Goal: Transaction & Acquisition: Purchase product/service

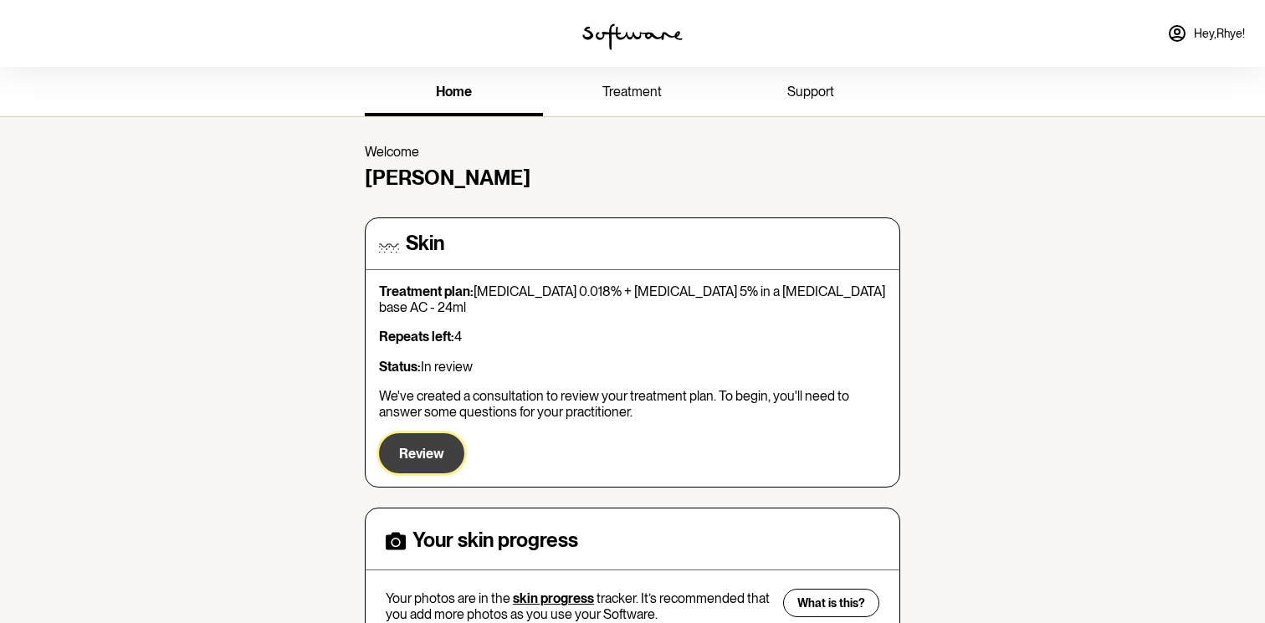
click at [433, 448] on button "Review" at bounding box center [421, 453] width 85 height 40
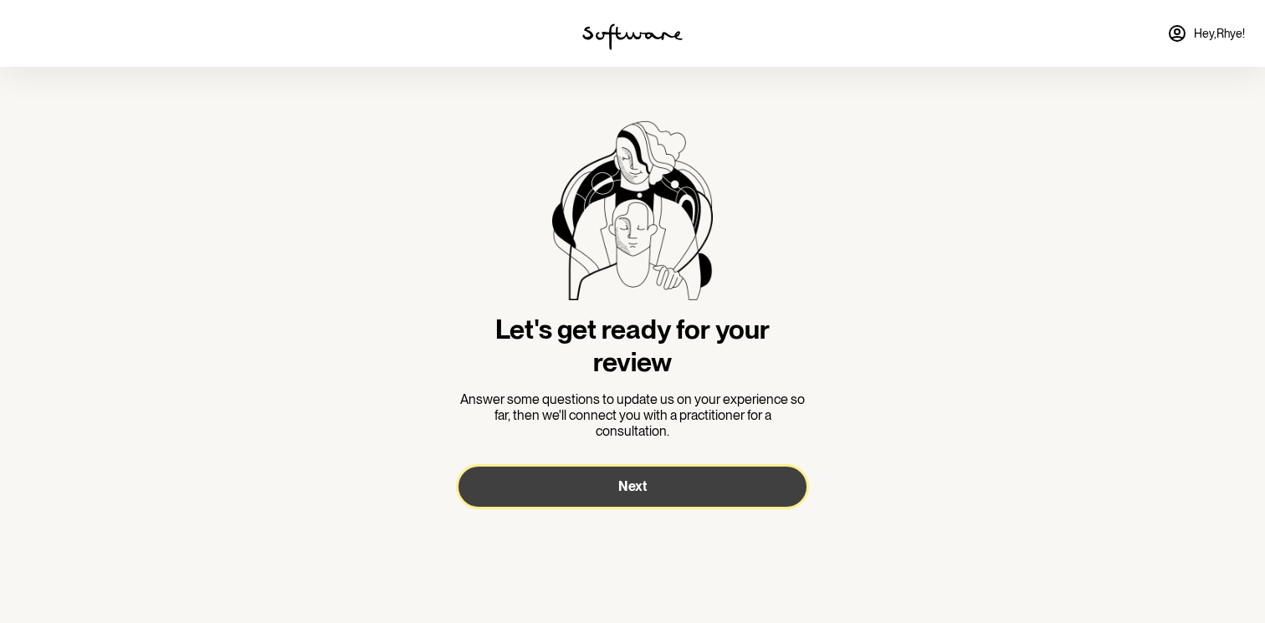
click at [644, 491] on span "Next" at bounding box center [632, 487] width 28 height 16
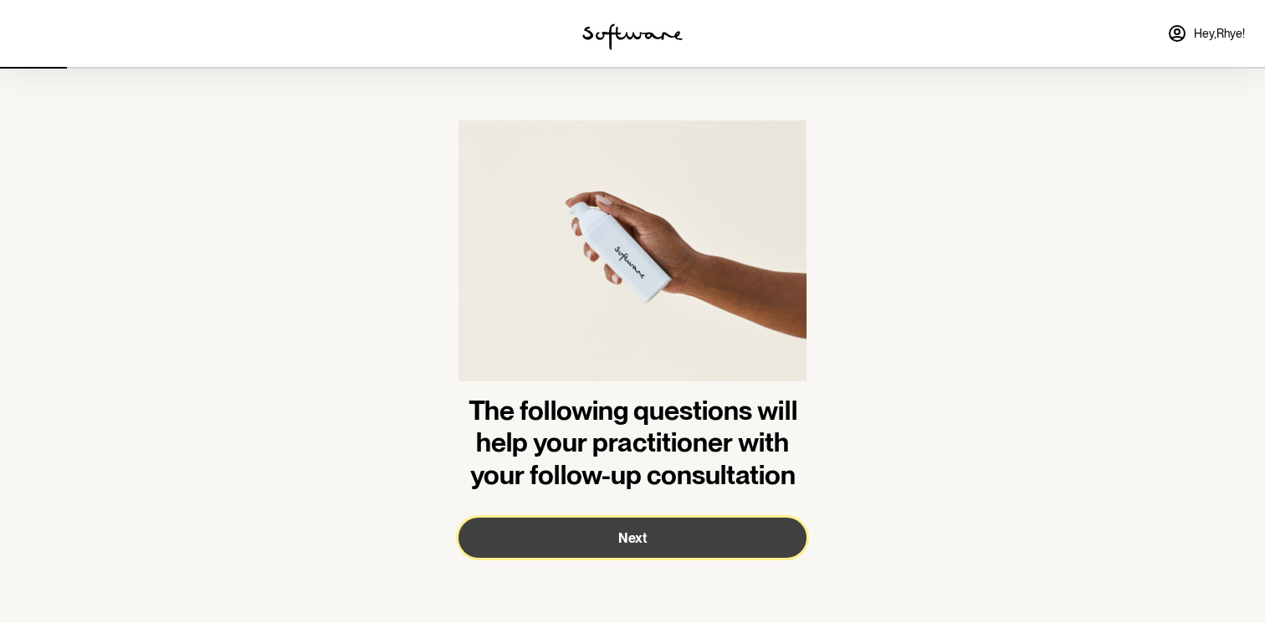
click at [641, 542] on span "Next" at bounding box center [632, 539] width 28 height 16
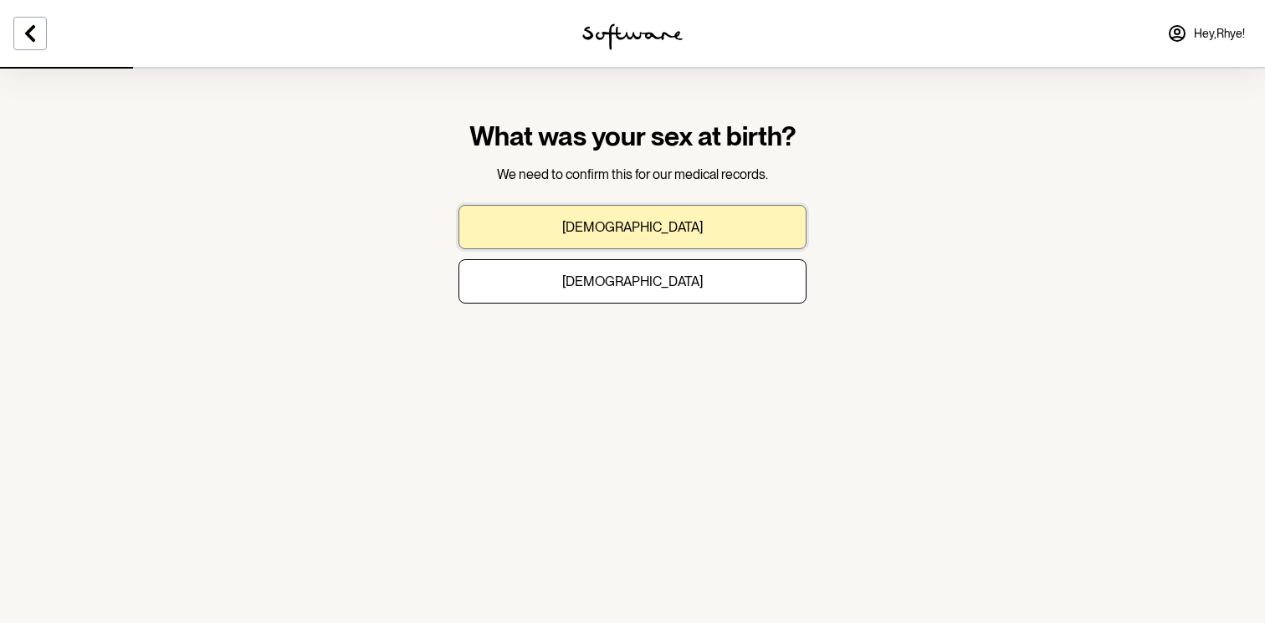
click at [673, 244] on button "Male" at bounding box center [633, 227] width 348 height 44
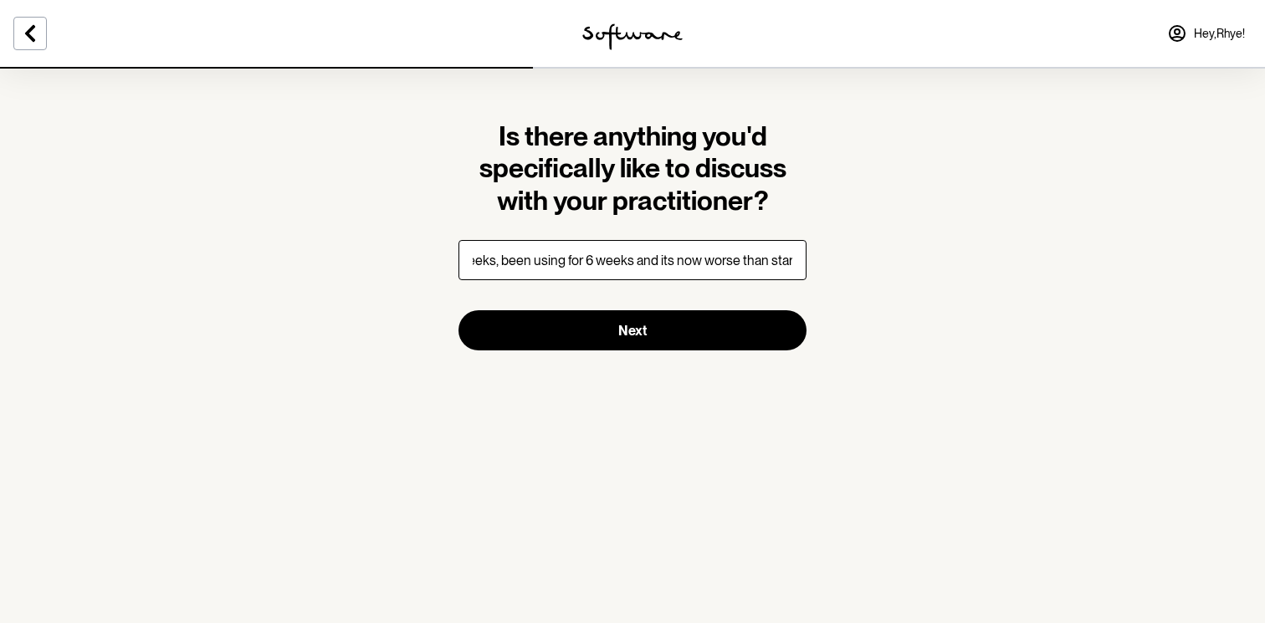
scroll to position [0, 319]
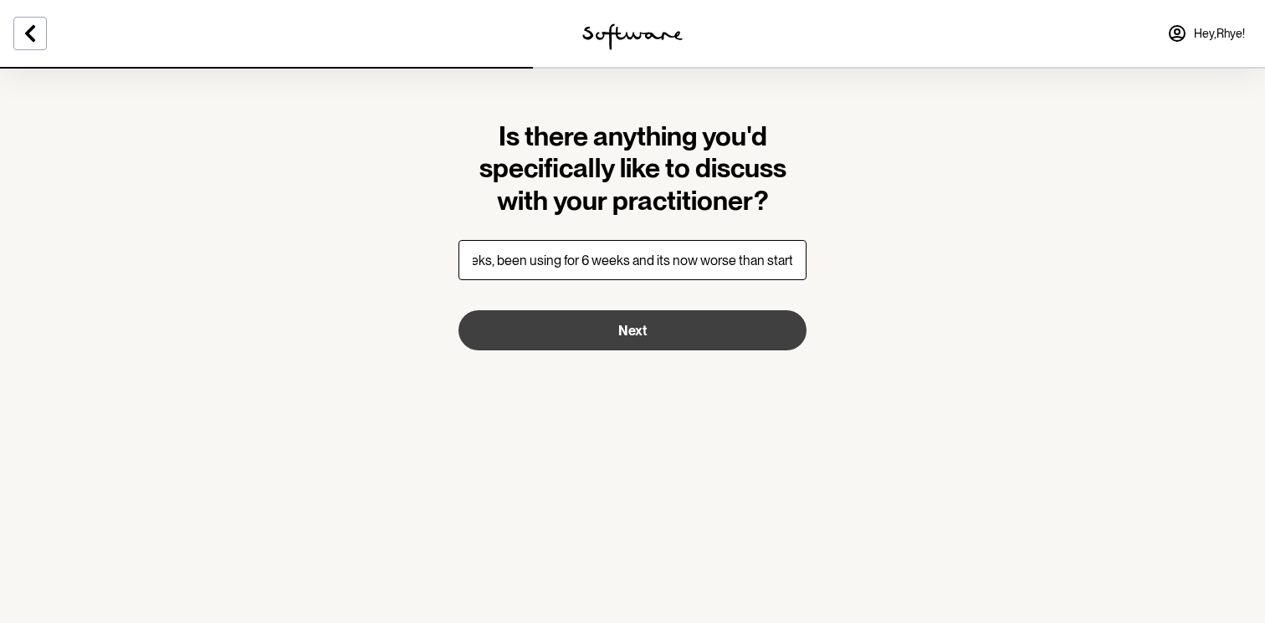
type input "Bad flare up giving me concern - been clear for last 9 weeks, been using for 6 …"
click at [602, 315] on button "Next" at bounding box center [633, 330] width 348 height 40
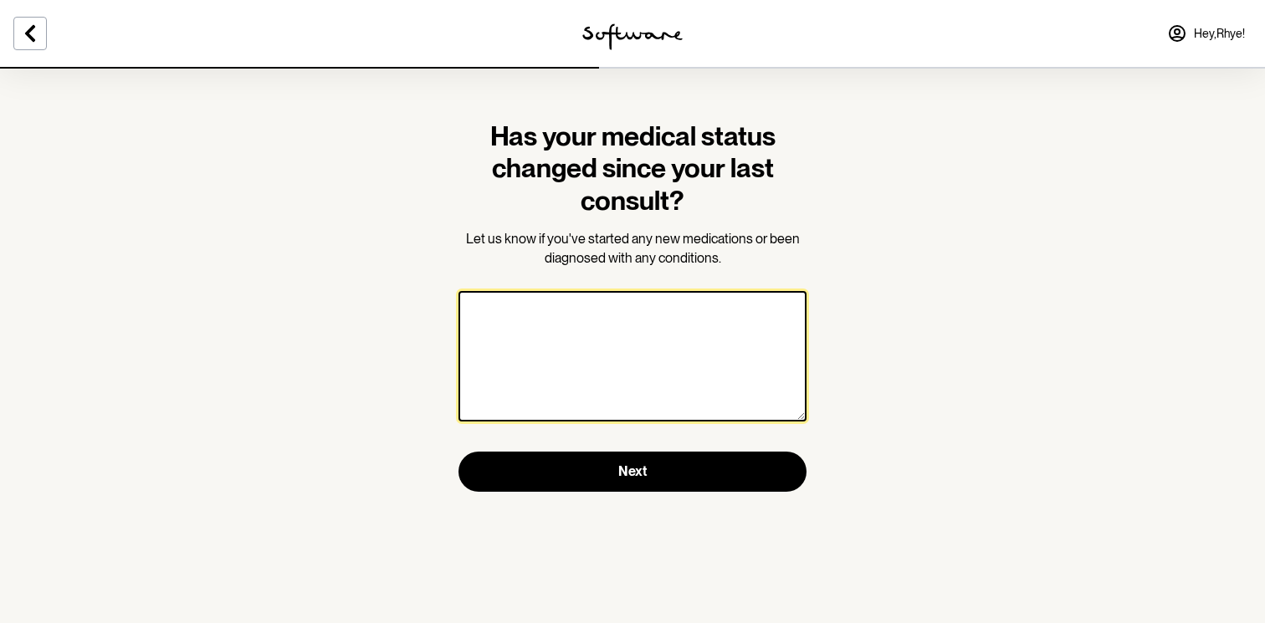
click at [602, 315] on textarea at bounding box center [633, 356] width 348 height 131
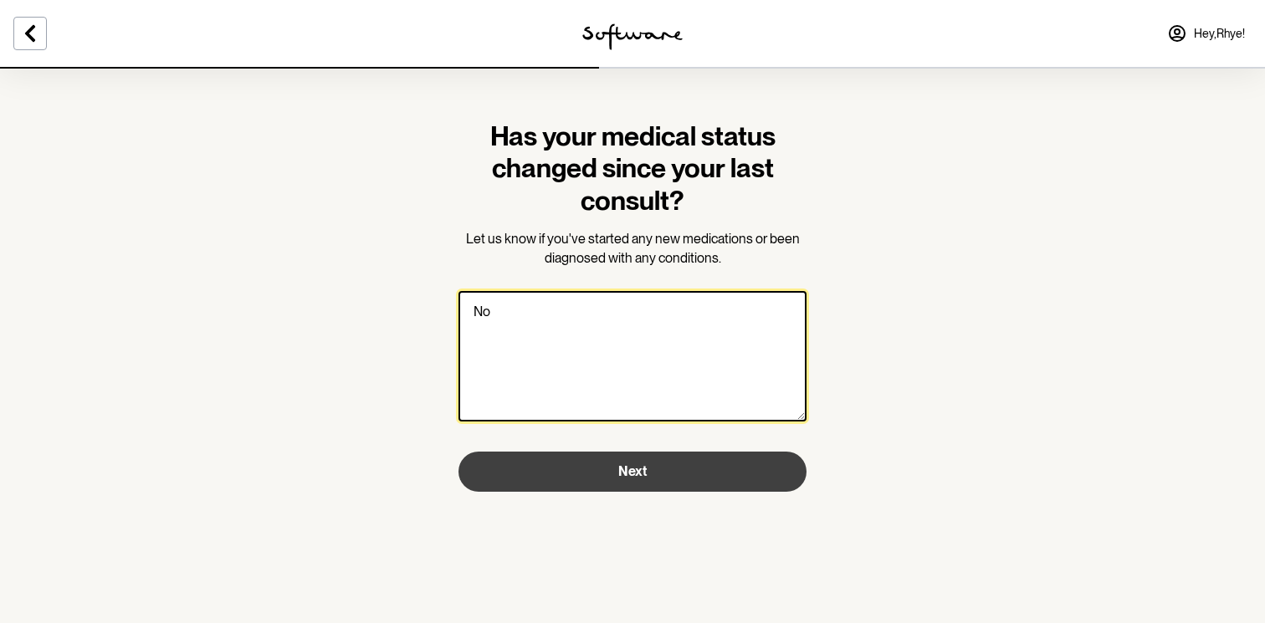
type textarea "No"
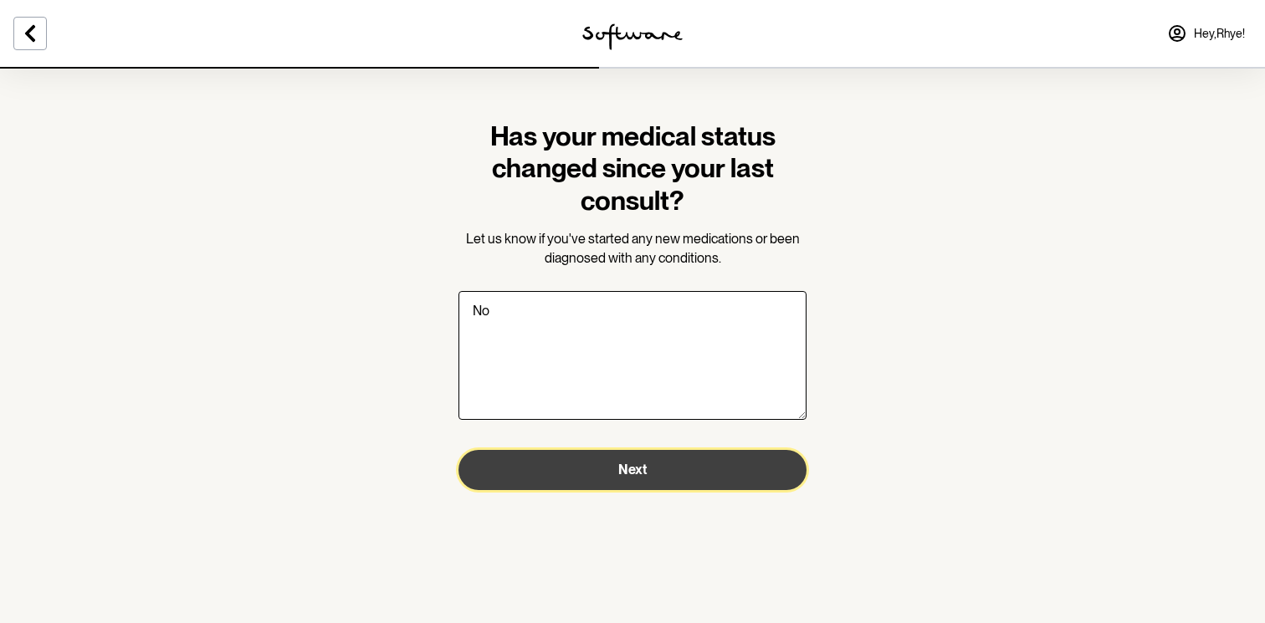
click at [618, 482] on button "Next" at bounding box center [633, 470] width 348 height 40
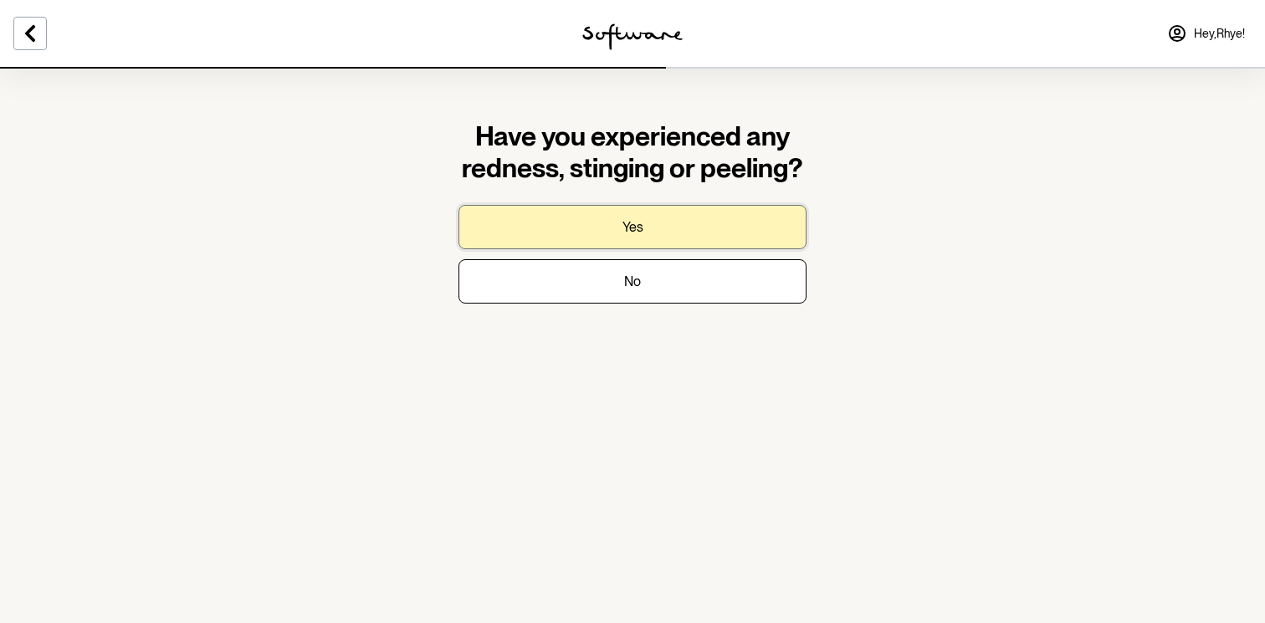
click at [654, 235] on button "Yes" at bounding box center [633, 227] width 348 height 44
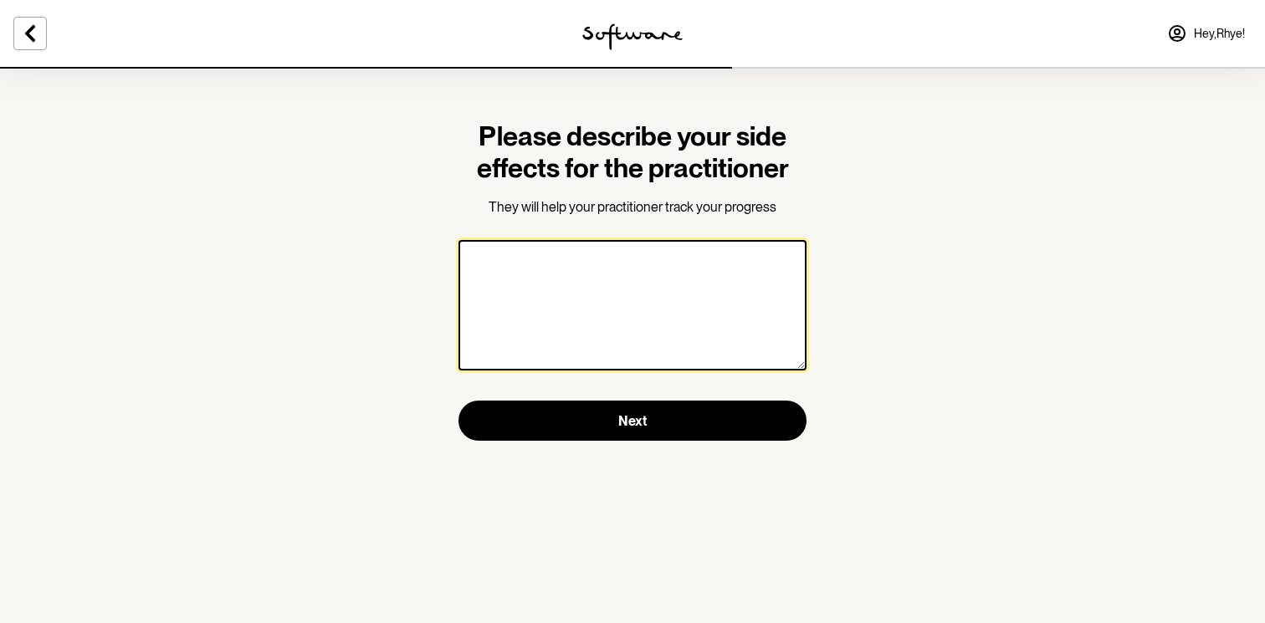
click at [647, 285] on textarea at bounding box center [633, 305] width 348 height 131
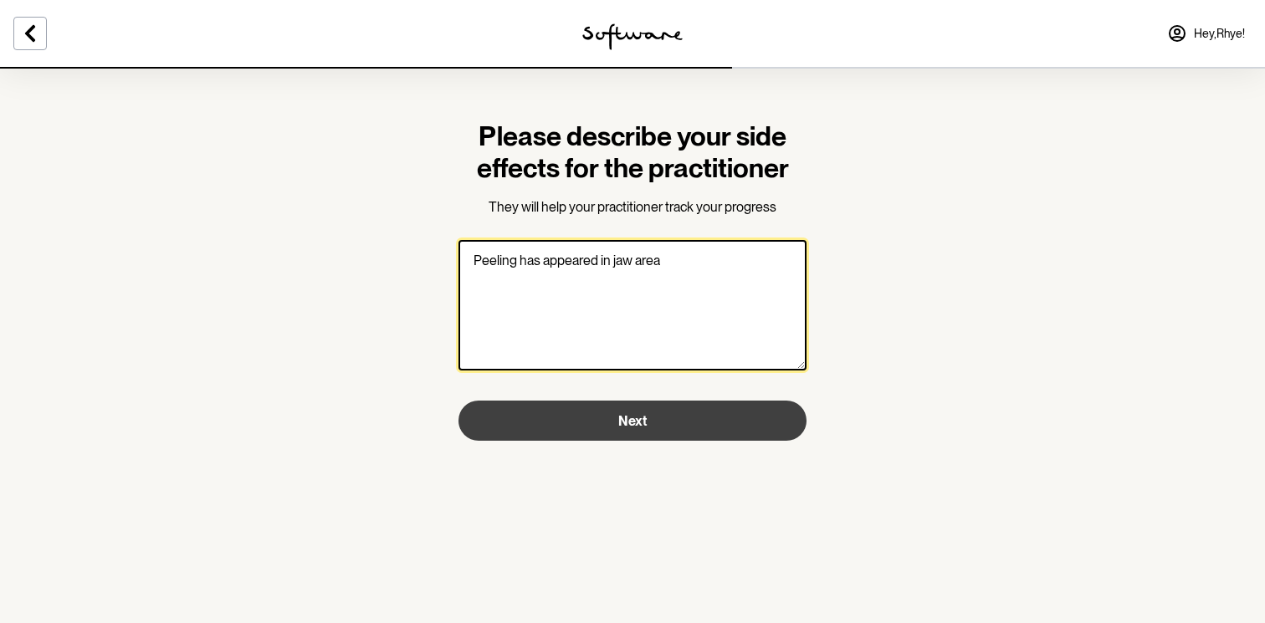
type textarea "Peeling has appeared in jaw area"
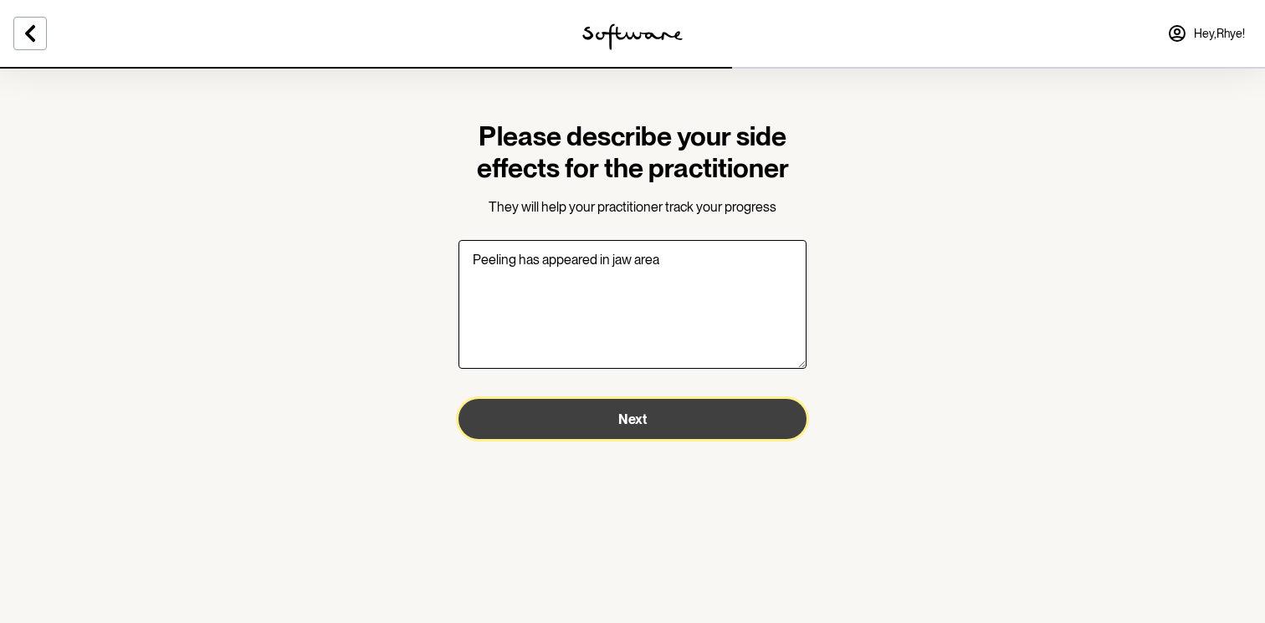
click at [640, 429] on button "Next" at bounding box center [633, 419] width 348 height 40
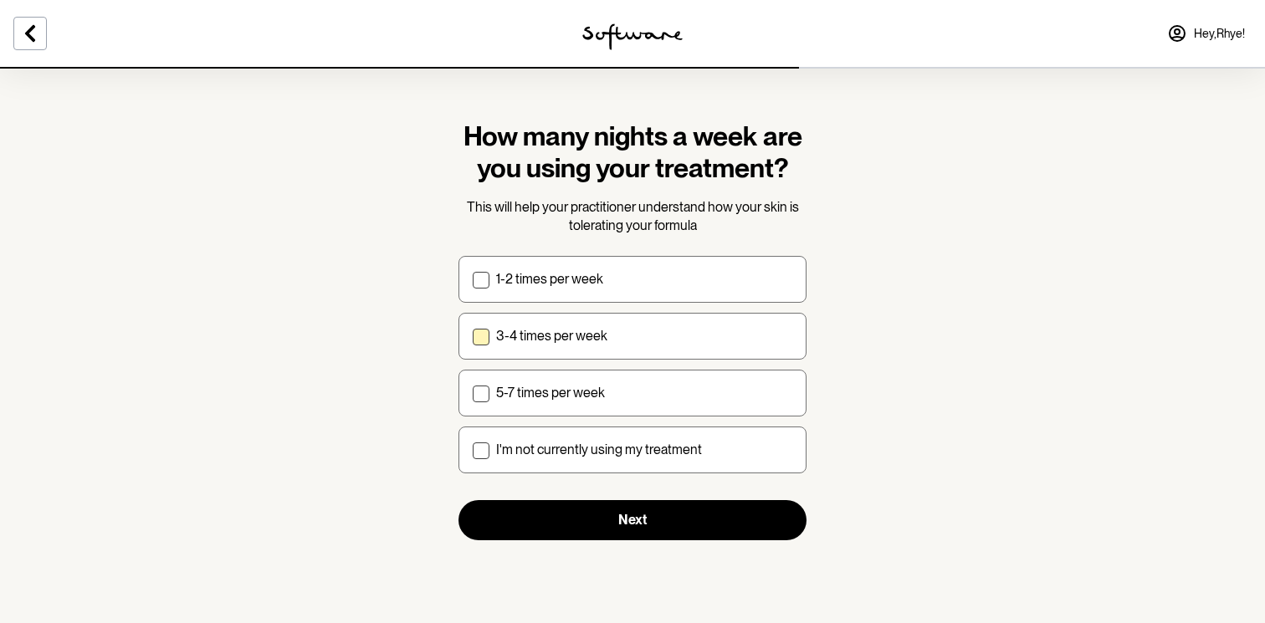
click at [590, 341] on p "3-4 times per week" at bounding box center [551, 336] width 111 height 16
click at [473, 336] on input "3-4 times per week" at bounding box center [472, 336] width 1 height 1
checkbox input "true"
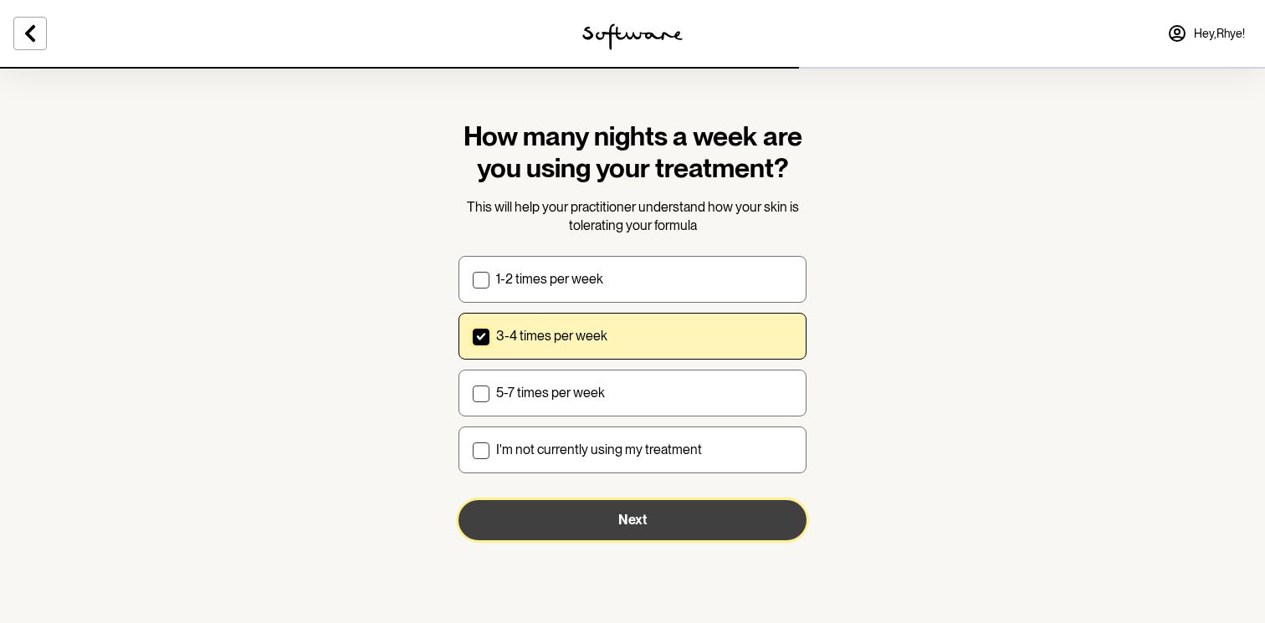
click at [606, 516] on button "Next" at bounding box center [633, 520] width 348 height 40
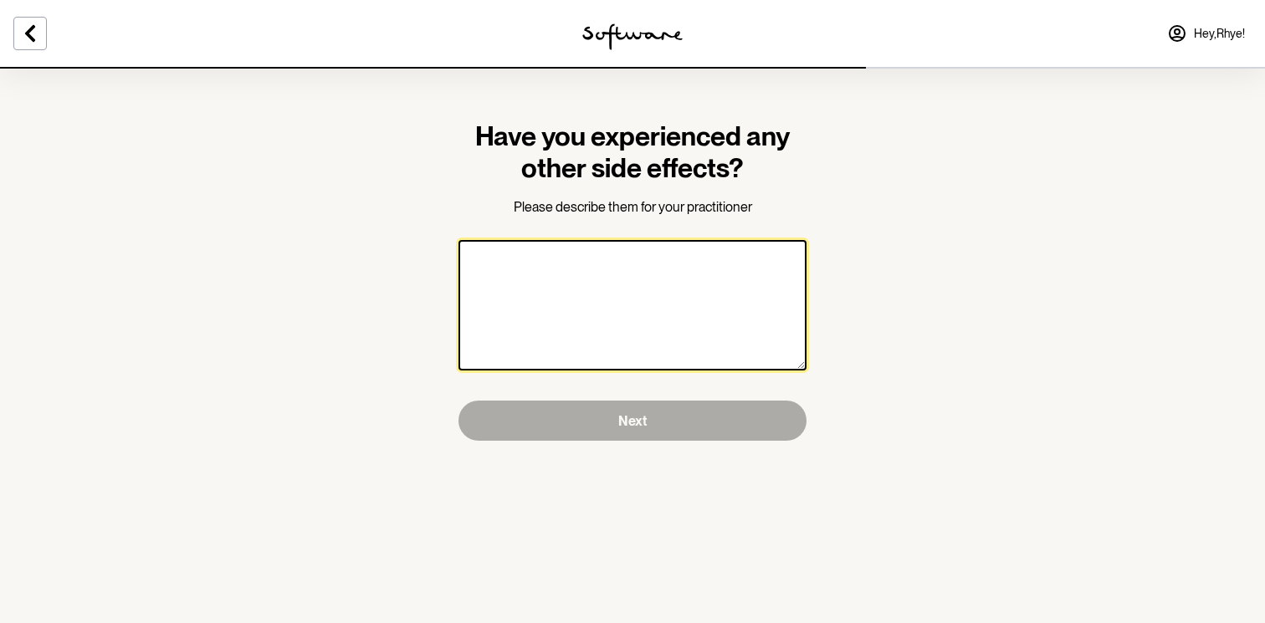
click at [623, 328] on textarea at bounding box center [633, 305] width 348 height 131
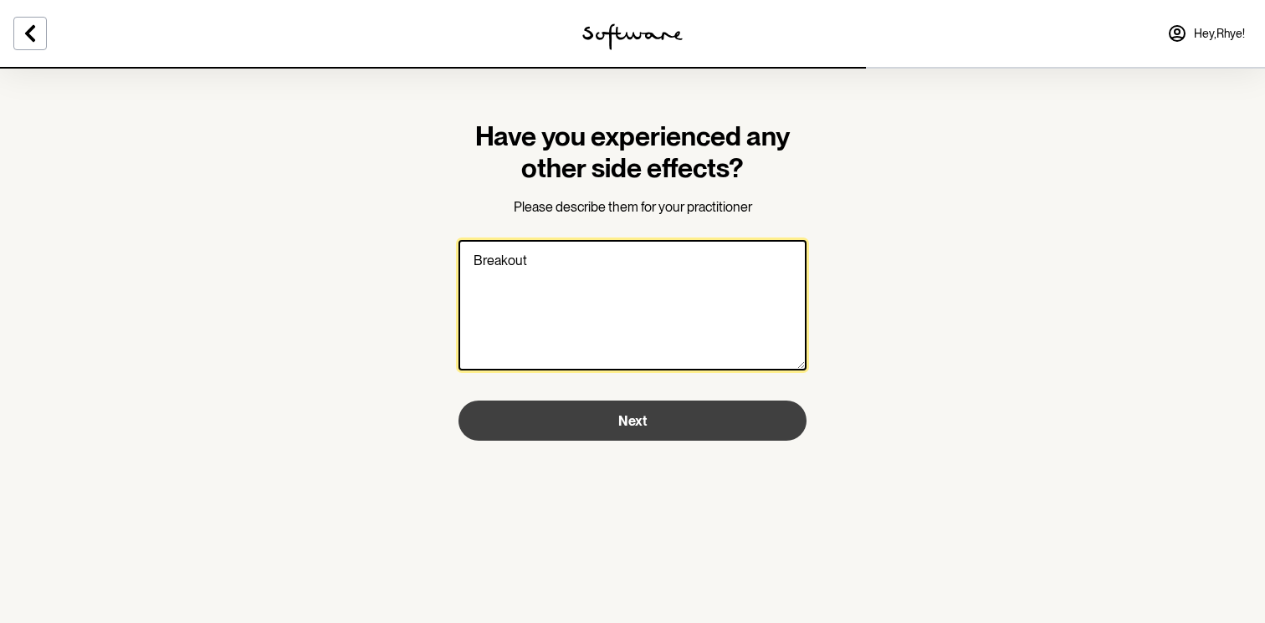
type textarea "Breakout"
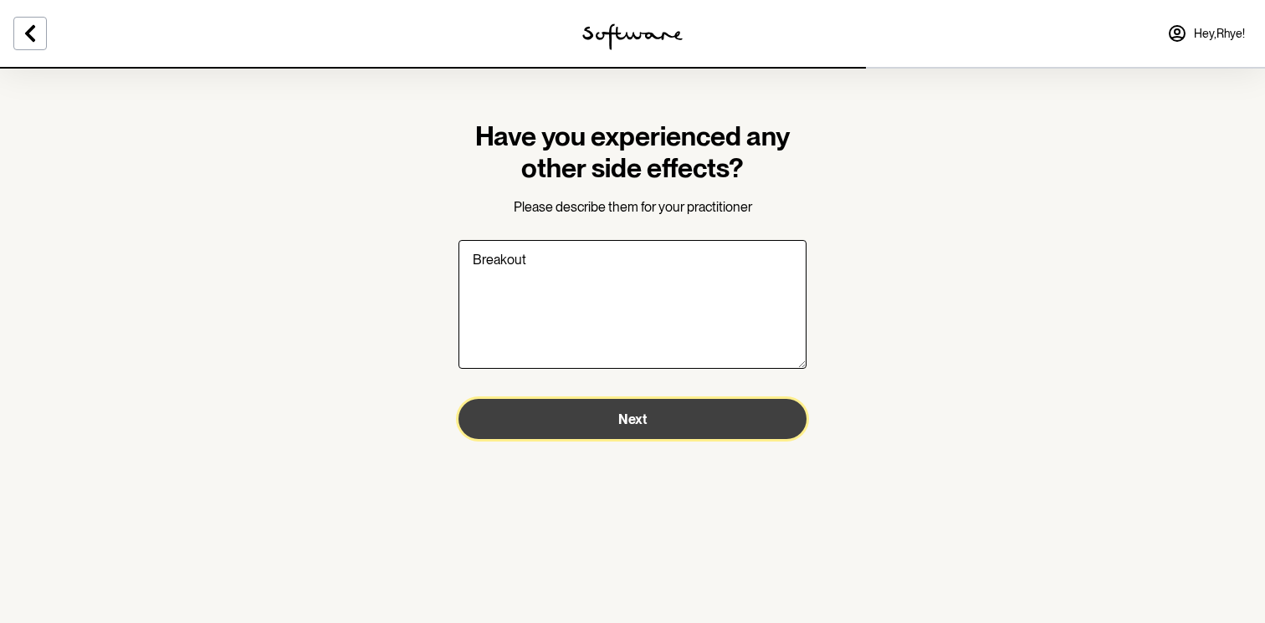
click at [609, 423] on button "Next" at bounding box center [633, 419] width 348 height 40
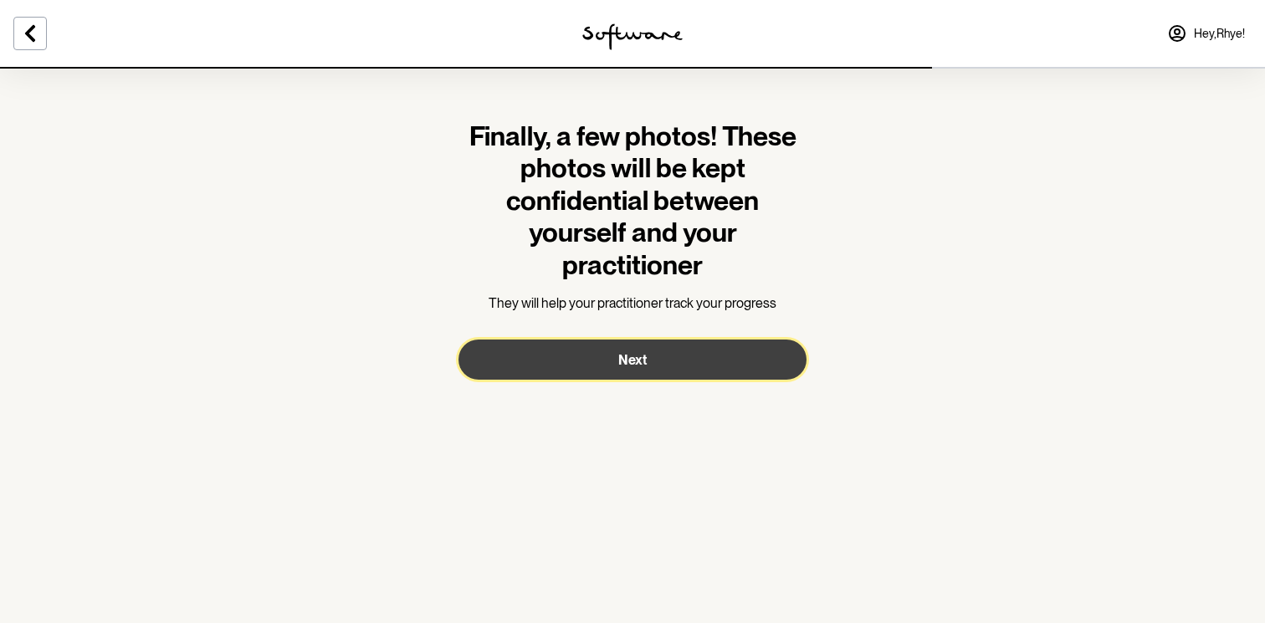
click at [622, 353] on span "Next" at bounding box center [632, 360] width 28 height 16
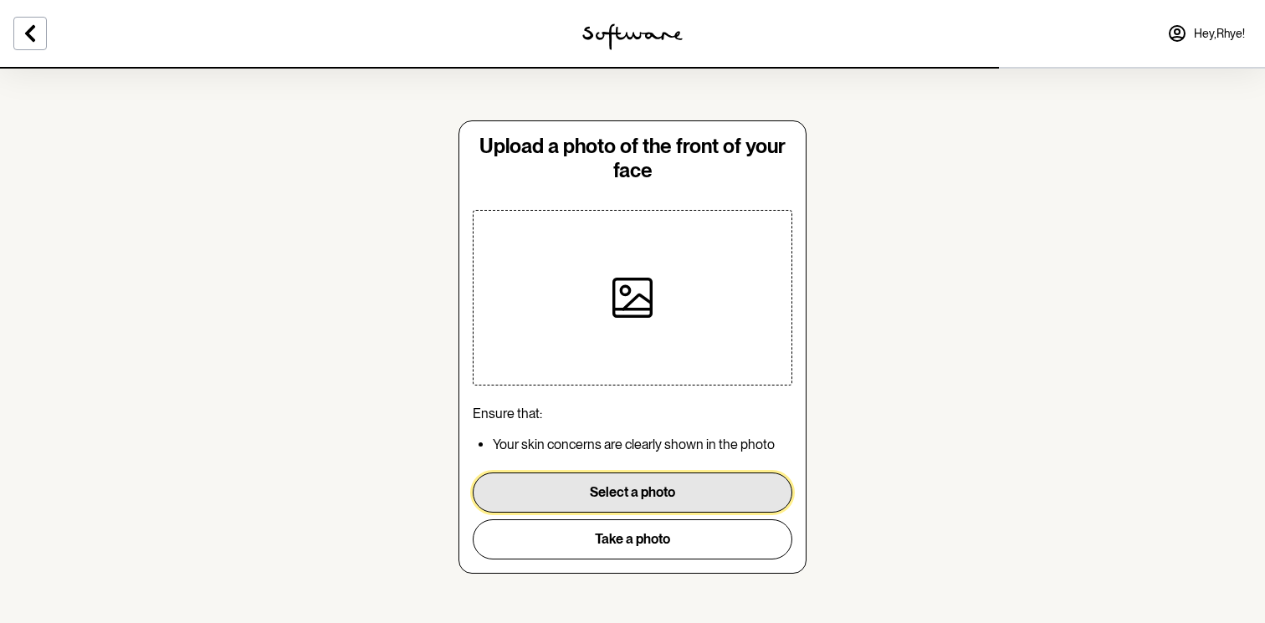
click at [710, 484] on button "Select a photo" at bounding box center [633, 493] width 320 height 40
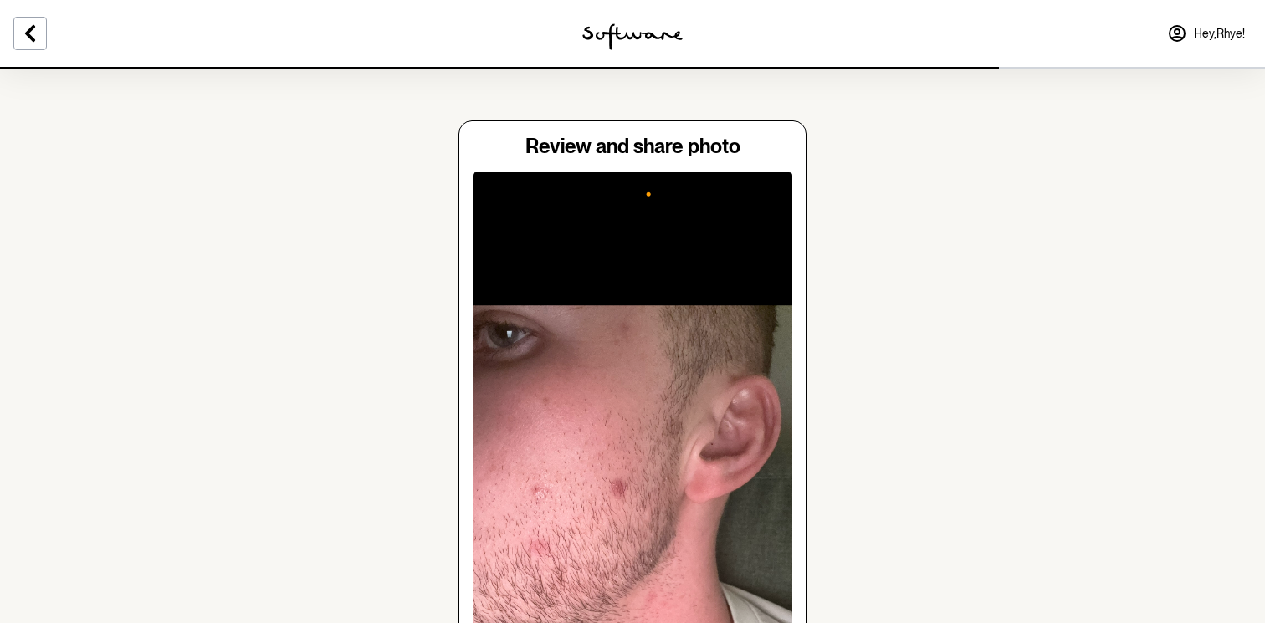
scroll to position [470, 0]
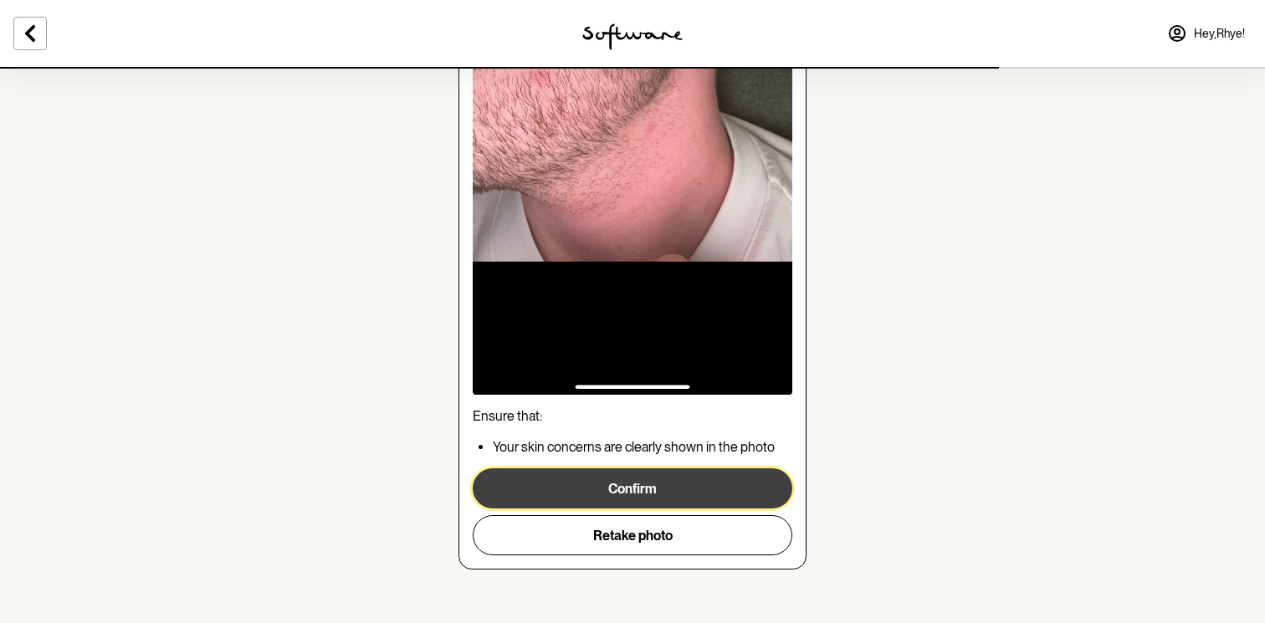
click at [589, 479] on button "Confirm" at bounding box center [633, 489] width 320 height 40
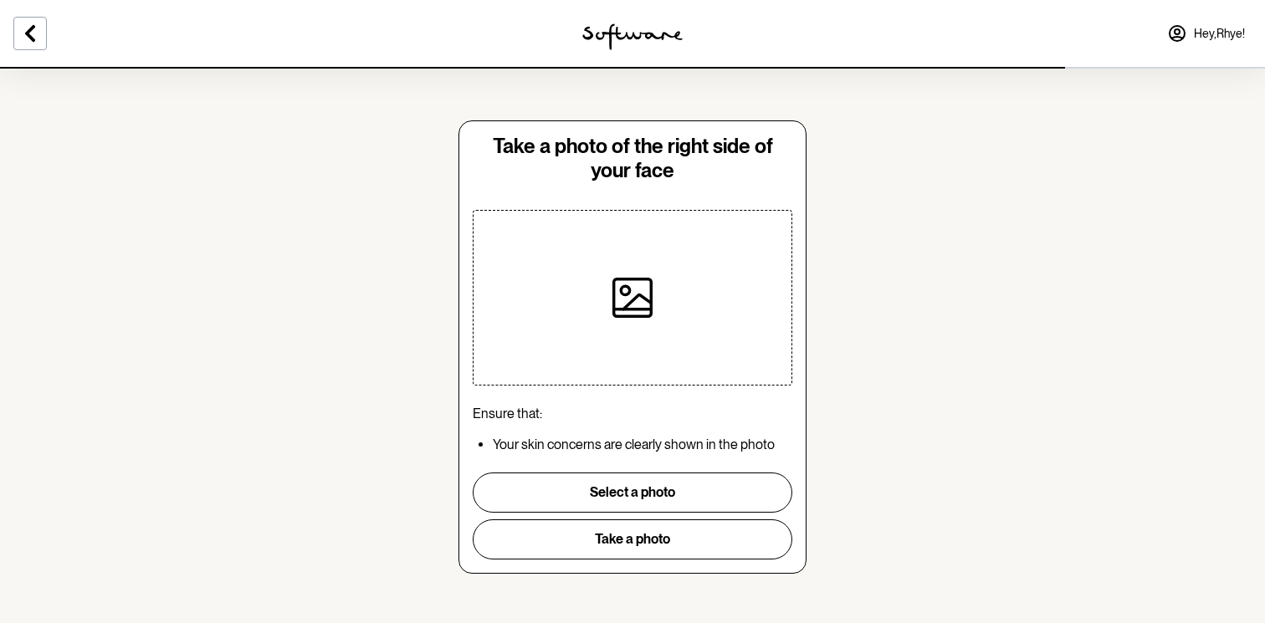
click at [614, 316] on icon at bounding box center [633, 298] width 38 height 38
click at [614, 309] on icon at bounding box center [633, 298] width 38 height 38
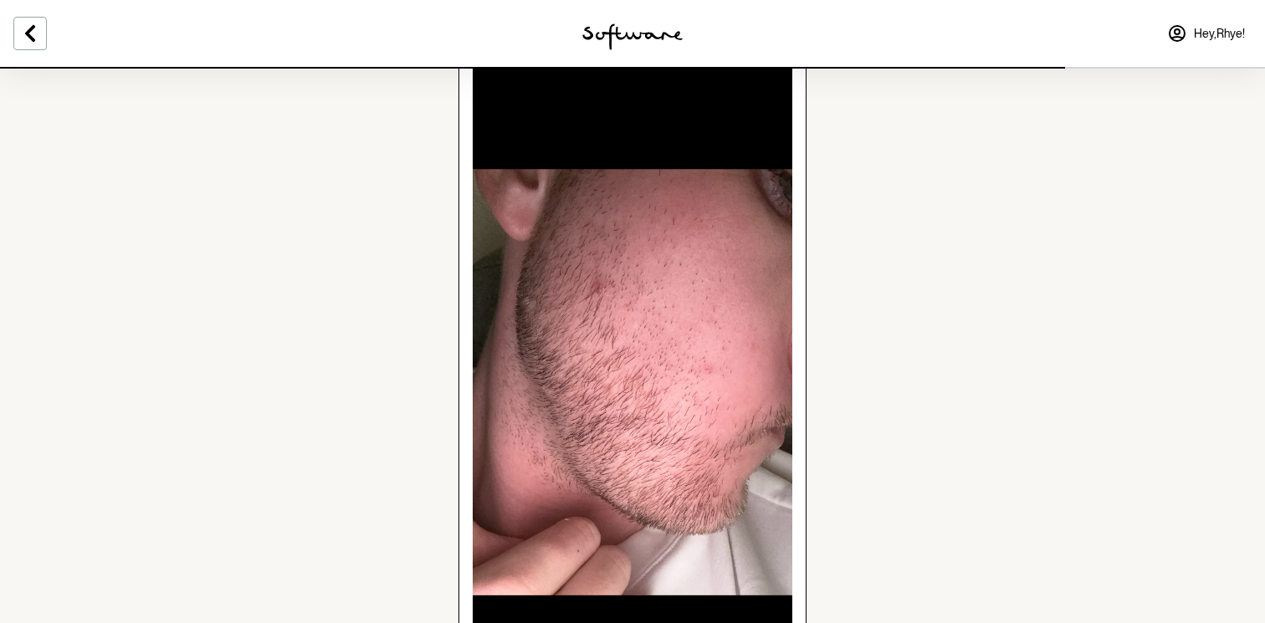
scroll to position [470, 0]
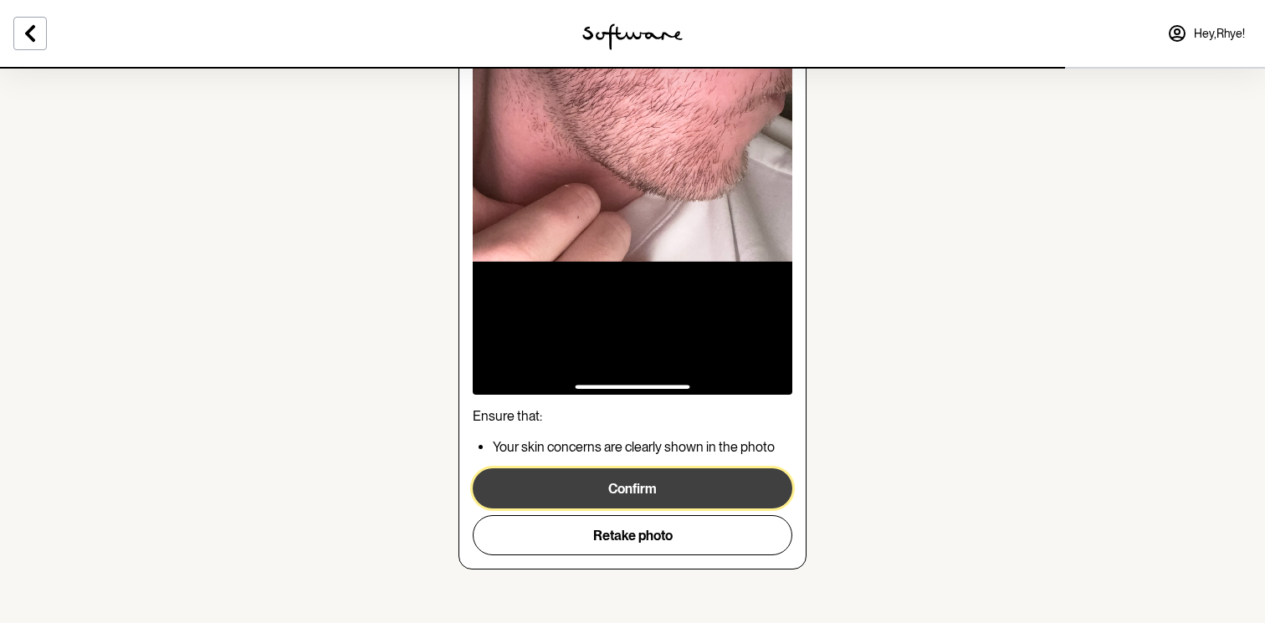
click at [621, 486] on button "Confirm" at bounding box center [633, 489] width 320 height 40
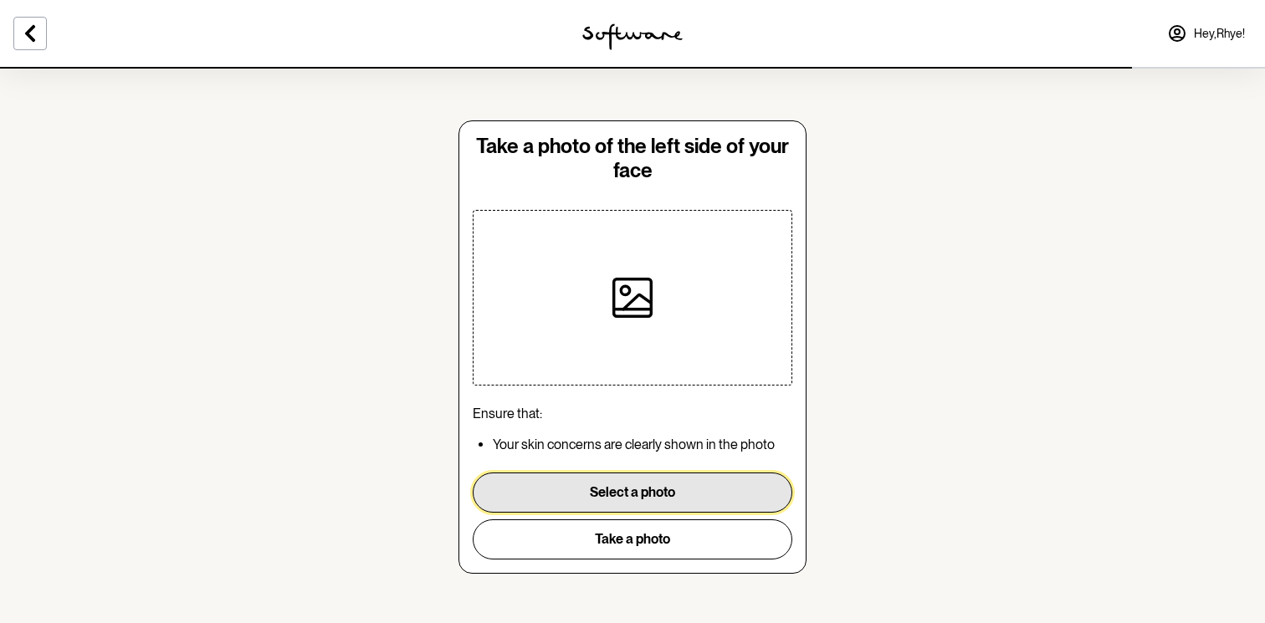
click at [674, 485] on button "Select a photo" at bounding box center [633, 493] width 320 height 40
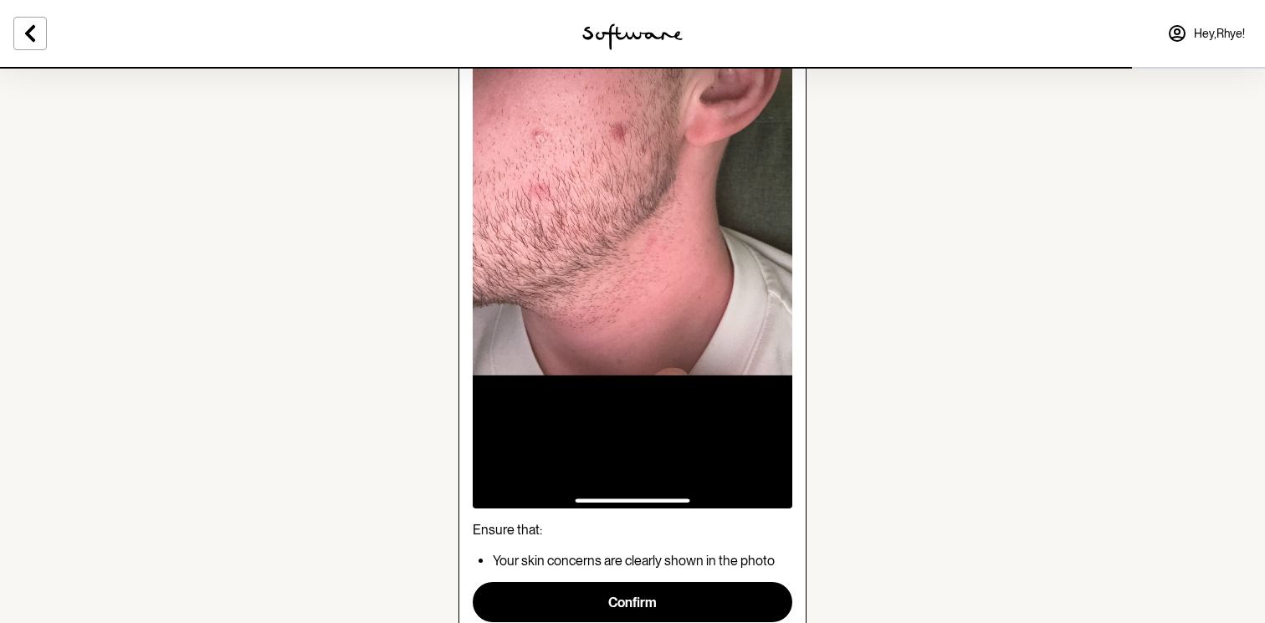
scroll to position [470, 0]
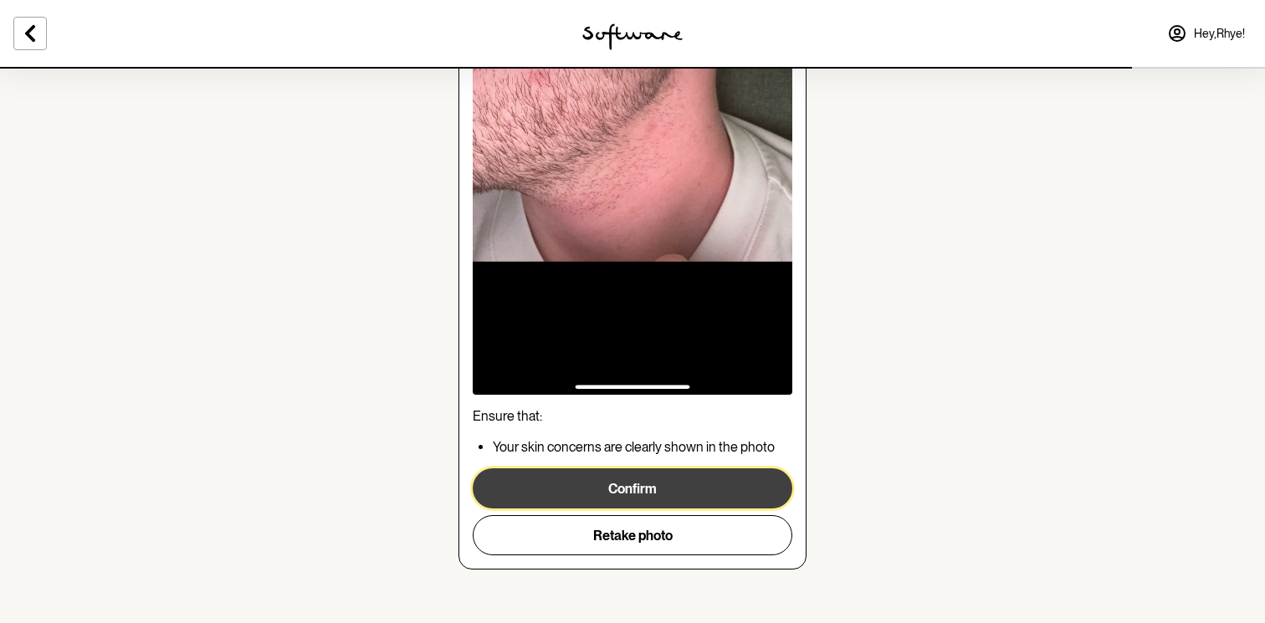
click at [690, 500] on button "Confirm" at bounding box center [633, 489] width 320 height 40
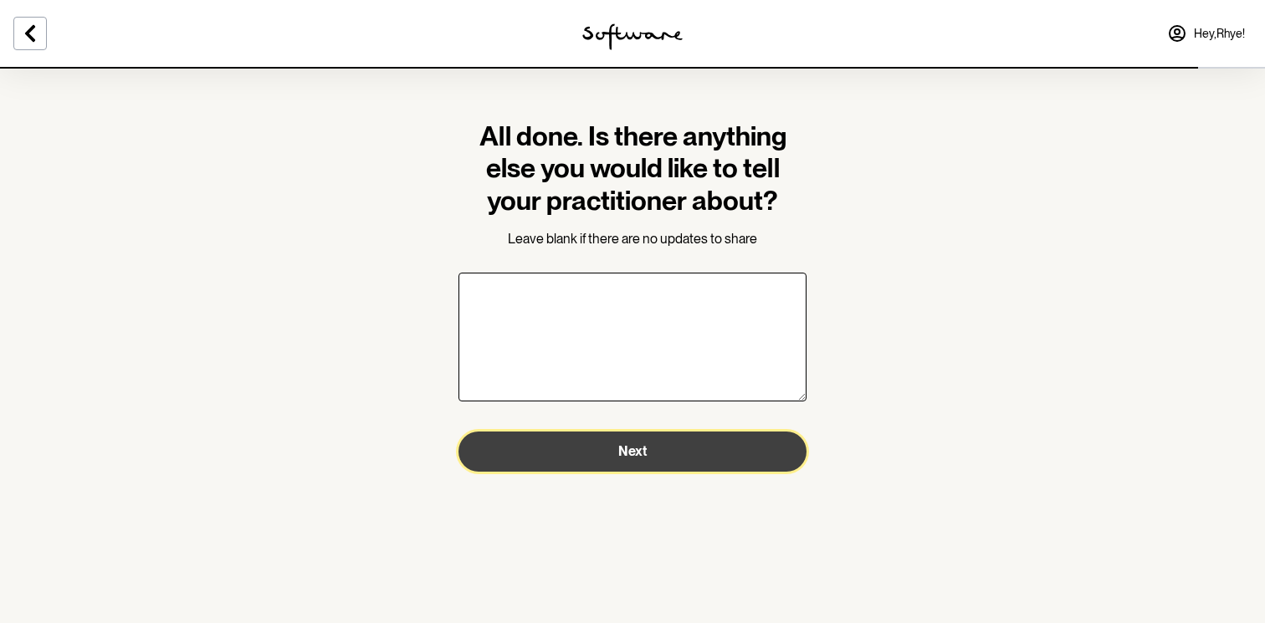
click at [556, 460] on button "Next" at bounding box center [633, 452] width 348 height 40
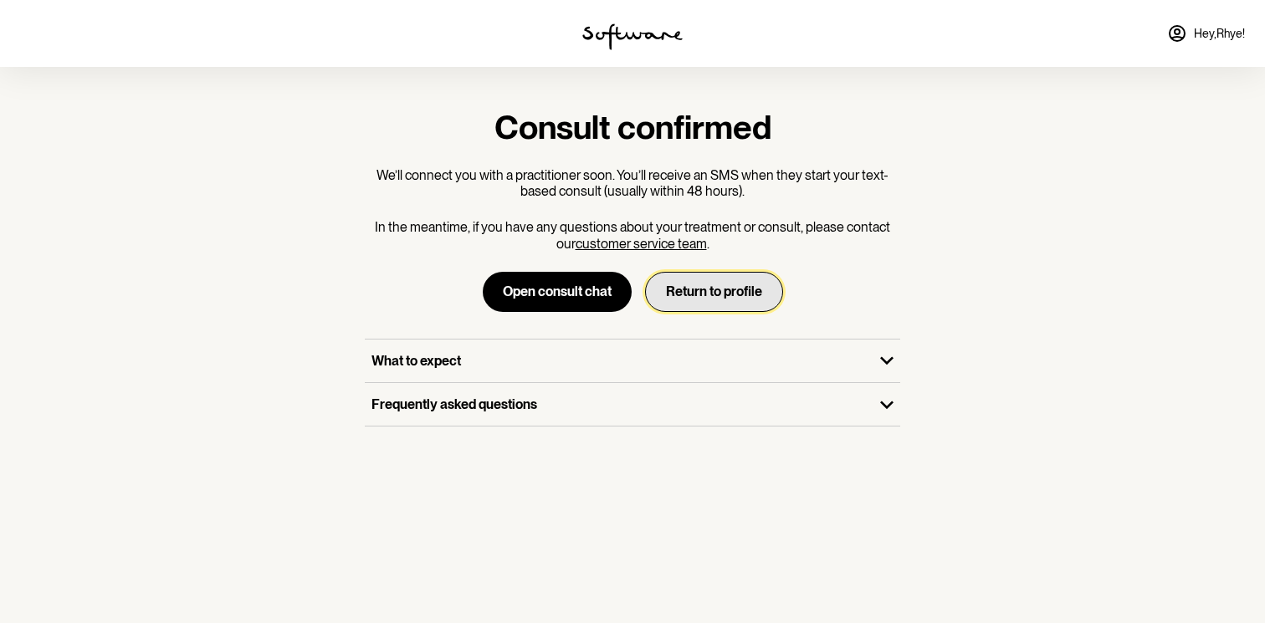
click at [752, 308] on button "Return to profile" at bounding box center [714, 292] width 138 height 40
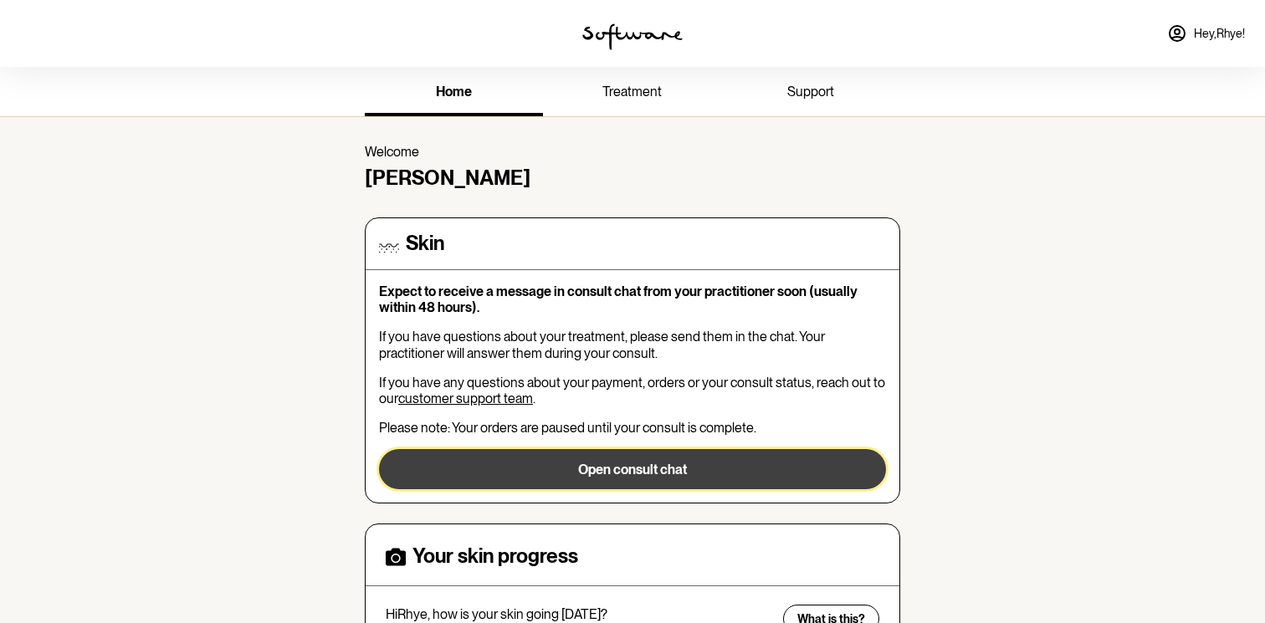
click at [497, 478] on button "Open consult chat" at bounding box center [632, 469] width 507 height 40
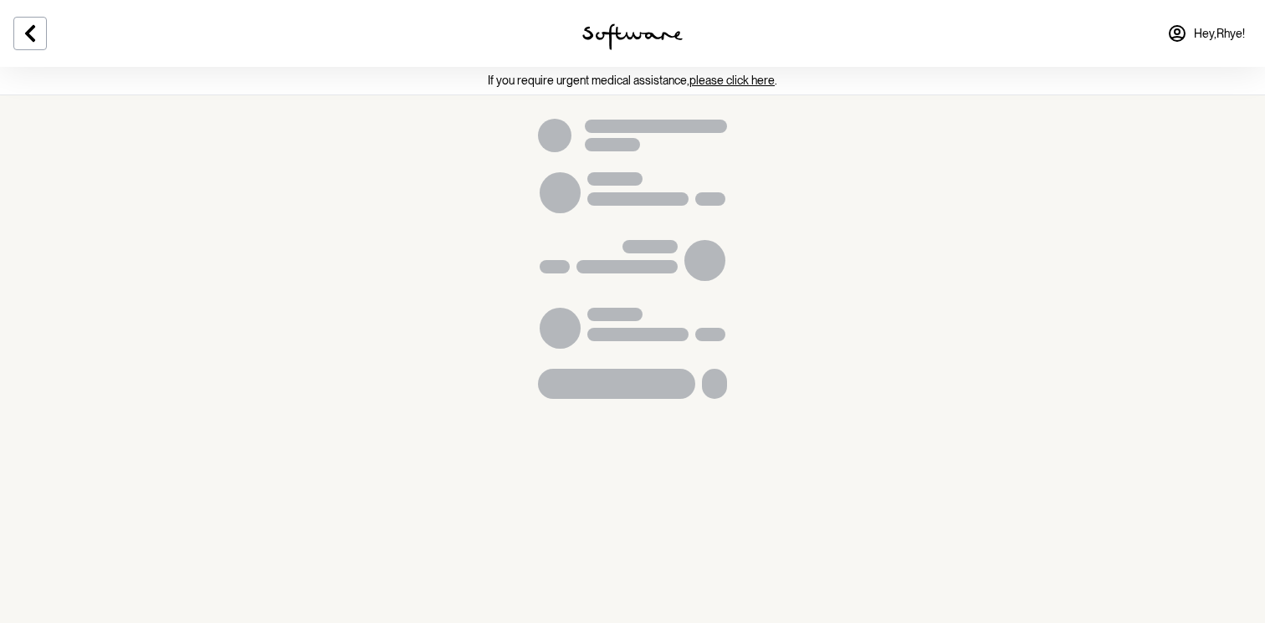
scroll to position [95, 0]
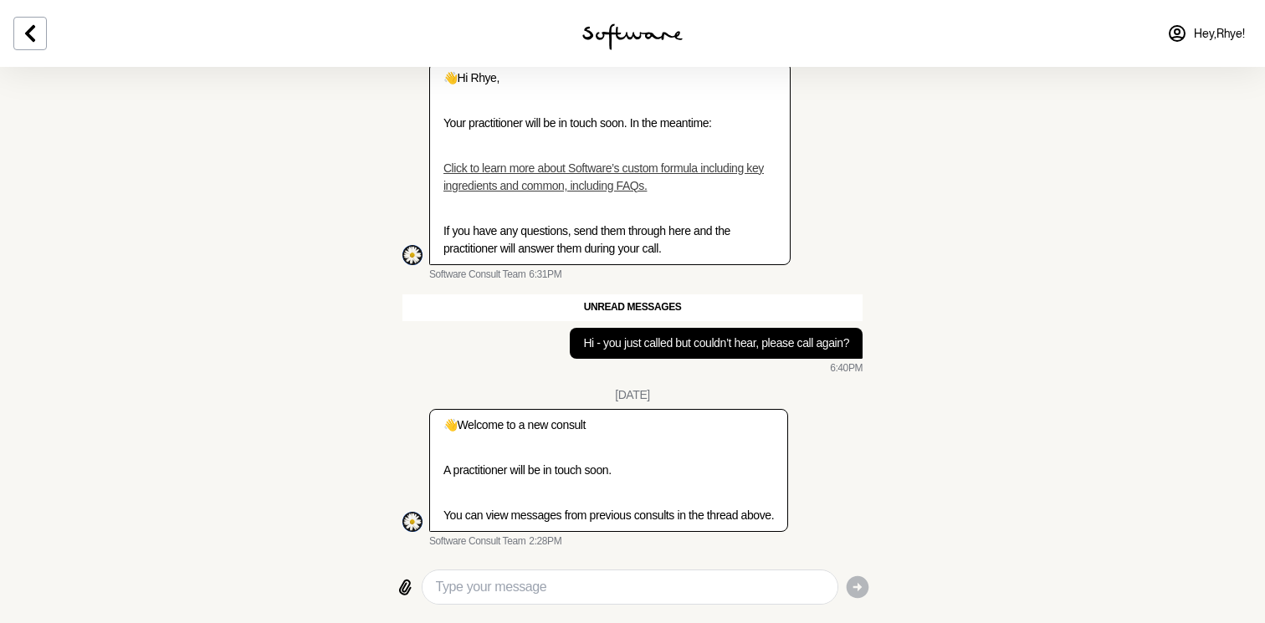
click at [520, 592] on textarea "Type your message" at bounding box center [630, 587] width 388 height 20
type textarea "Hi - can I have a practitioner call me please. Thanks"
click at [844, 581] on icon "button" at bounding box center [857, 587] width 27 height 27
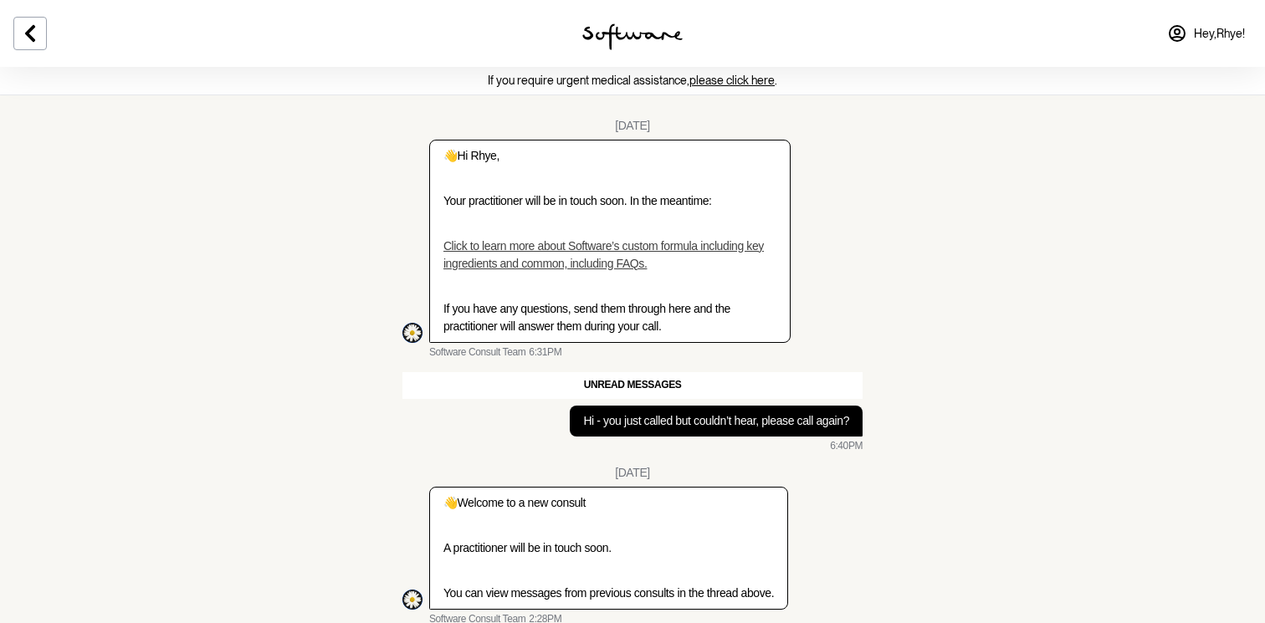
scroll to position [149, 0]
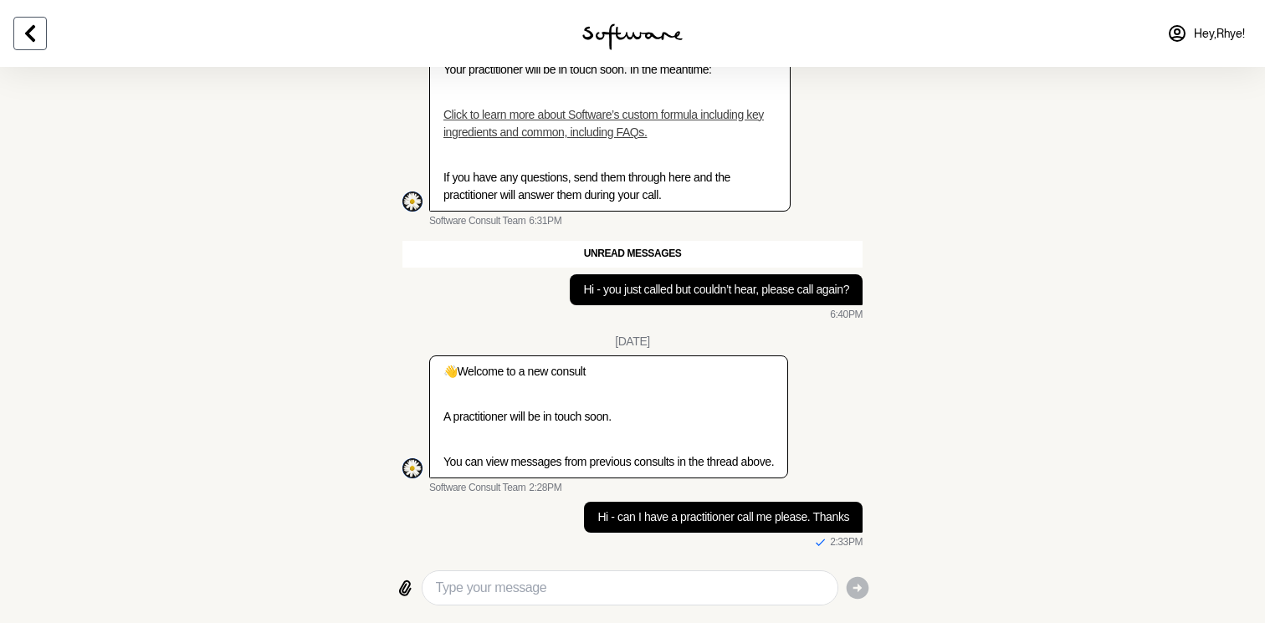
click at [32, 25] on icon at bounding box center [30, 33] width 20 height 20
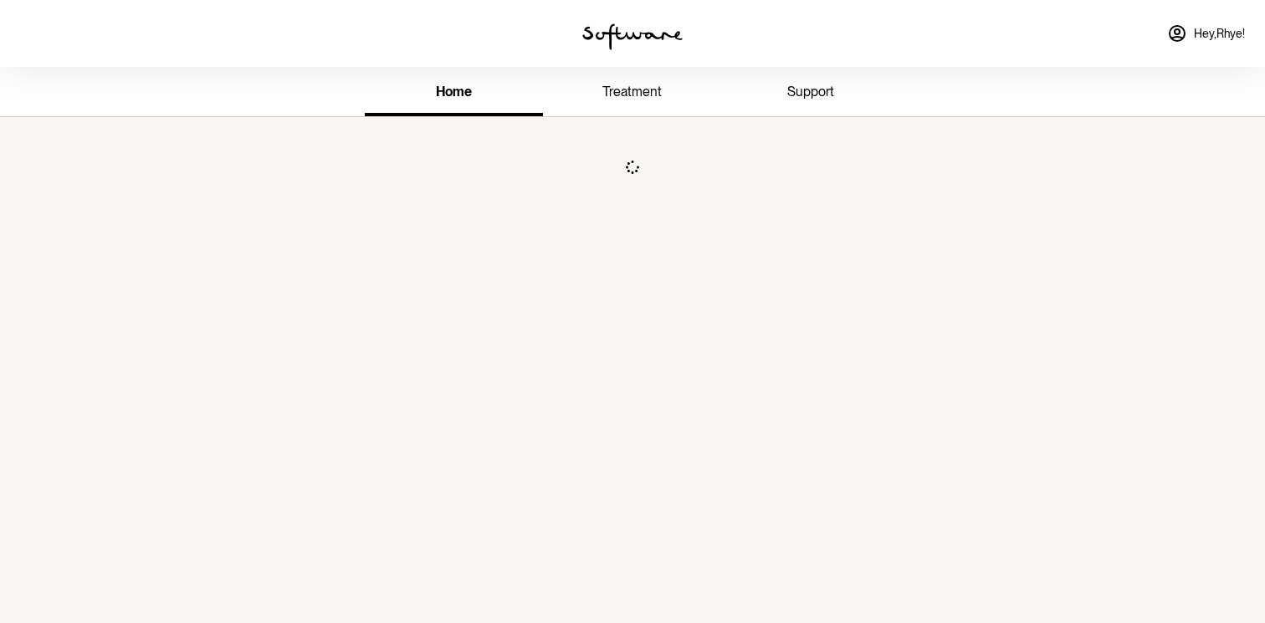
click at [786, 88] on link "support" at bounding box center [811, 93] width 178 height 46
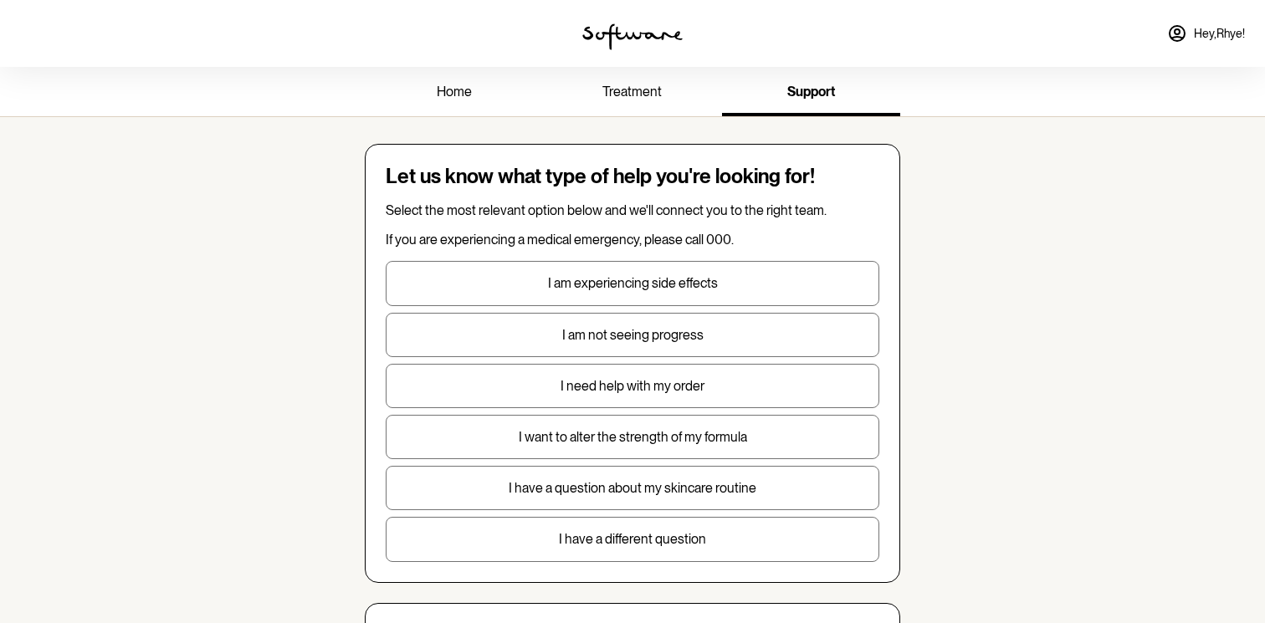
click at [598, 84] on link "treatment" at bounding box center [632, 93] width 178 height 46
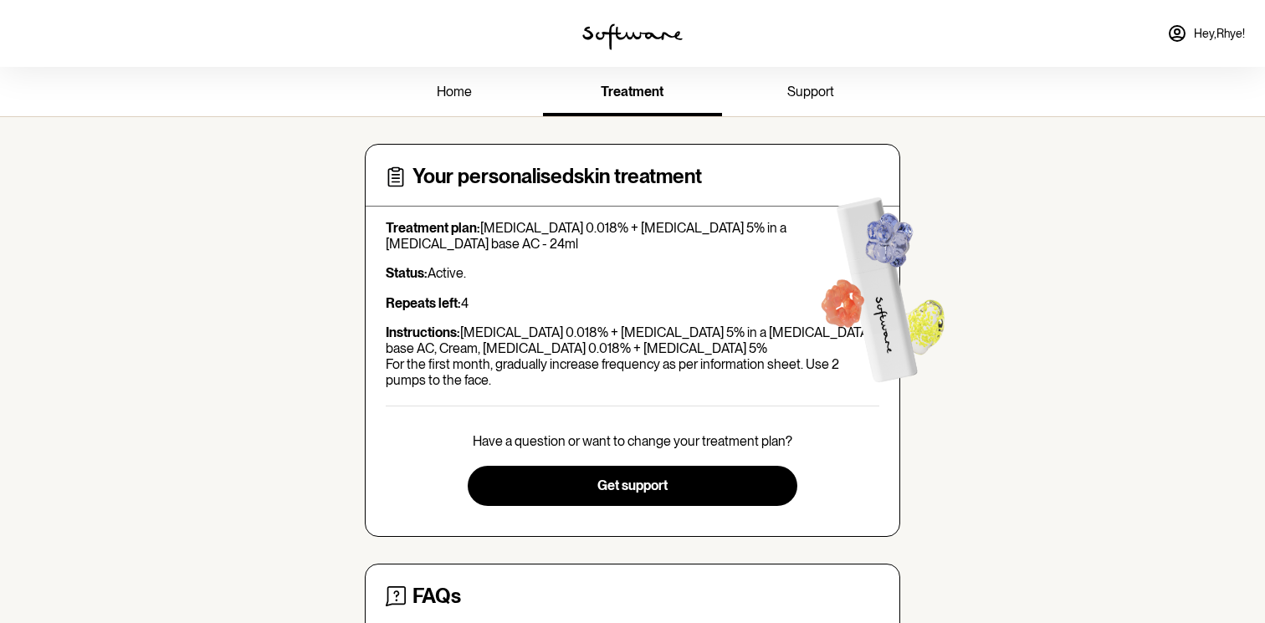
click at [442, 83] on link "home" at bounding box center [454, 93] width 178 height 46
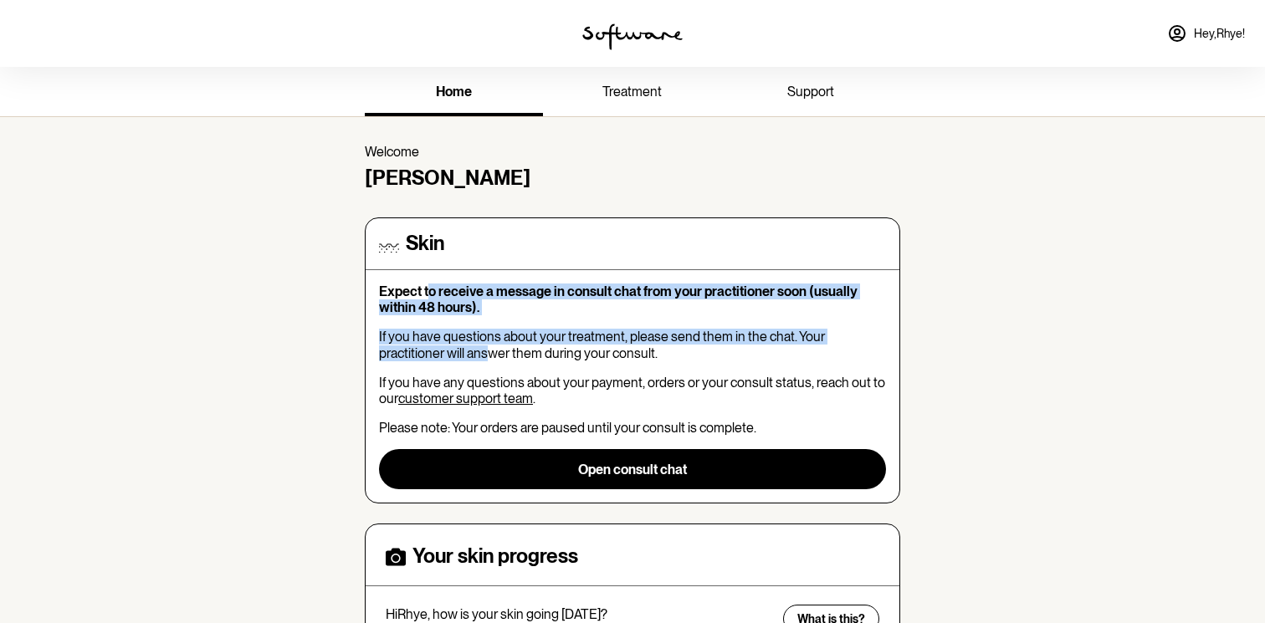
drag, startPoint x: 433, startPoint y: 293, endPoint x: 481, endPoint y: 356, distance: 79.3
click at [485, 356] on div "Expect to receive a message in consult chat from your practitioner soon (usuall…" at bounding box center [632, 387] width 507 height 206
click at [481, 356] on p "If you have questions about your treatment, please send them in the chat. Your …" at bounding box center [632, 345] width 507 height 32
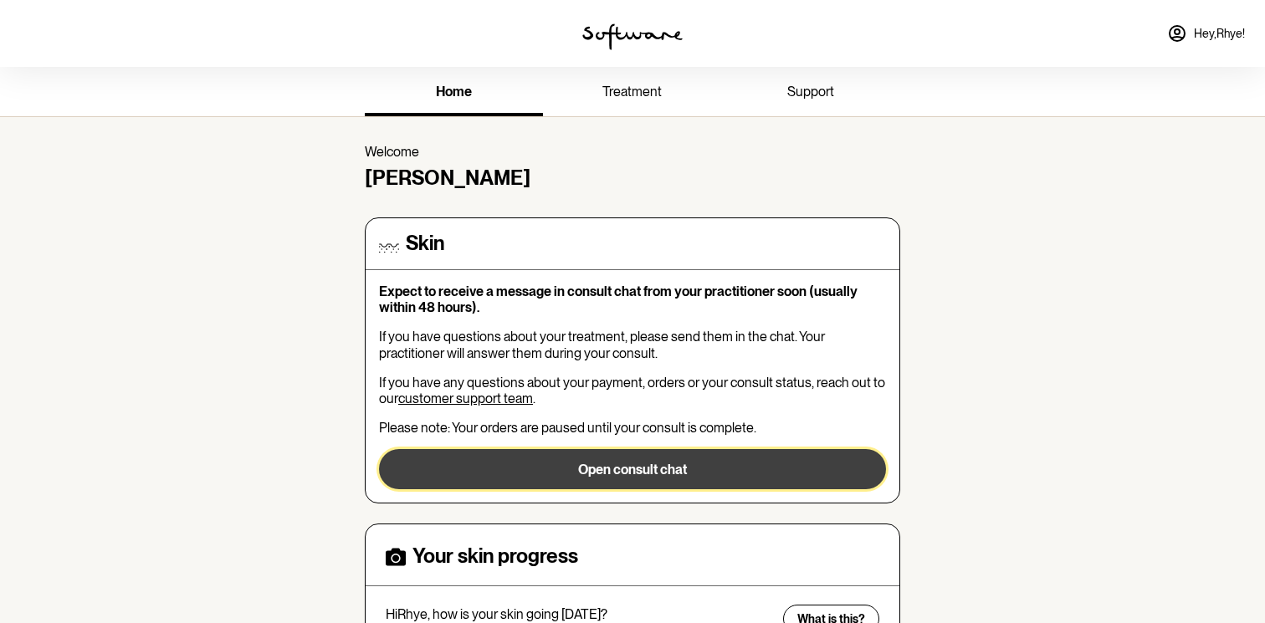
click at [594, 478] on button "Open consult chat" at bounding box center [632, 469] width 507 height 40
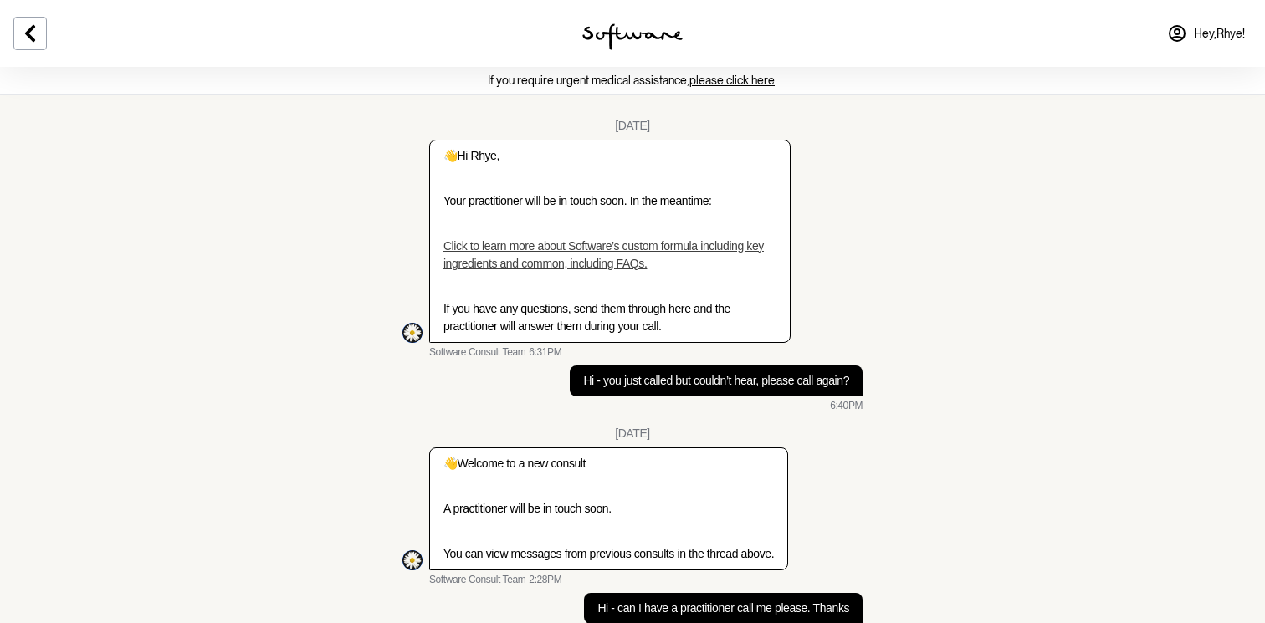
scroll to position [110, 0]
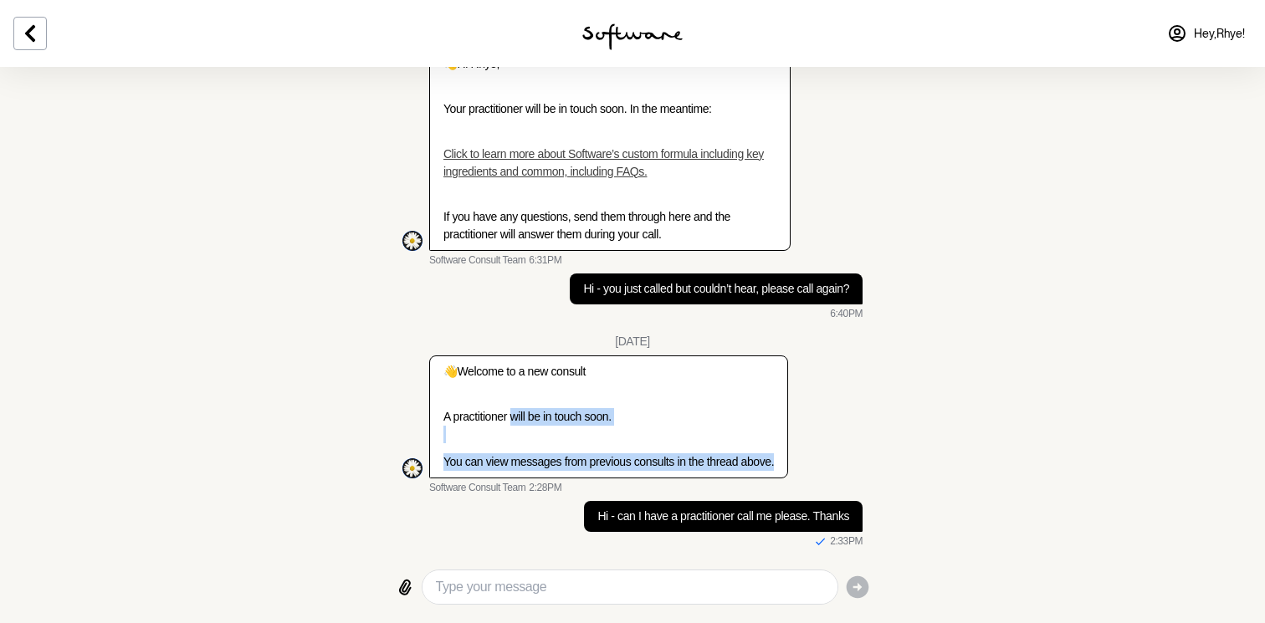
drag, startPoint x: 515, startPoint y: 405, endPoint x: 528, endPoint y: 466, distance: 62.5
click at [528, 466] on div "👋 Welcome to a new consult A practitioner will be in touch soon. You can view m…" at bounding box center [609, 417] width 331 height 108
click at [528, 466] on p "You can view messages from previous consults in the thread above." at bounding box center [609, 463] width 331 height 18
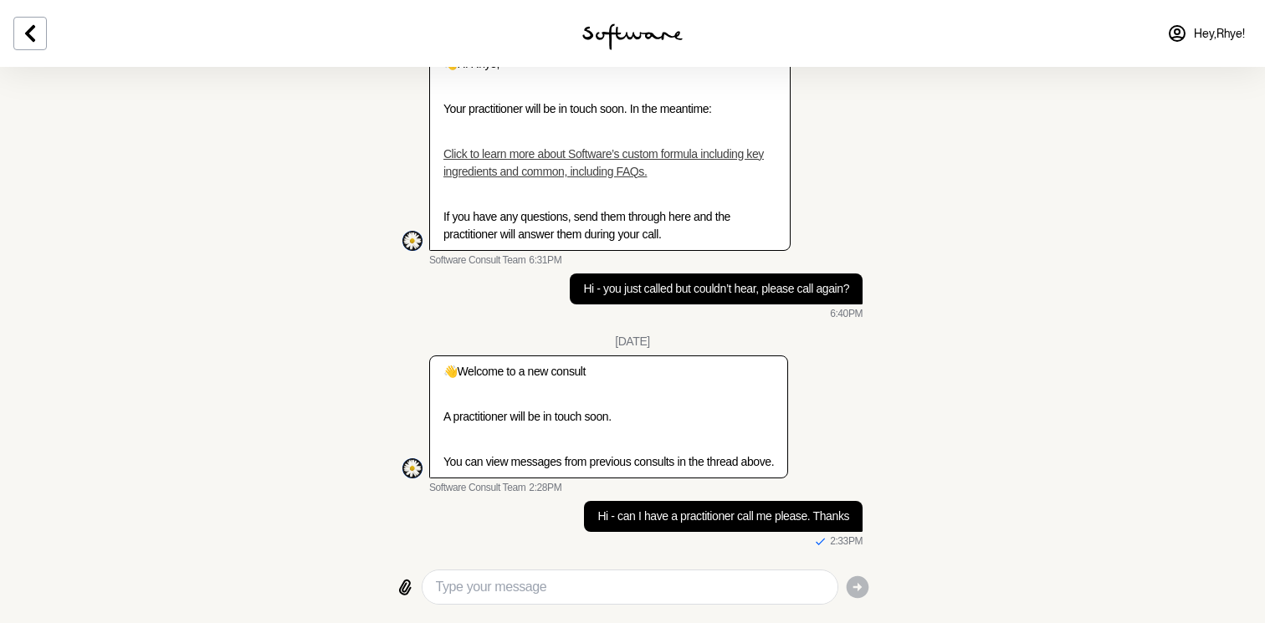
scroll to position [0, 0]
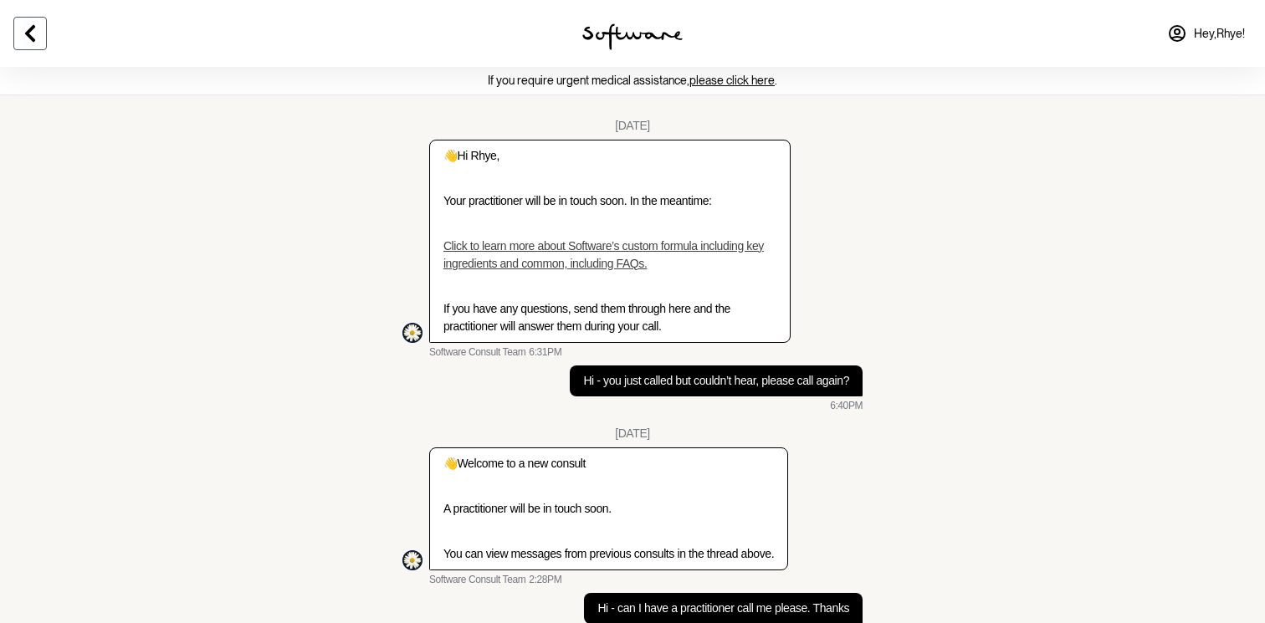
click at [39, 23] on icon at bounding box center [30, 33] width 20 height 20
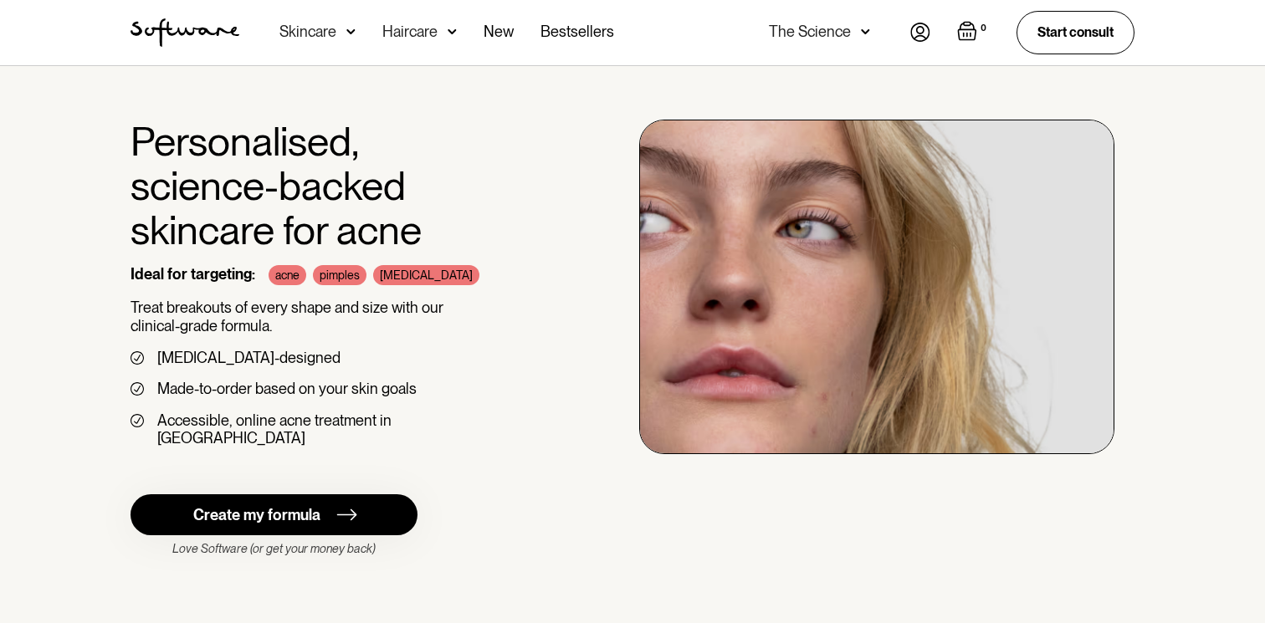
click at [920, 35] on img at bounding box center [920, 32] width 20 height 19
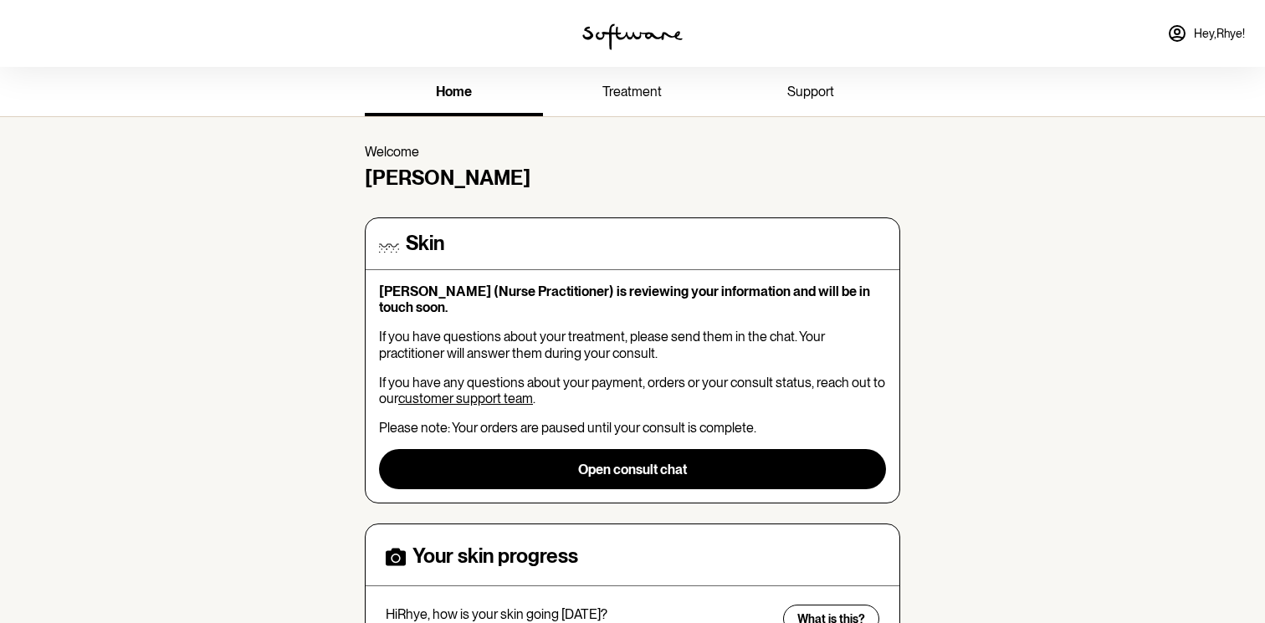
click at [638, 99] on span "treatment" at bounding box center [631, 92] width 59 height 16
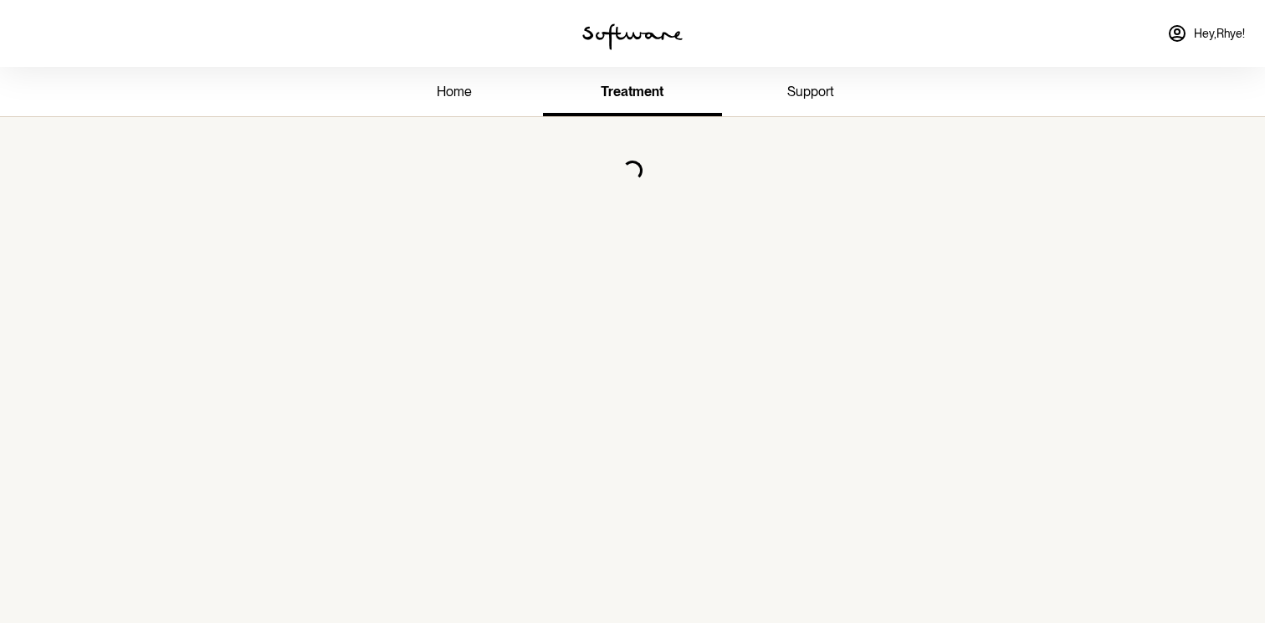
click at [461, 87] on span "home" at bounding box center [454, 92] width 35 height 16
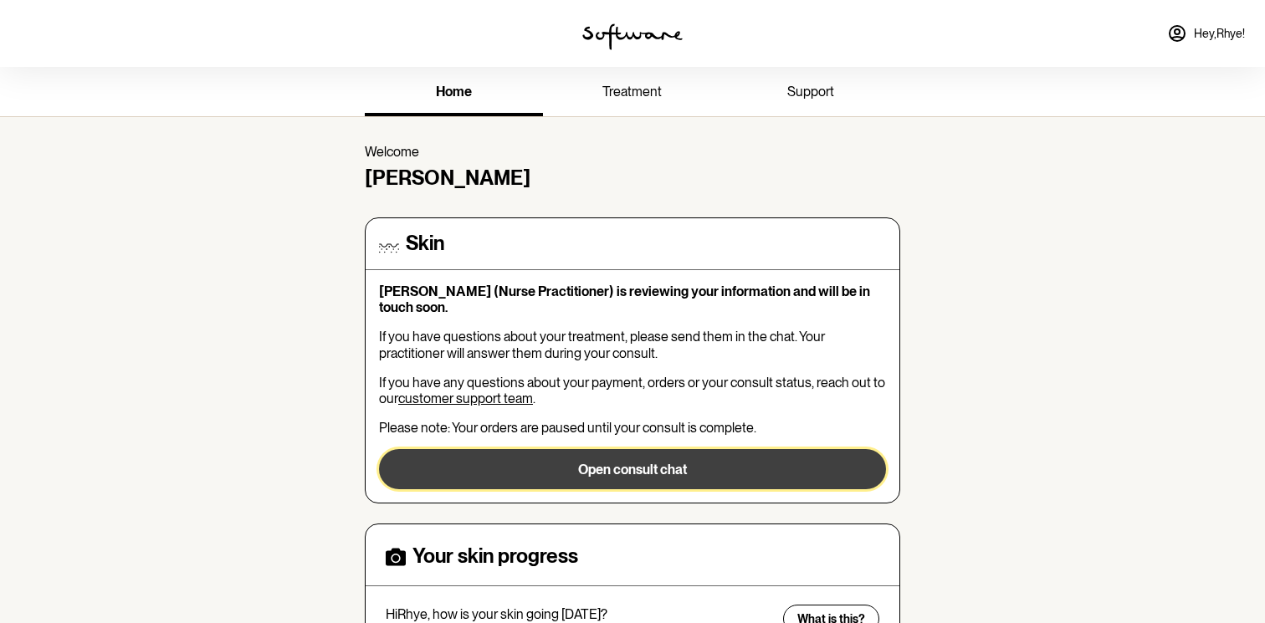
click at [588, 465] on button "Open consult chat" at bounding box center [632, 469] width 507 height 40
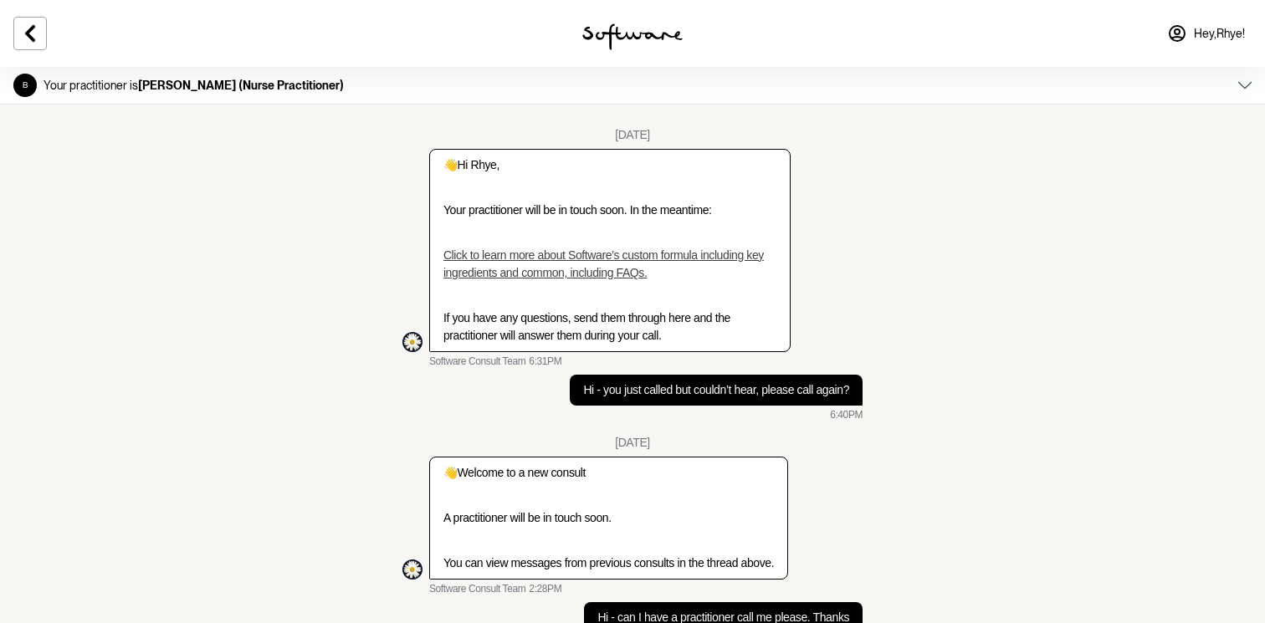
scroll to position [119, 0]
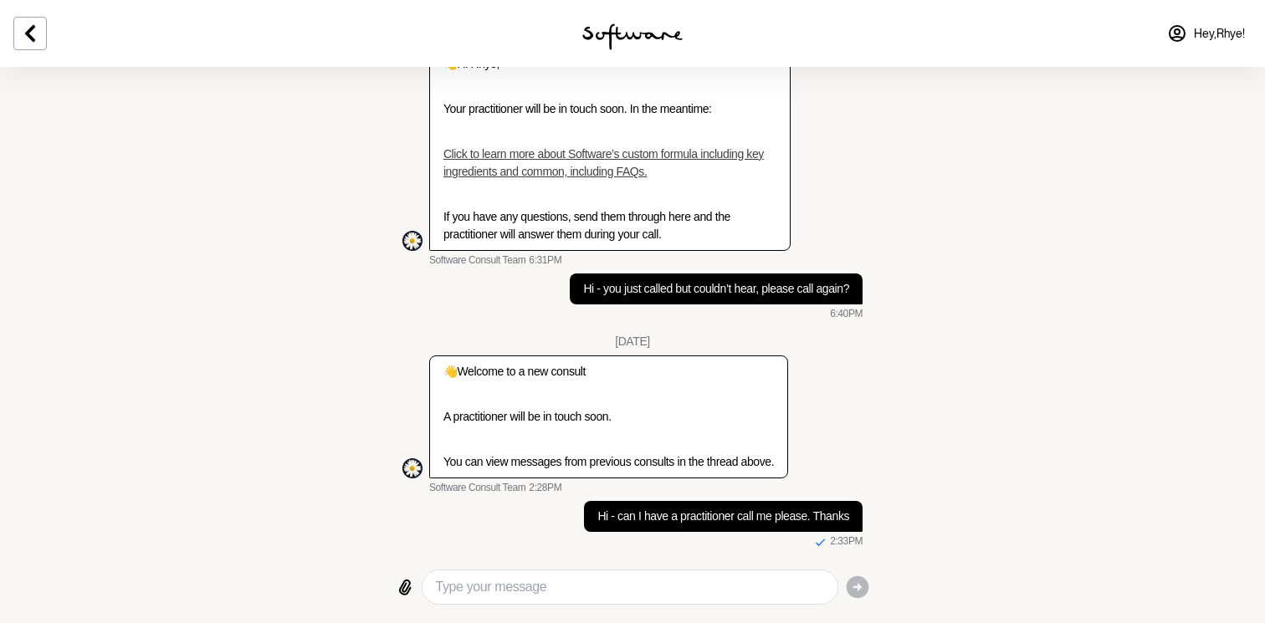
click at [641, 583] on textarea "Type your message" at bounding box center [630, 587] width 388 height 20
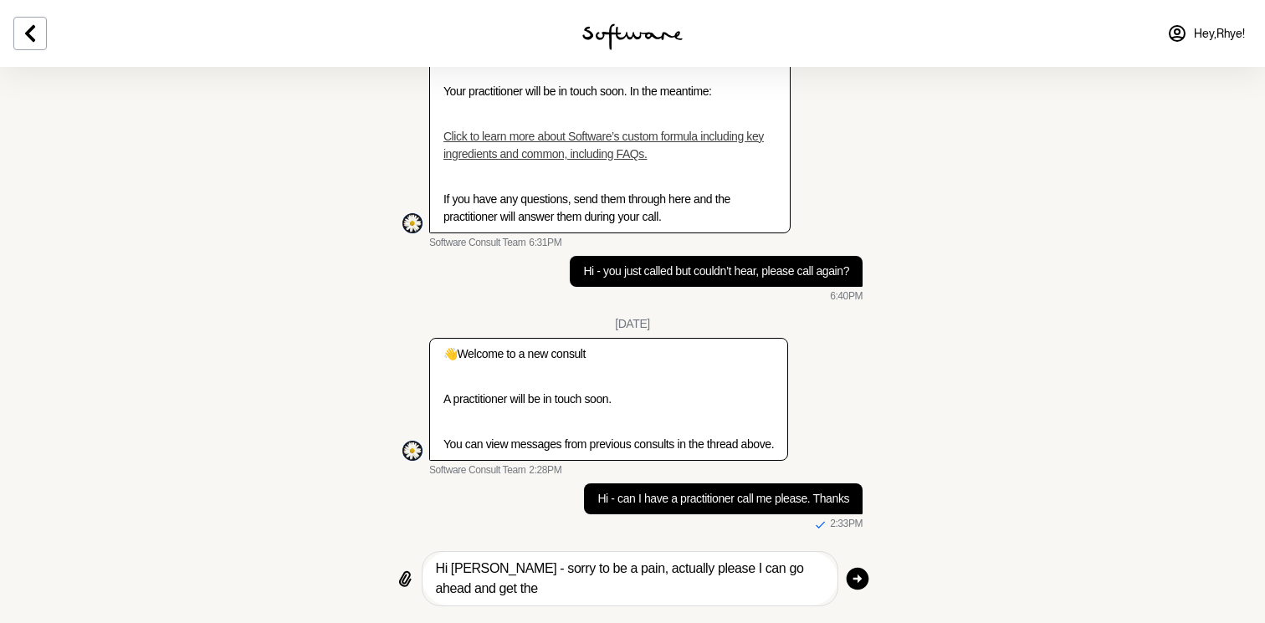
paste textarea "clindamycin"
type textarea "Hi Anne - sorry to be a pain, actually please I can go ahead and get the clinda…"
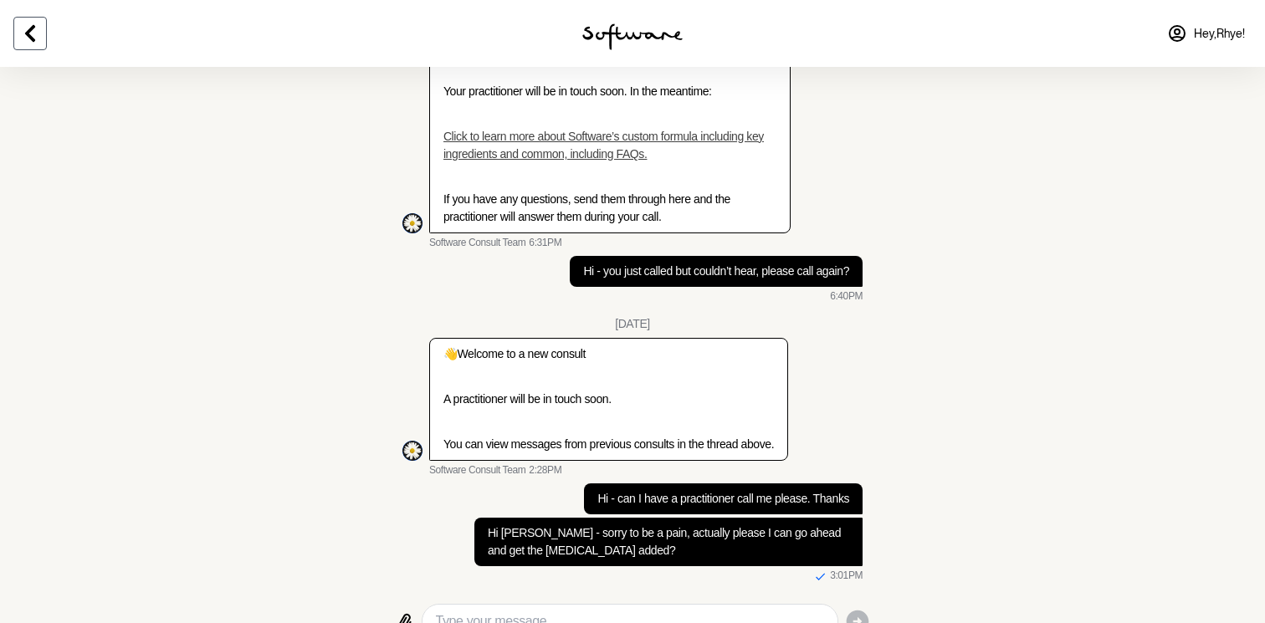
click at [25, 32] on icon at bounding box center [30, 33] width 20 height 20
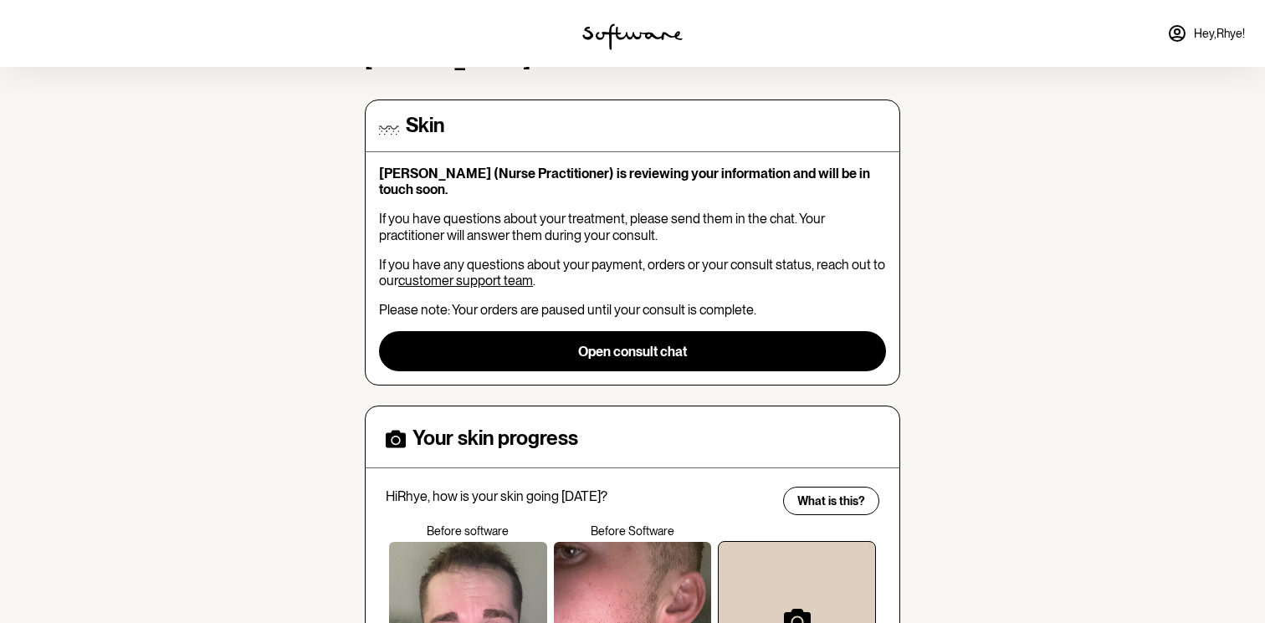
scroll to position [126, 0]
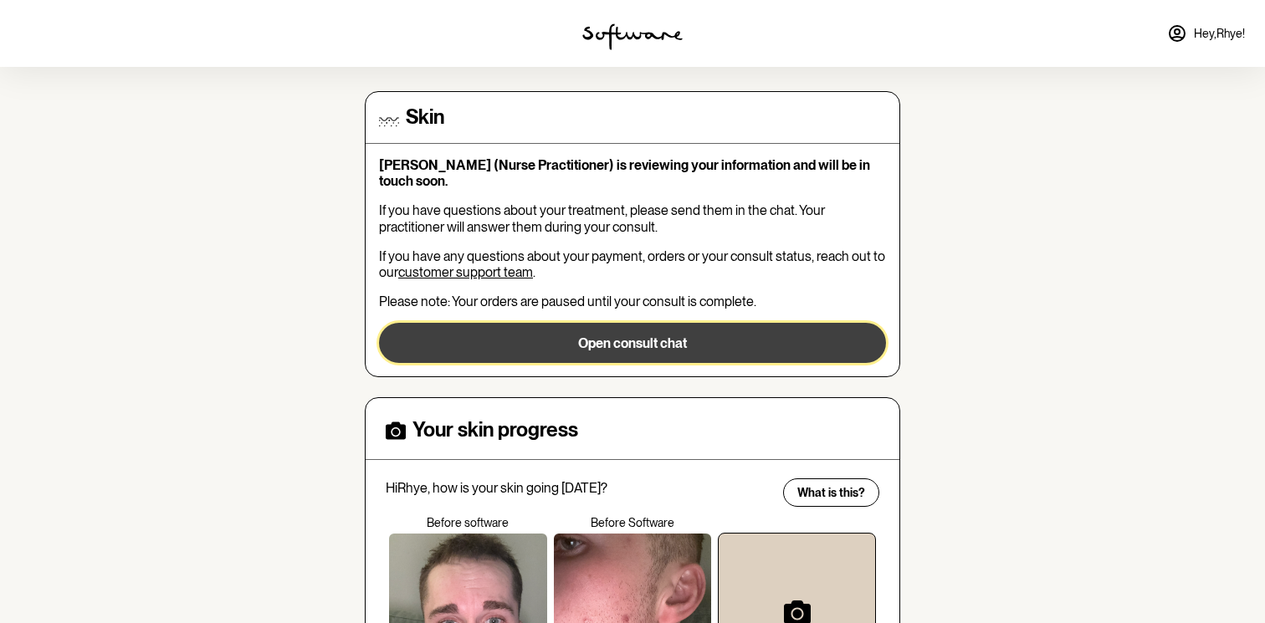
click at [468, 356] on button "Open consult chat" at bounding box center [632, 343] width 507 height 40
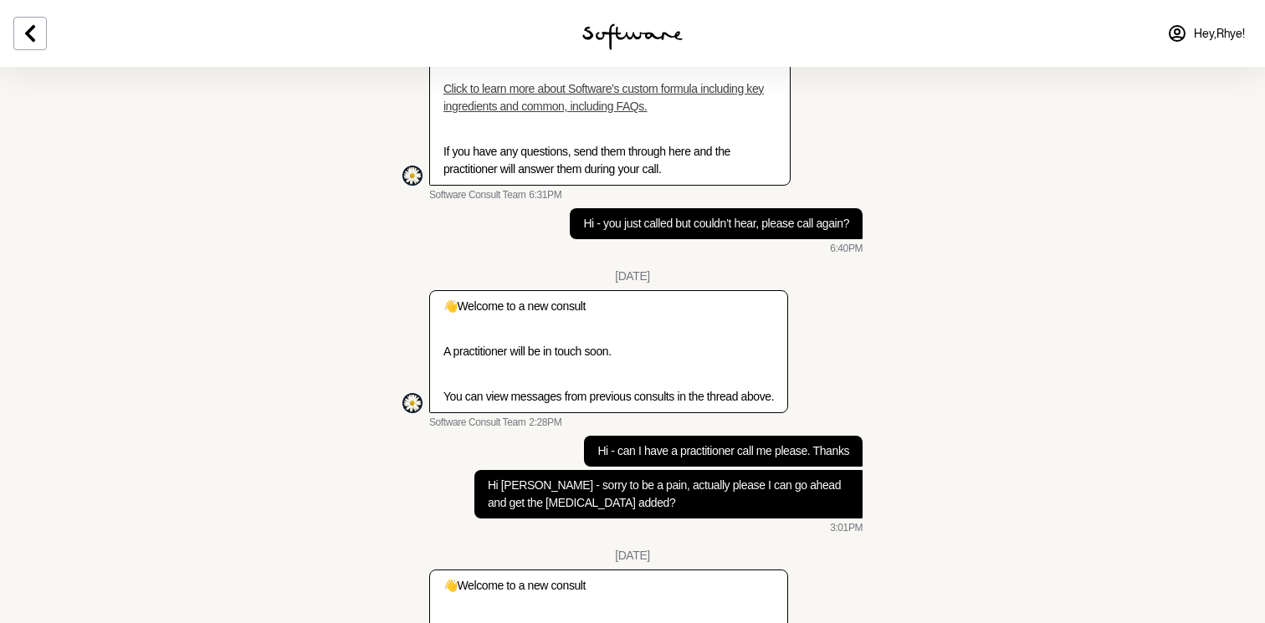
scroll to position [171, 0]
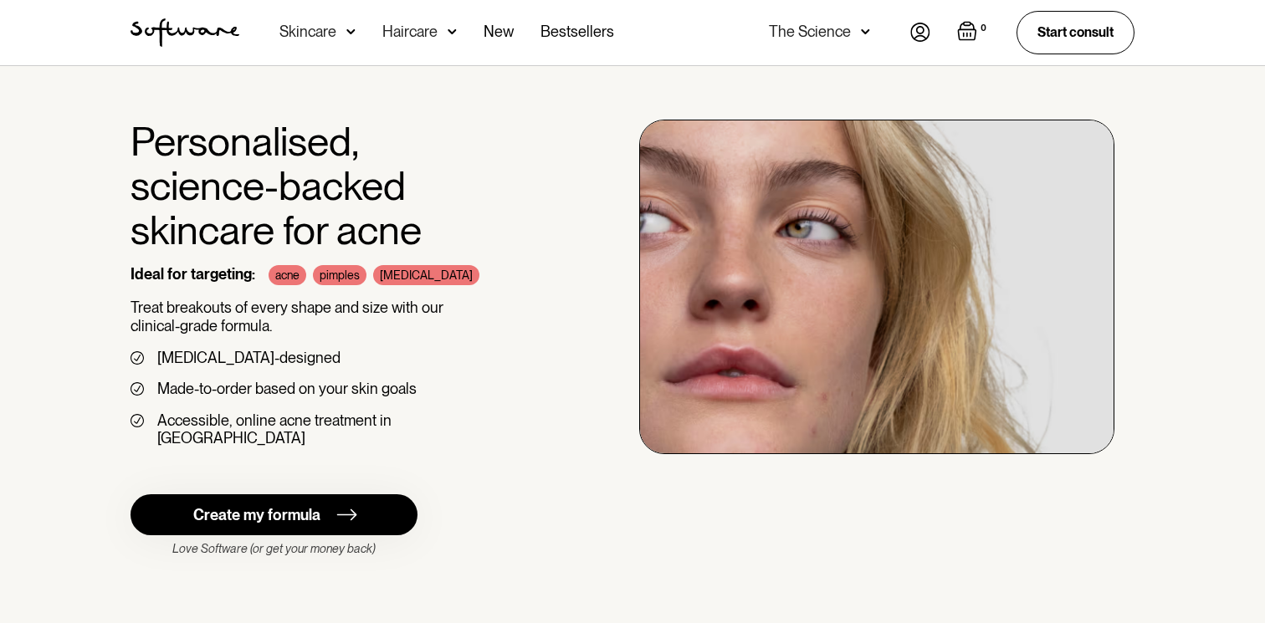
click at [920, 38] on img at bounding box center [920, 32] width 20 height 19
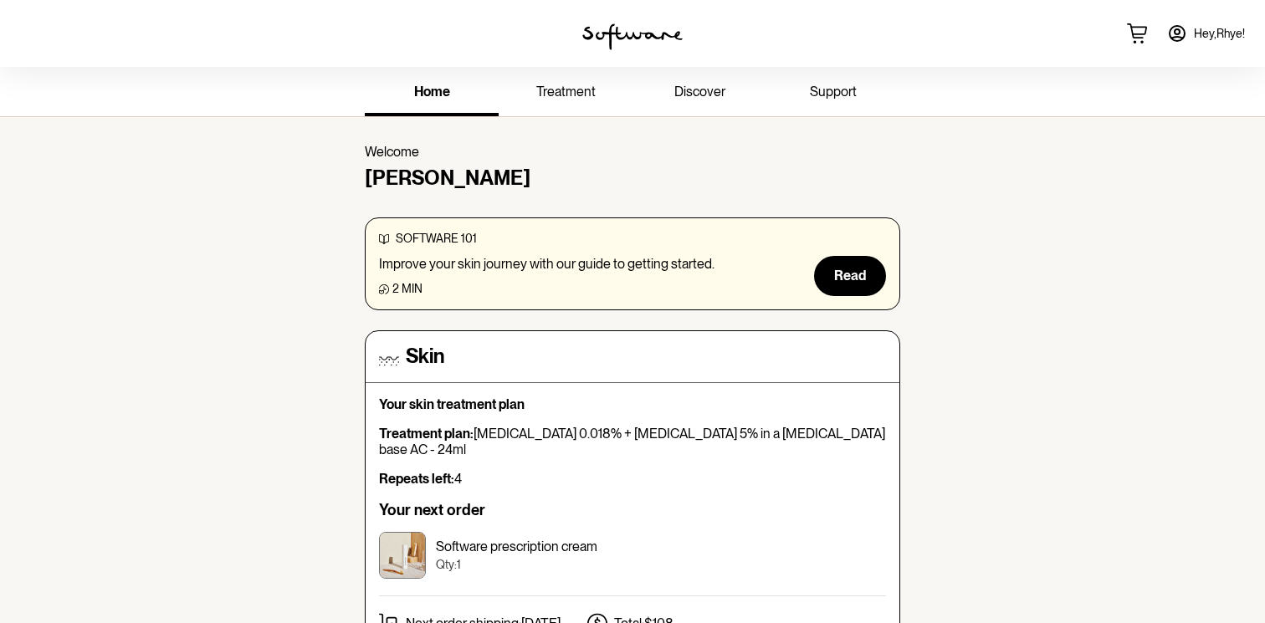
click at [825, 97] on span "support" at bounding box center [833, 92] width 47 height 16
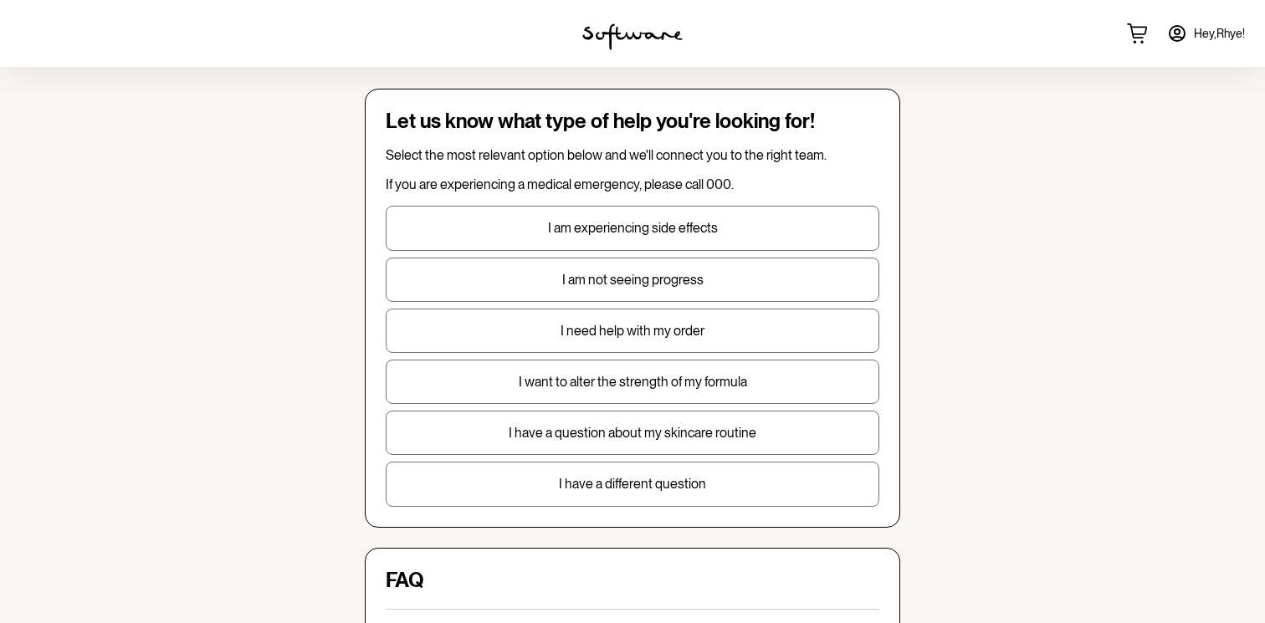
scroll to position [58, 0]
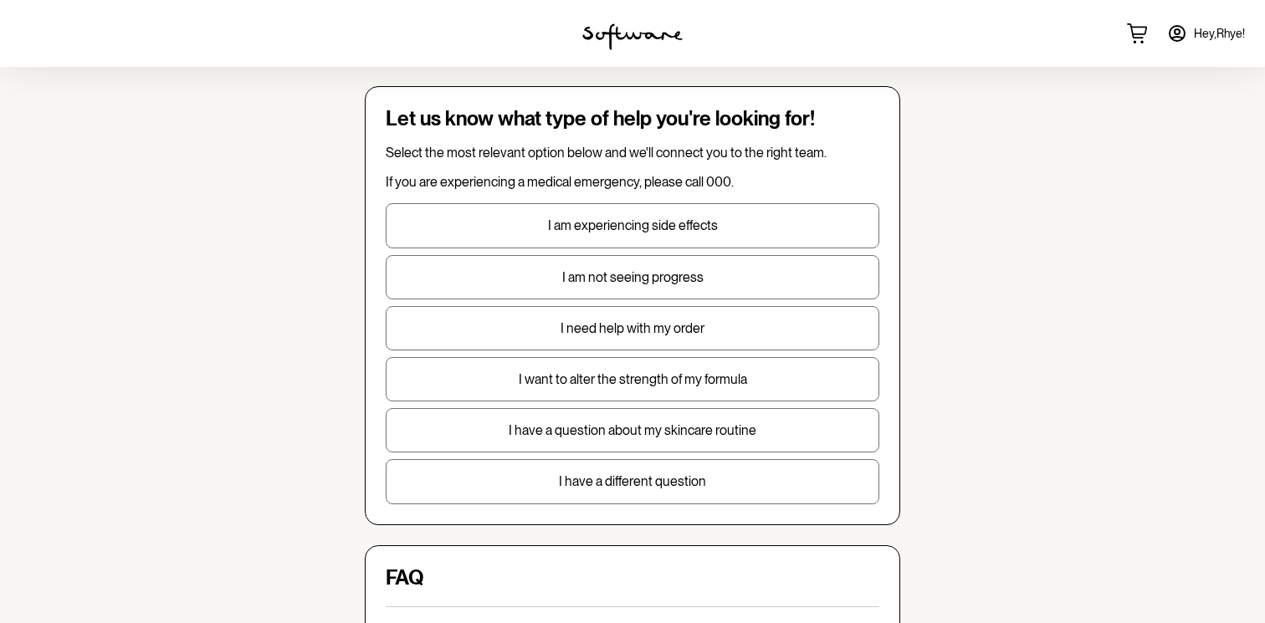
click at [567, 376] on p "I want to alter the strength of my formula" at bounding box center [633, 380] width 492 height 16
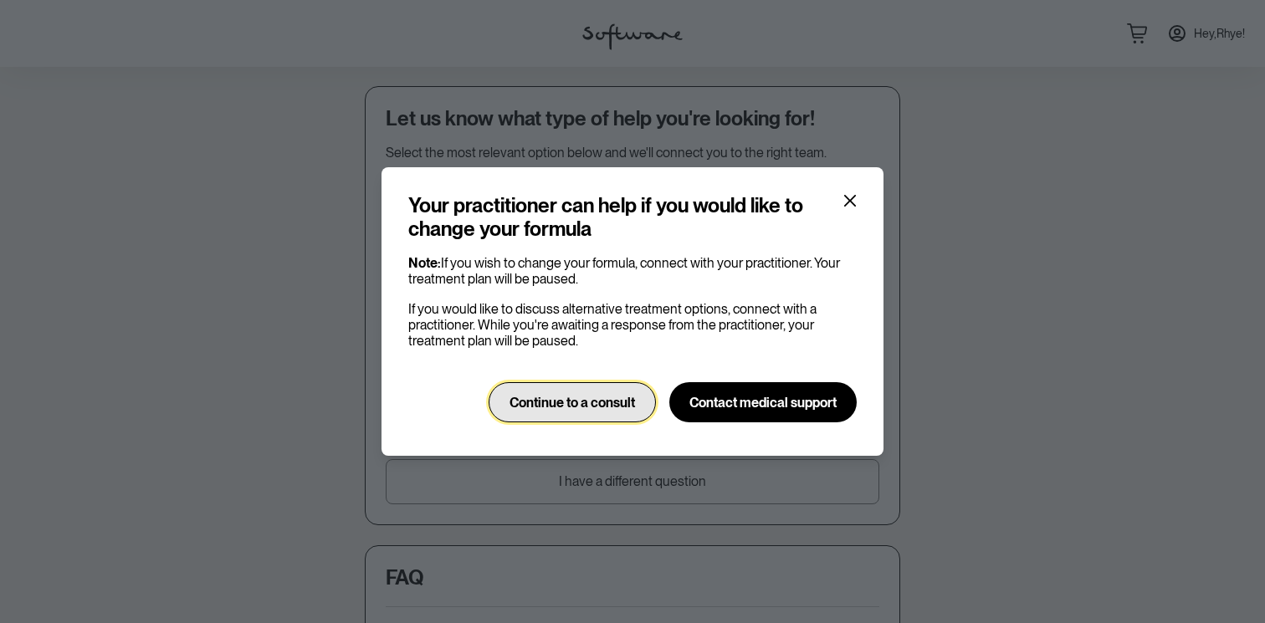
click at [602, 414] on button "Continue to a consult" at bounding box center [572, 402] width 167 height 40
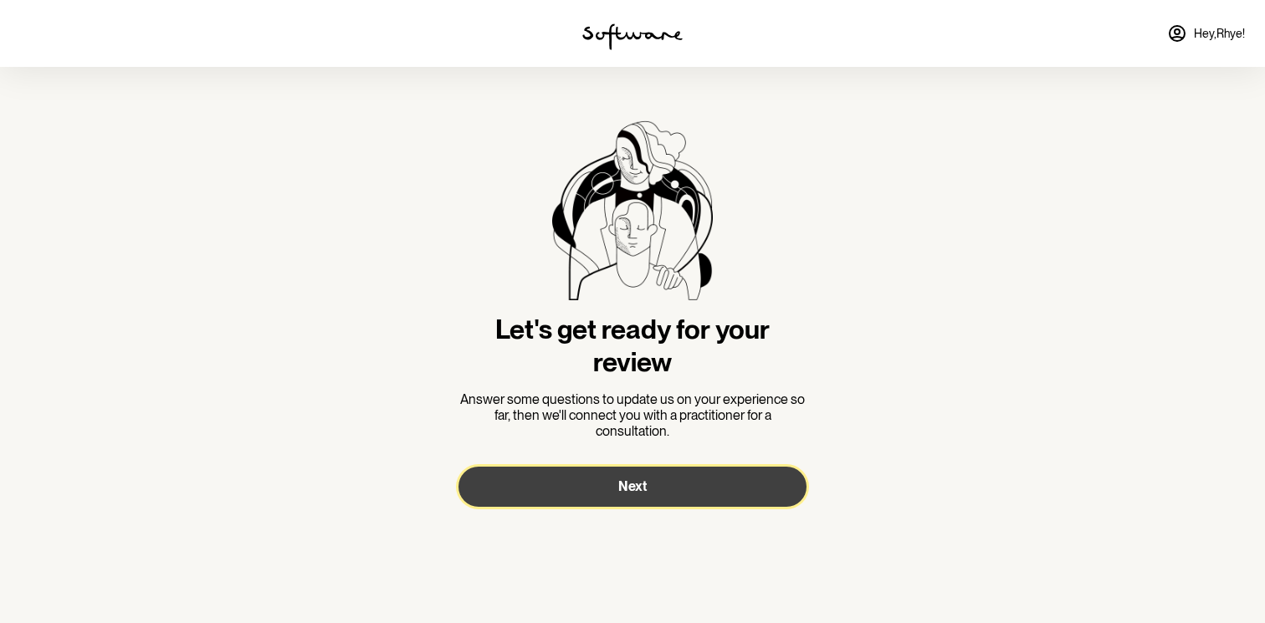
click at [603, 479] on button "Next" at bounding box center [633, 487] width 348 height 40
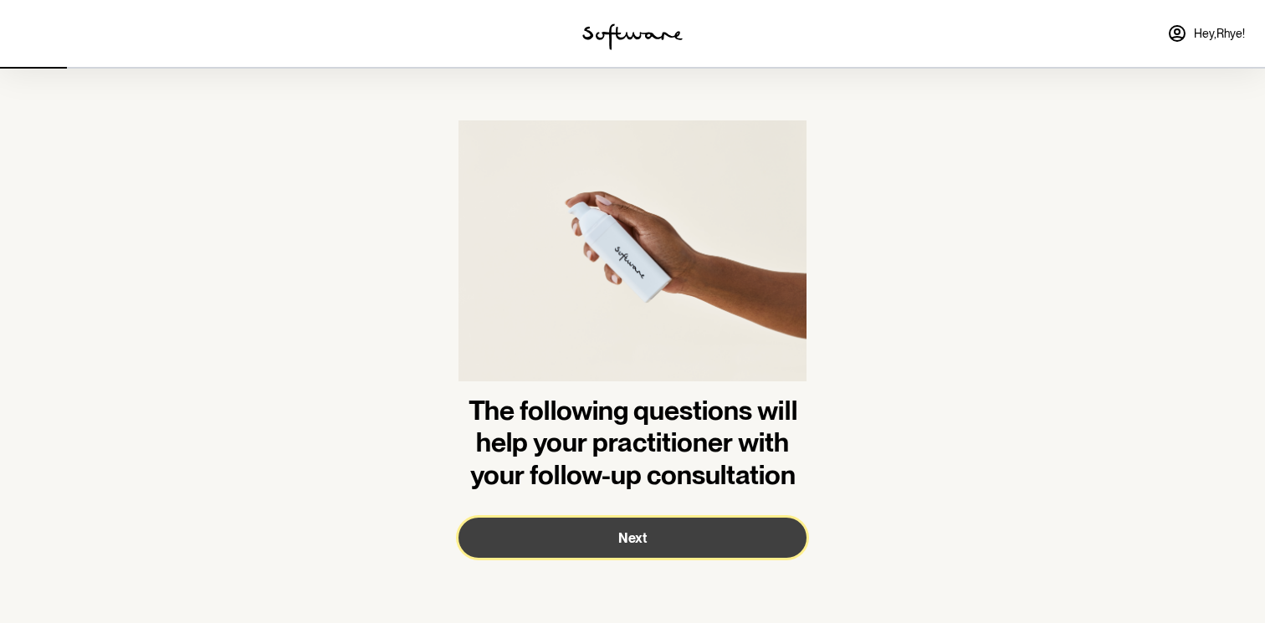
click at [603, 526] on button "Next" at bounding box center [633, 538] width 348 height 40
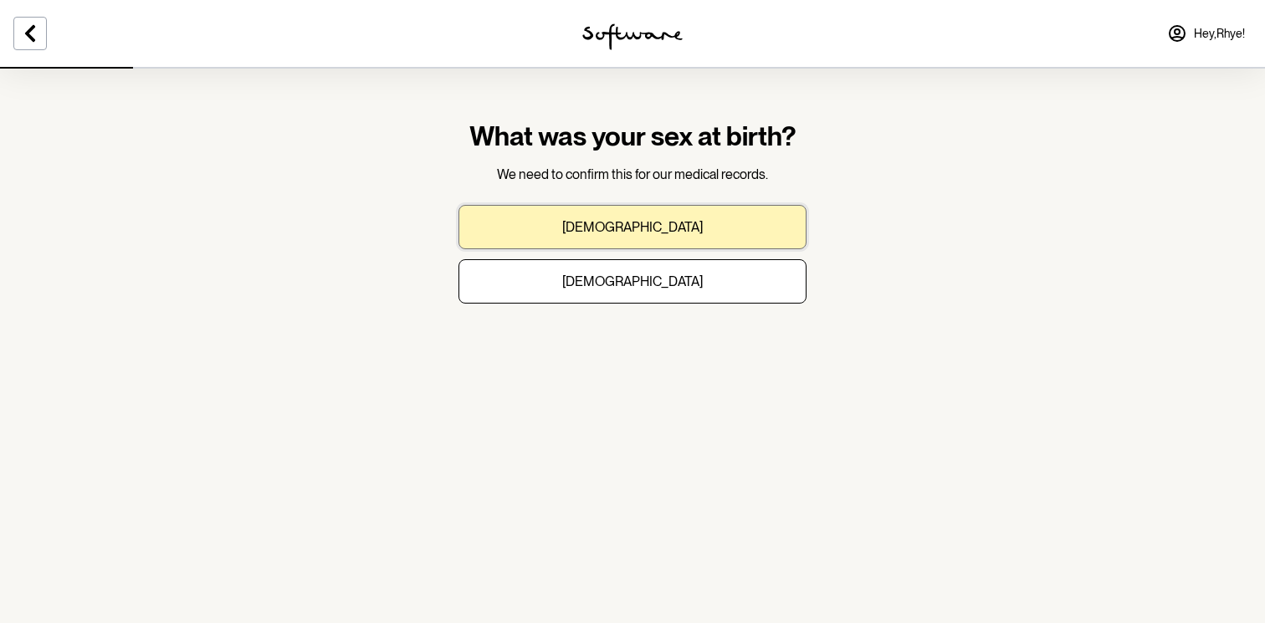
click at [664, 213] on button "[DEMOGRAPHIC_DATA]" at bounding box center [633, 227] width 348 height 44
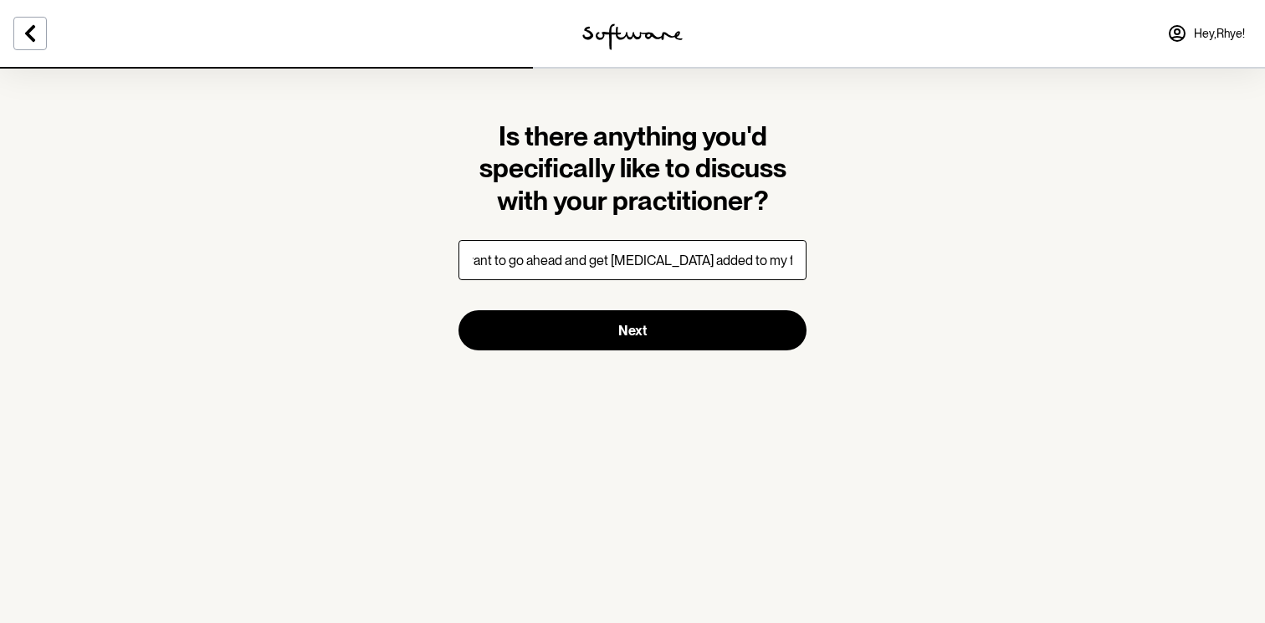
scroll to position [0, 68]
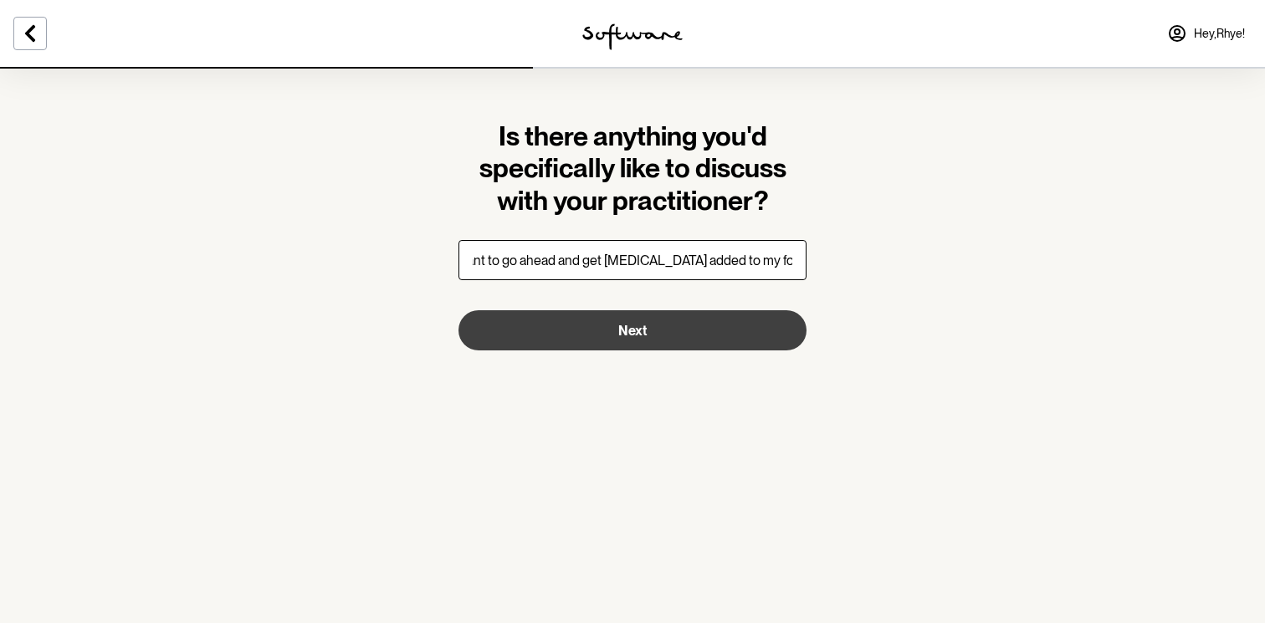
type input "I actually want to go ahead and get [MEDICAL_DATA] added to my forumla"
click at [606, 338] on button "Next" at bounding box center [633, 330] width 348 height 40
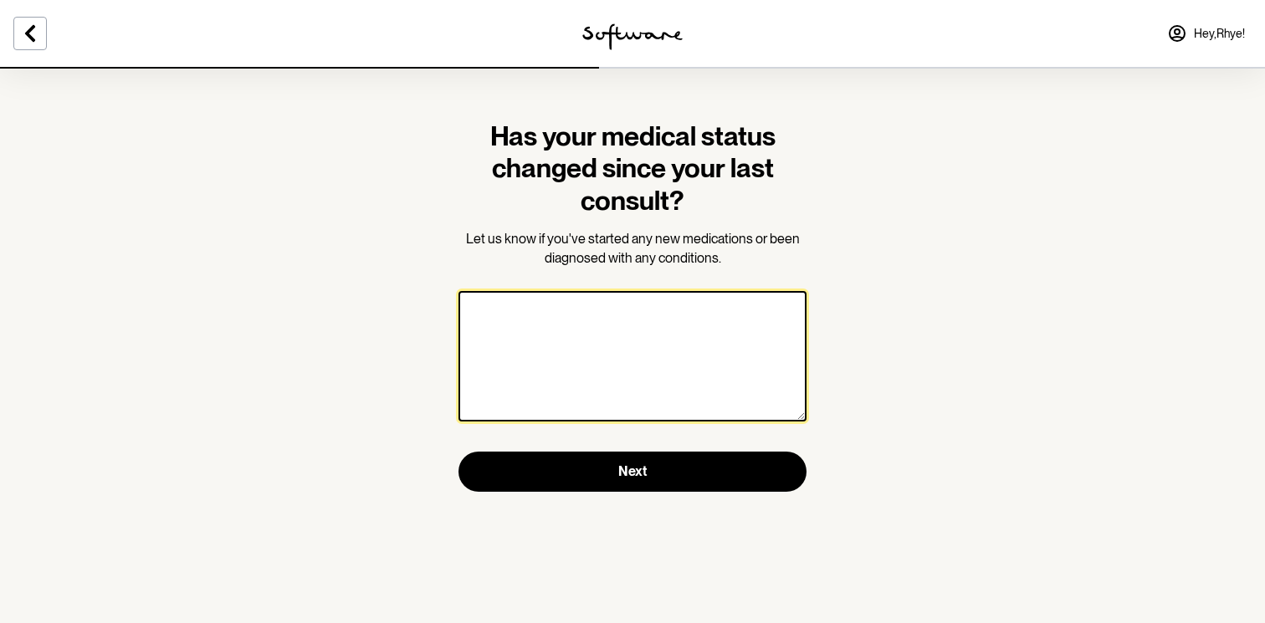
click at [606, 338] on textarea at bounding box center [633, 356] width 348 height 131
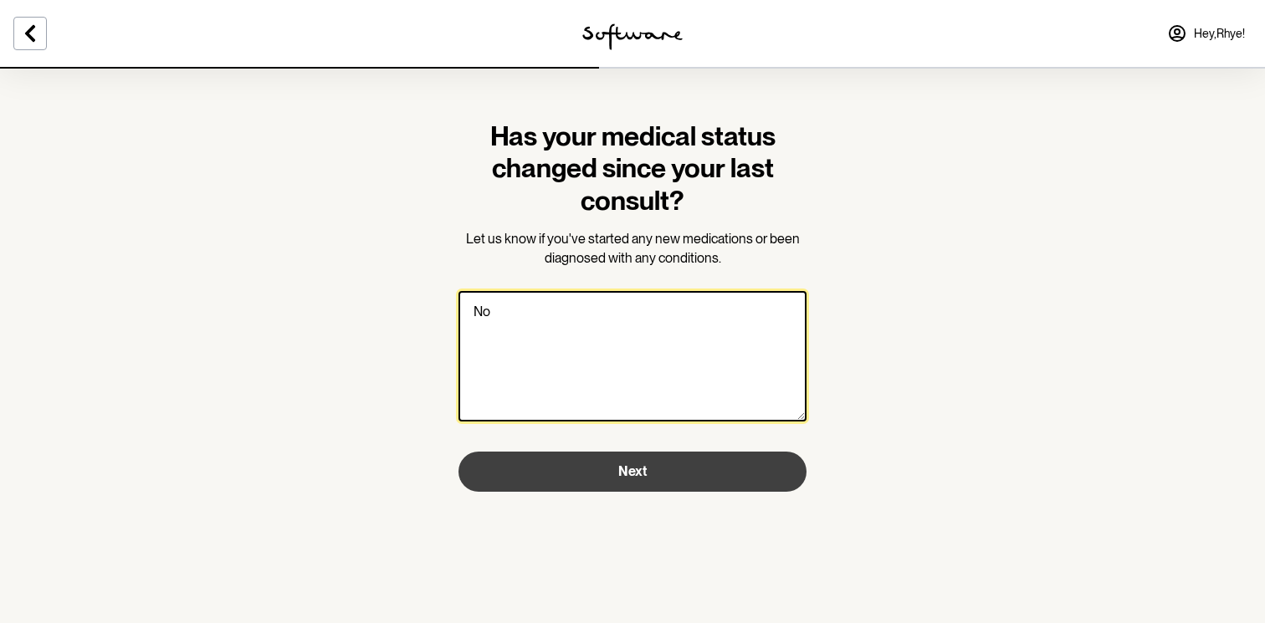
type textarea "No"
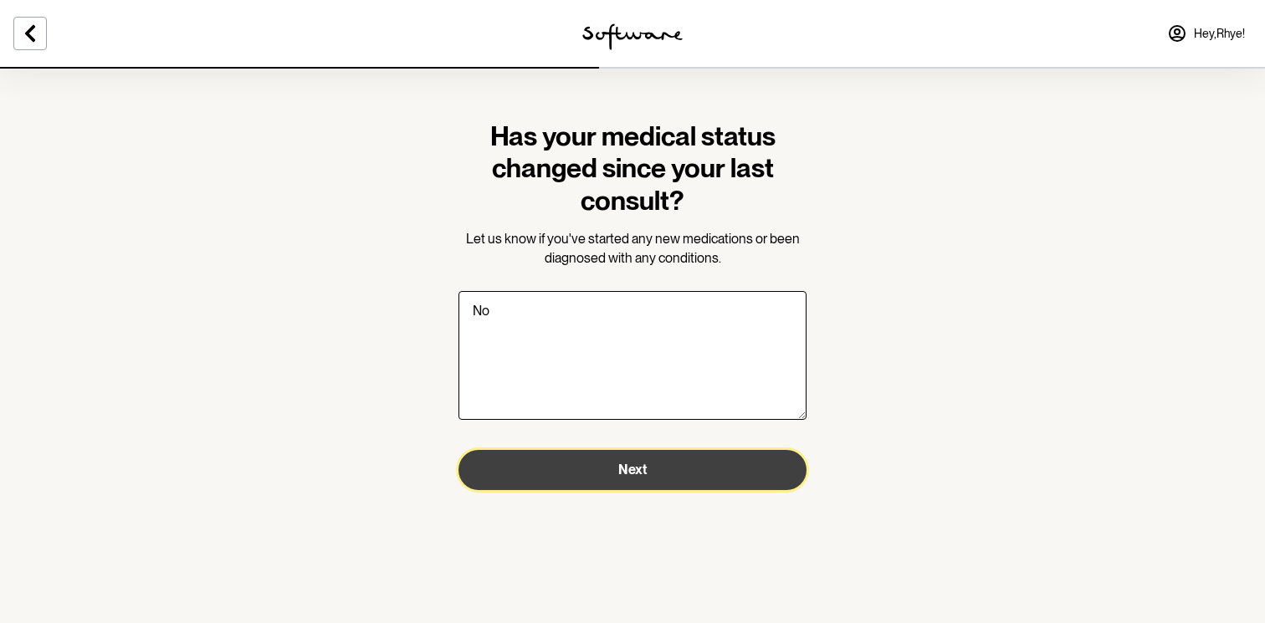
click at [613, 458] on button "Next" at bounding box center [633, 470] width 348 height 40
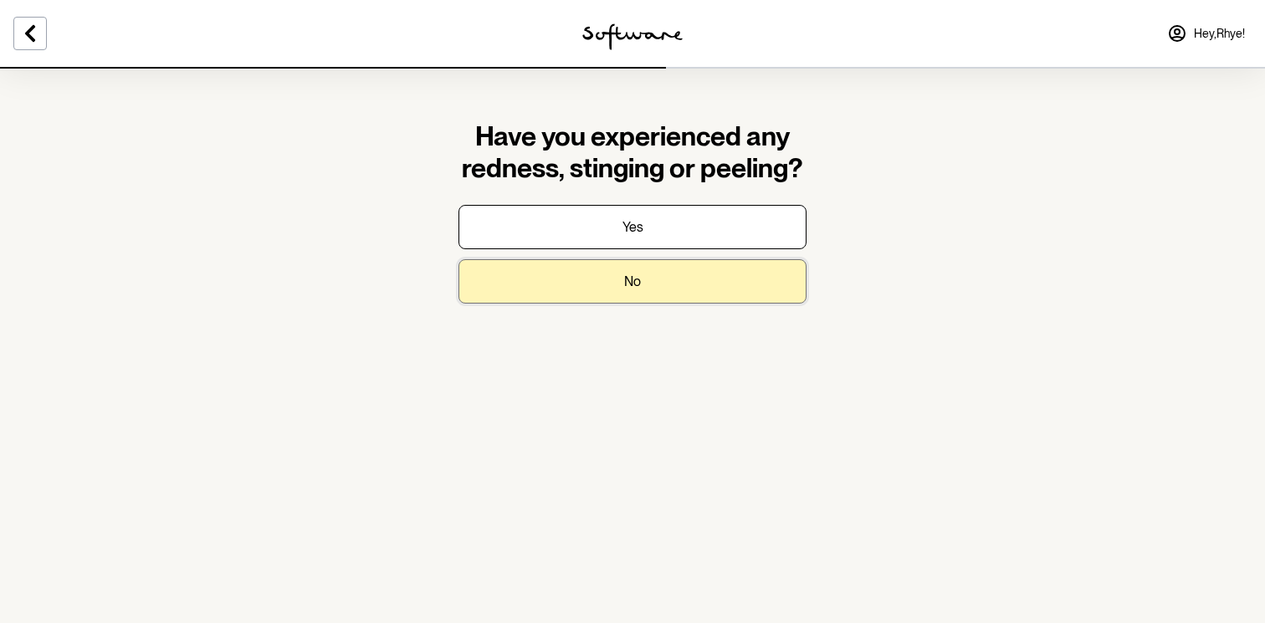
click at [637, 295] on button "No" at bounding box center [633, 281] width 348 height 44
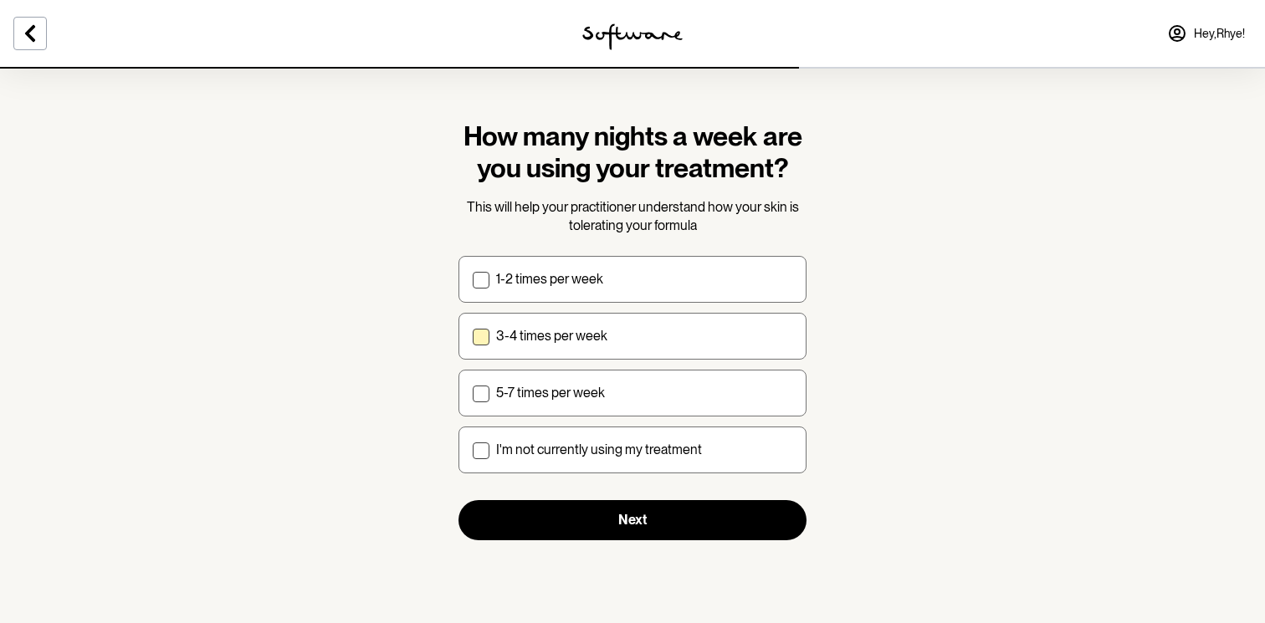
click at [623, 333] on div "3-4 times per week" at bounding box center [644, 336] width 296 height 16
click at [473, 336] on input "3-4 times per week" at bounding box center [472, 336] width 1 height 1
checkbox input "true"
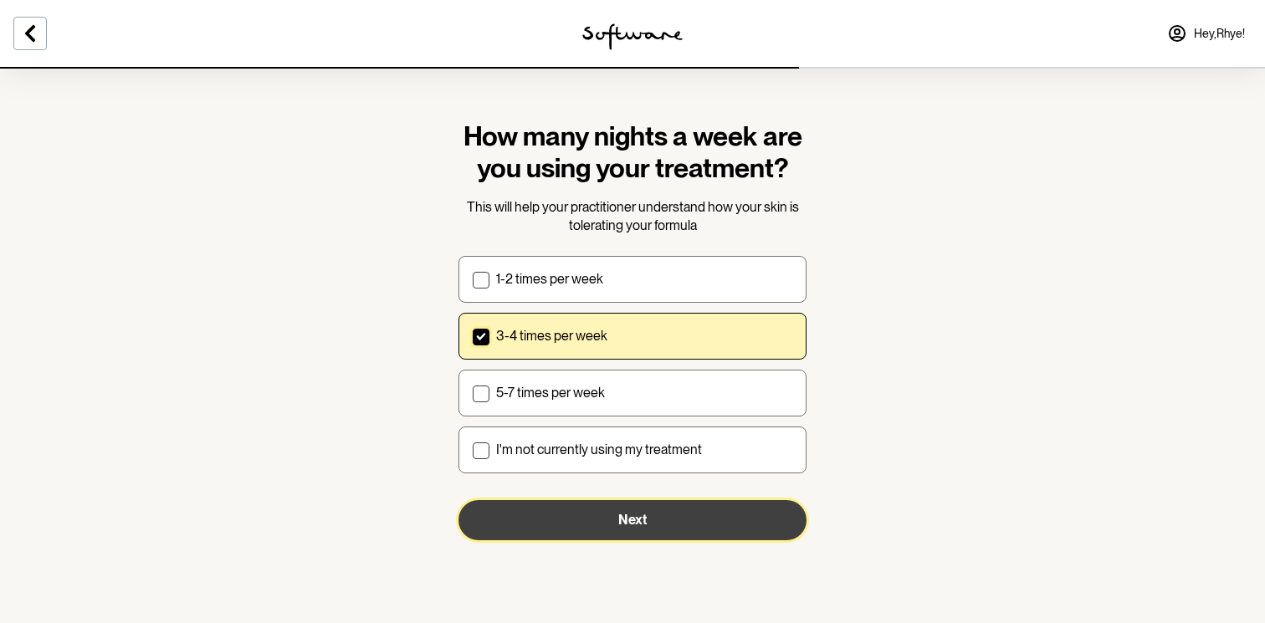
click at [625, 521] on span "Next" at bounding box center [632, 520] width 28 height 16
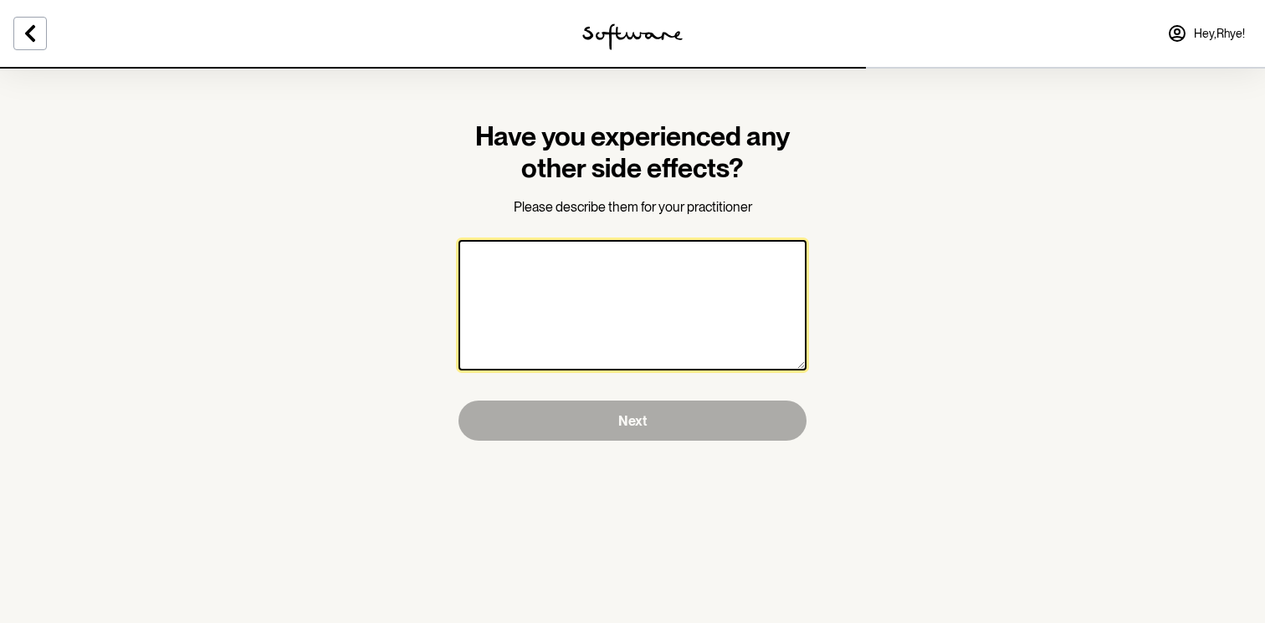
click at [614, 332] on textarea at bounding box center [633, 305] width 348 height 131
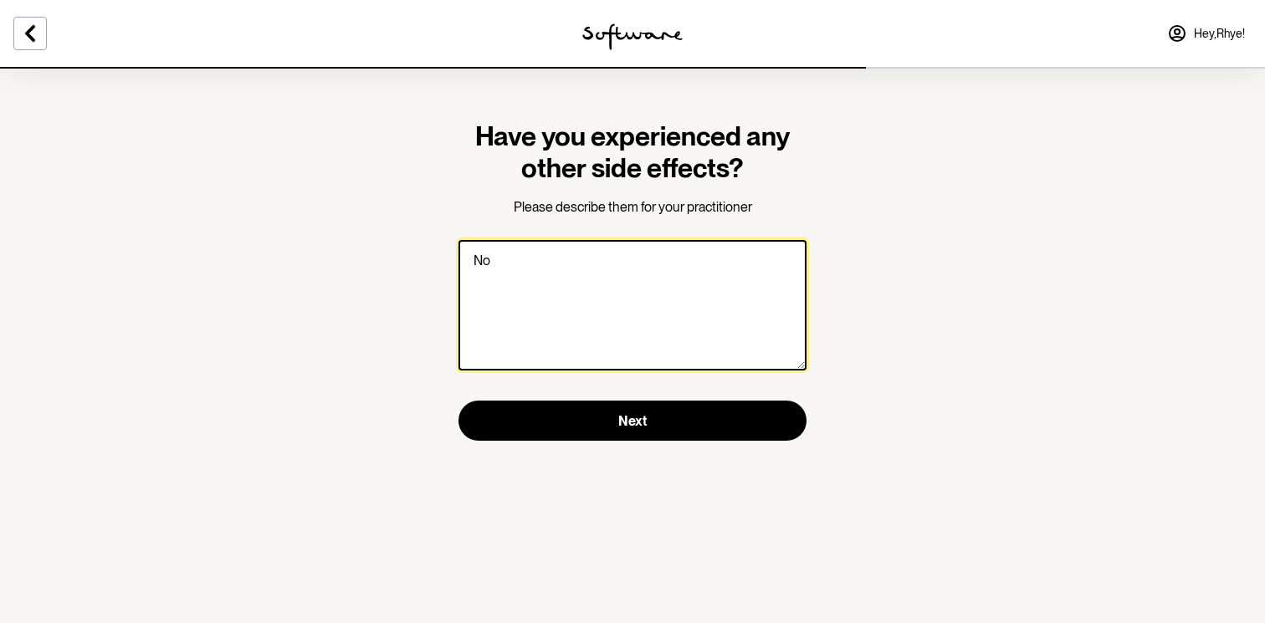
type textarea "N"
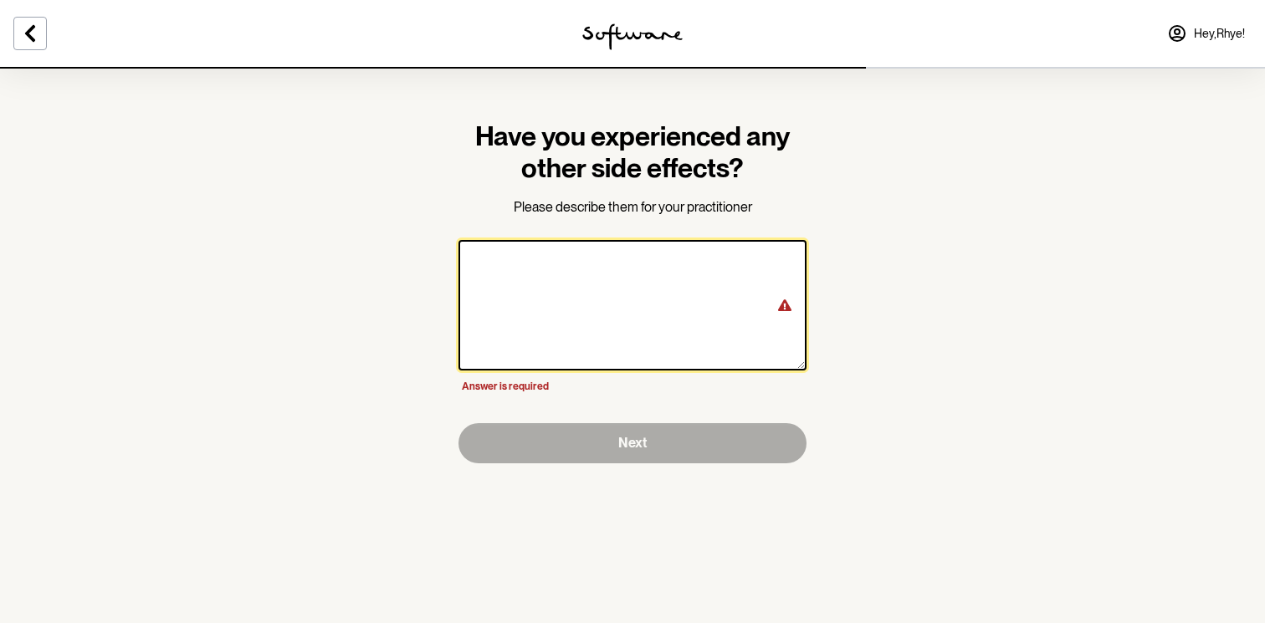
paste textarea "clindamycin"
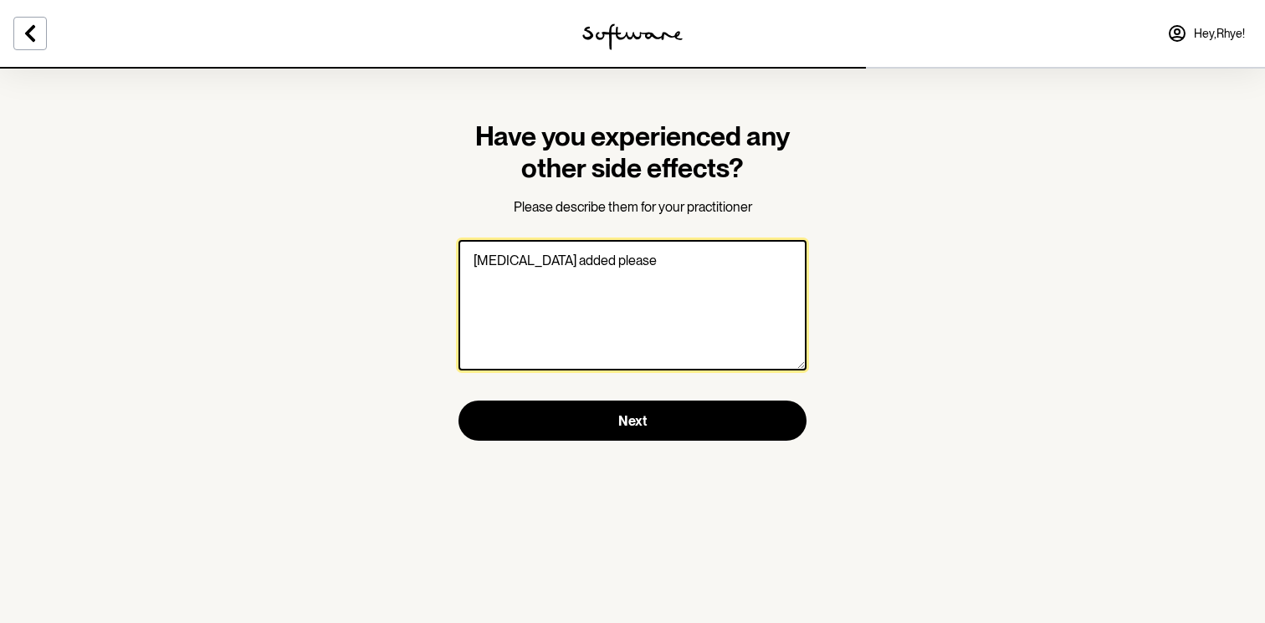
type textarea "clindamycin added please"
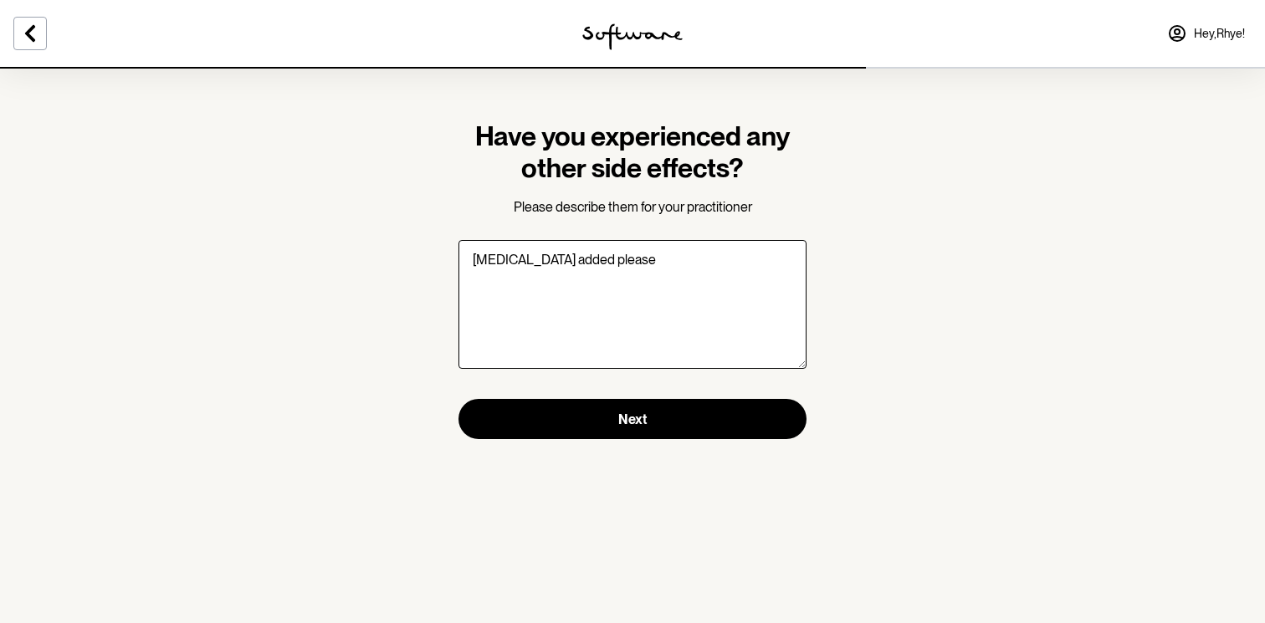
drag, startPoint x: 599, startPoint y: 469, endPoint x: 599, endPoint y: 446, distance: 22.6
click at [599, 468] on section "Have you experienced any other side effects? Please describe them for your prac…" at bounding box center [632, 280] width 375 height 426
click at [599, 446] on section "Have you experienced any other side effects? Please describe them for your prac…" at bounding box center [632, 280] width 375 height 426
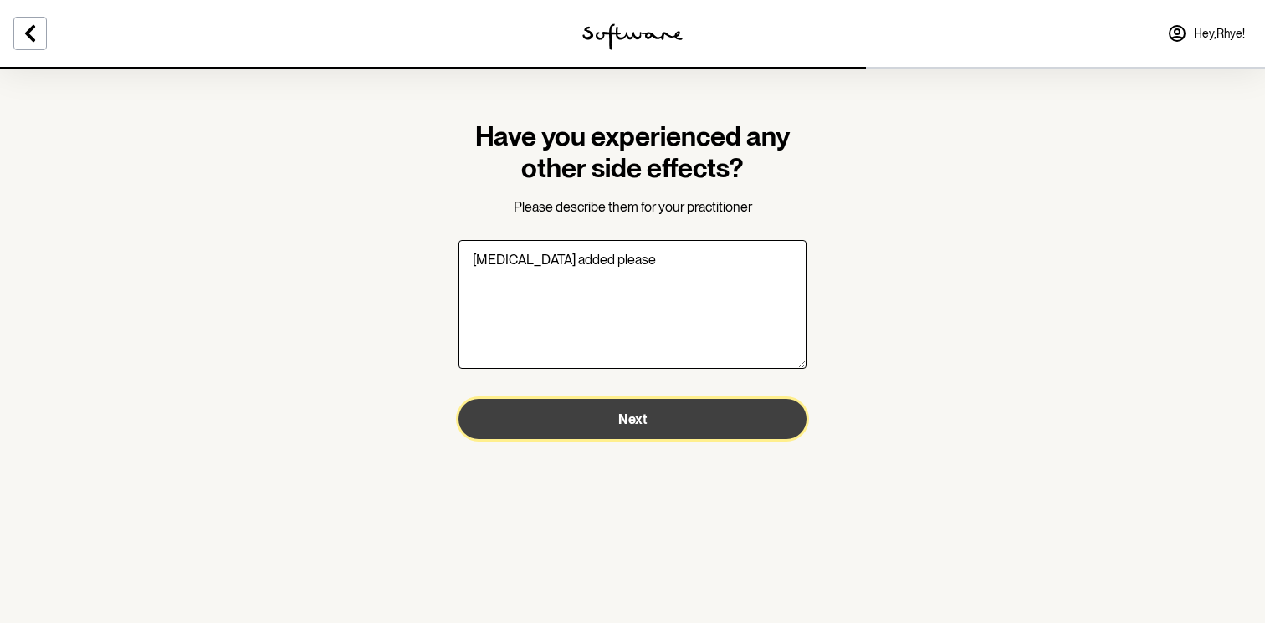
click at [608, 418] on button "Next" at bounding box center [633, 419] width 348 height 40
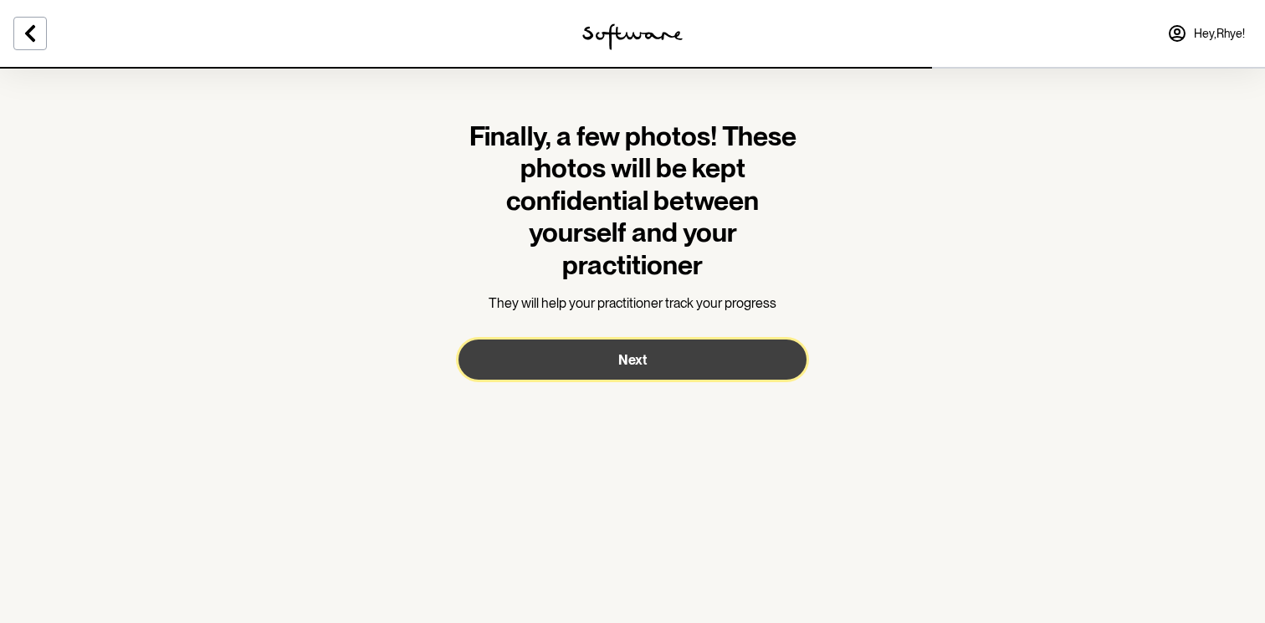
click at [614, 372] on button "Next" at bounding box center [633, 360] width 348 height 40
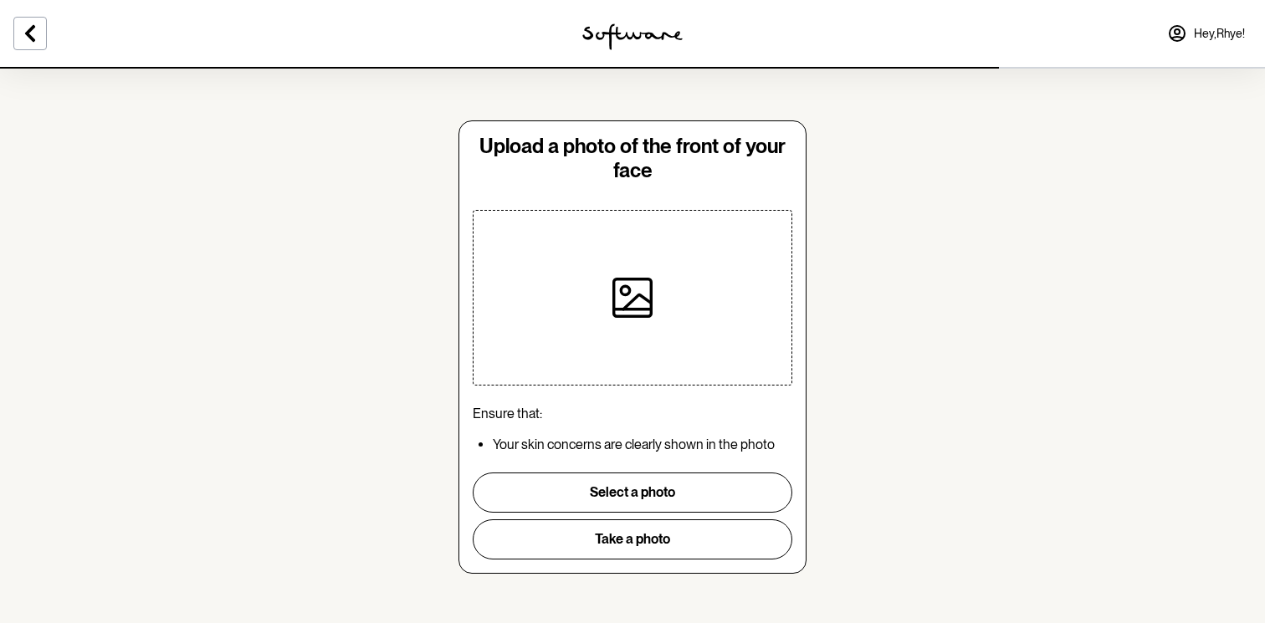
scroll to position [4, 0]
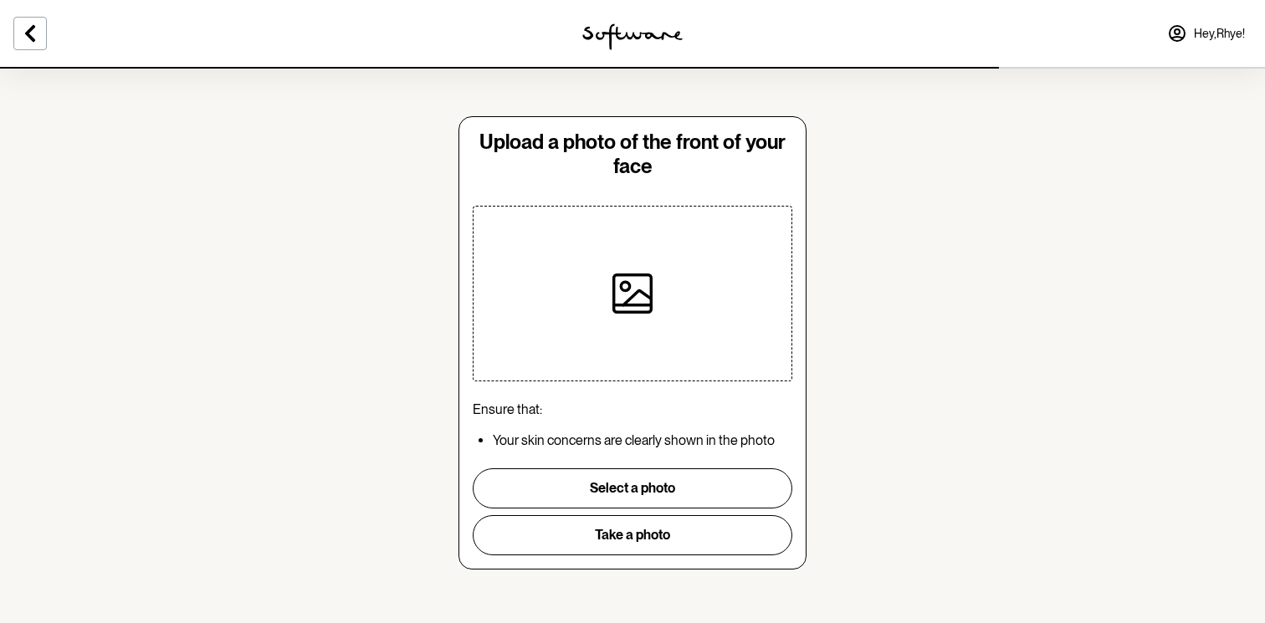
click at [628, 298] on icon at bounding box center [636, 293] width 30 height 23
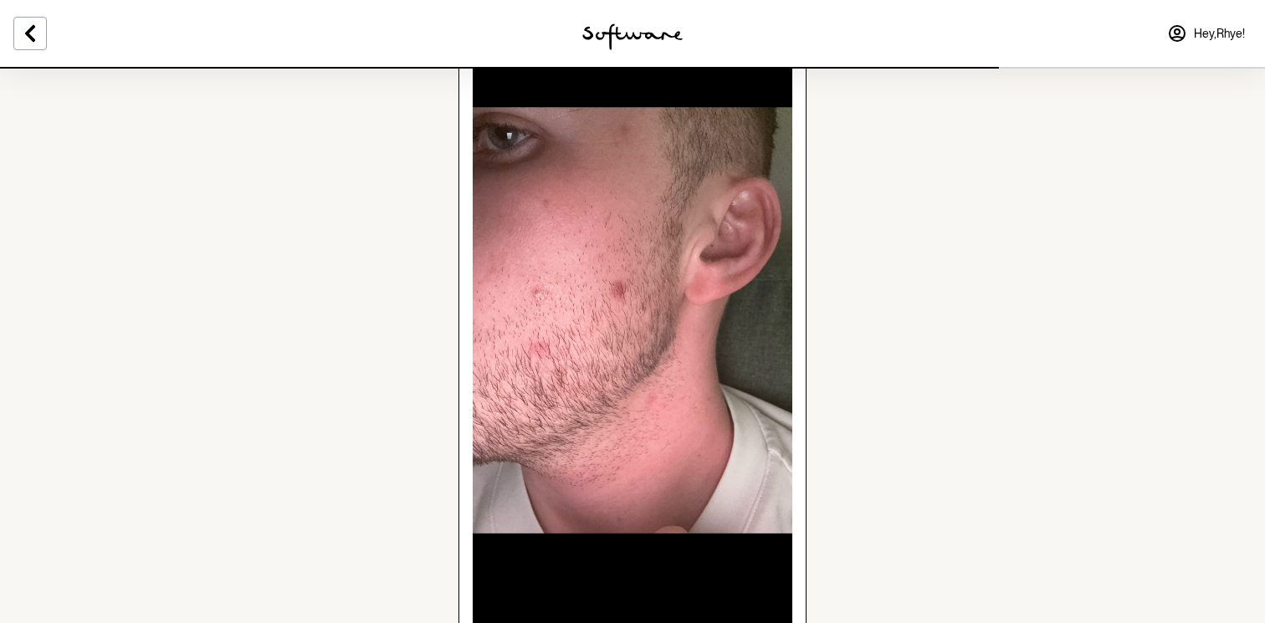
scroll to position [470, 0]
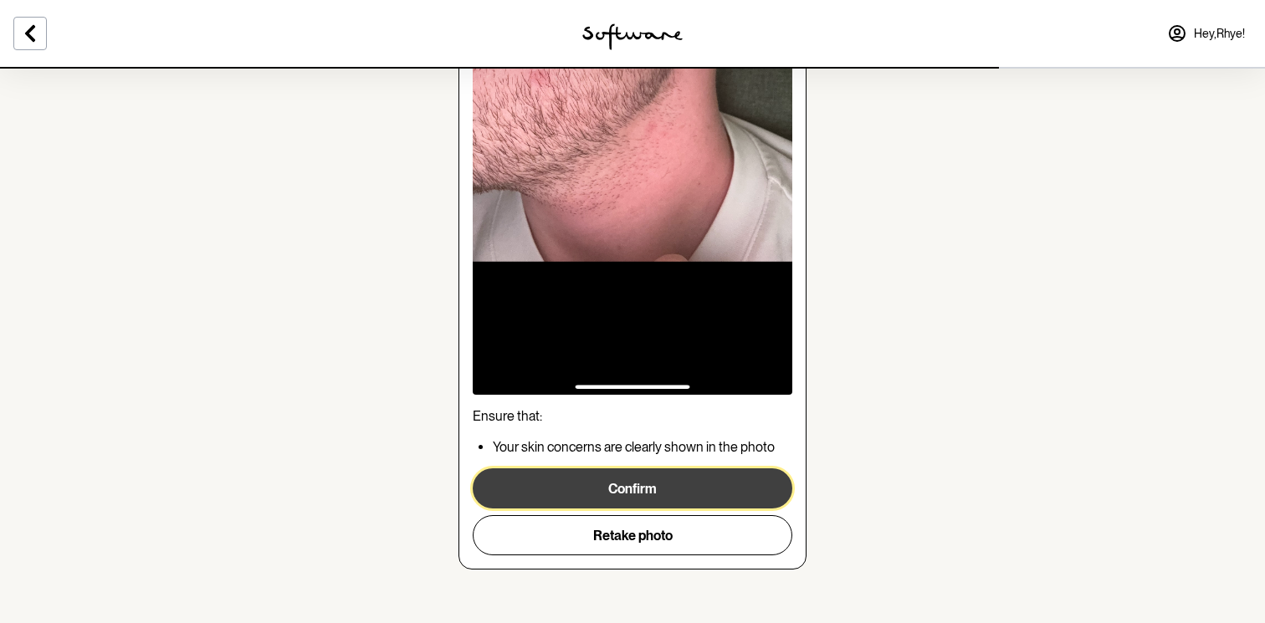
click at [609, 494] on button "Confirm" at bounding box center [633, 489] width 320 height 40
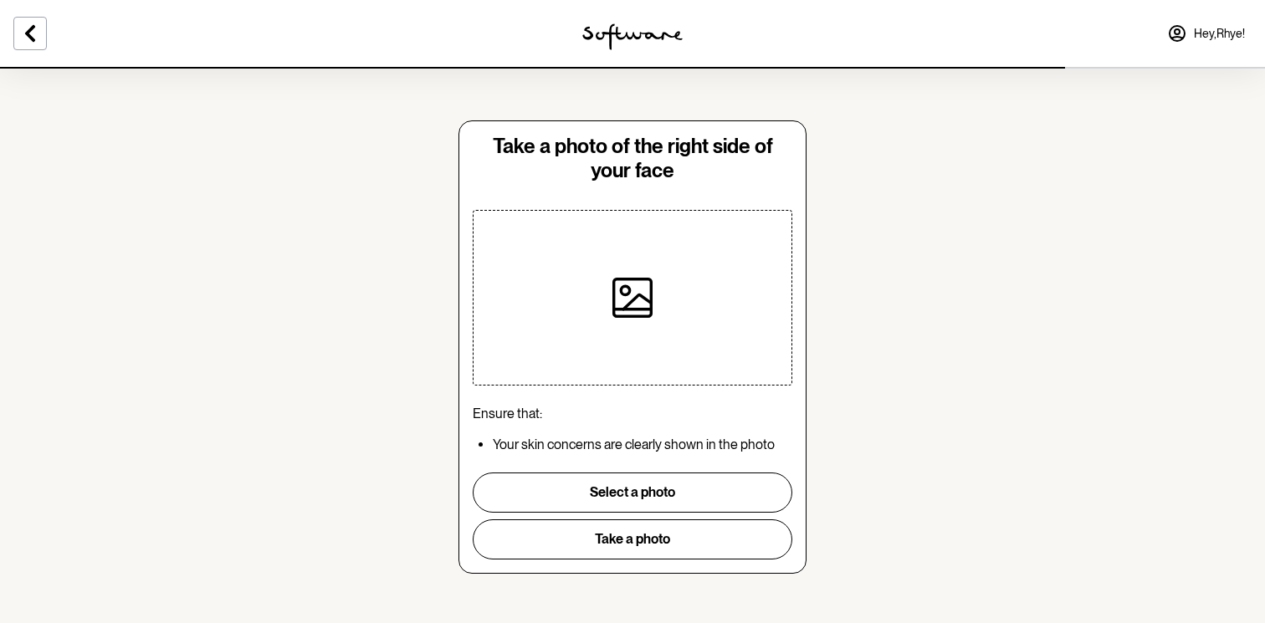
click at [720, 298] on div at bounding box center [633, 298] width 320 height 176
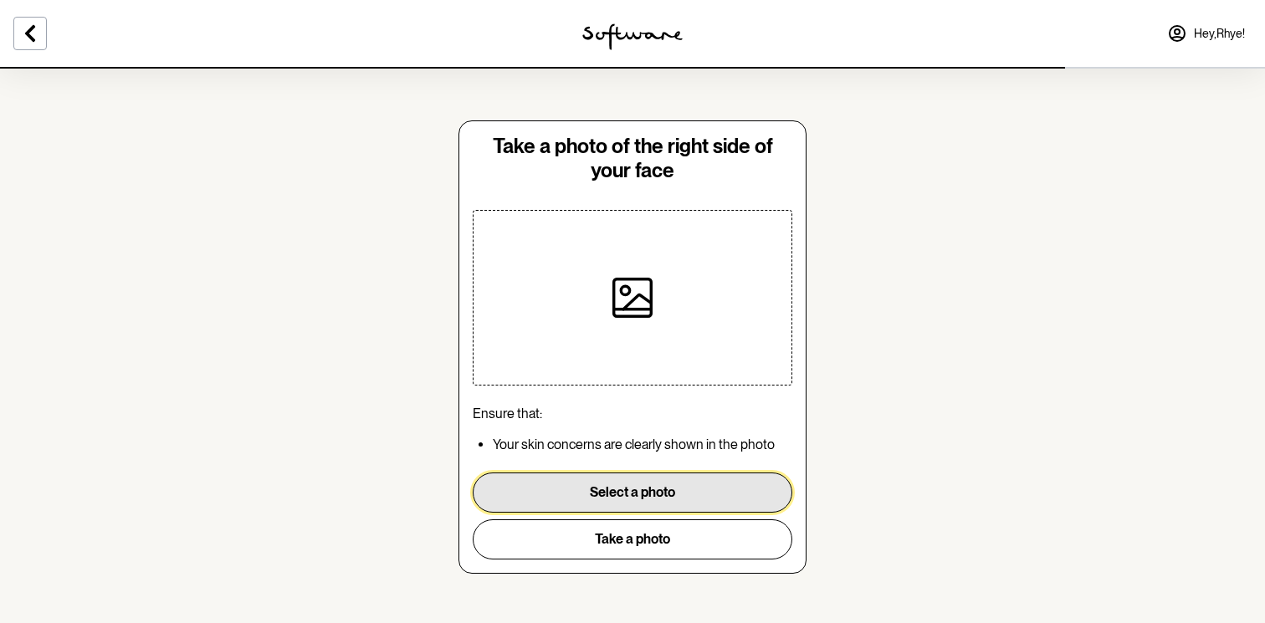
click at [587, 488] on button "Select a photo" at bounding box center [633, 493] width 320 height 40
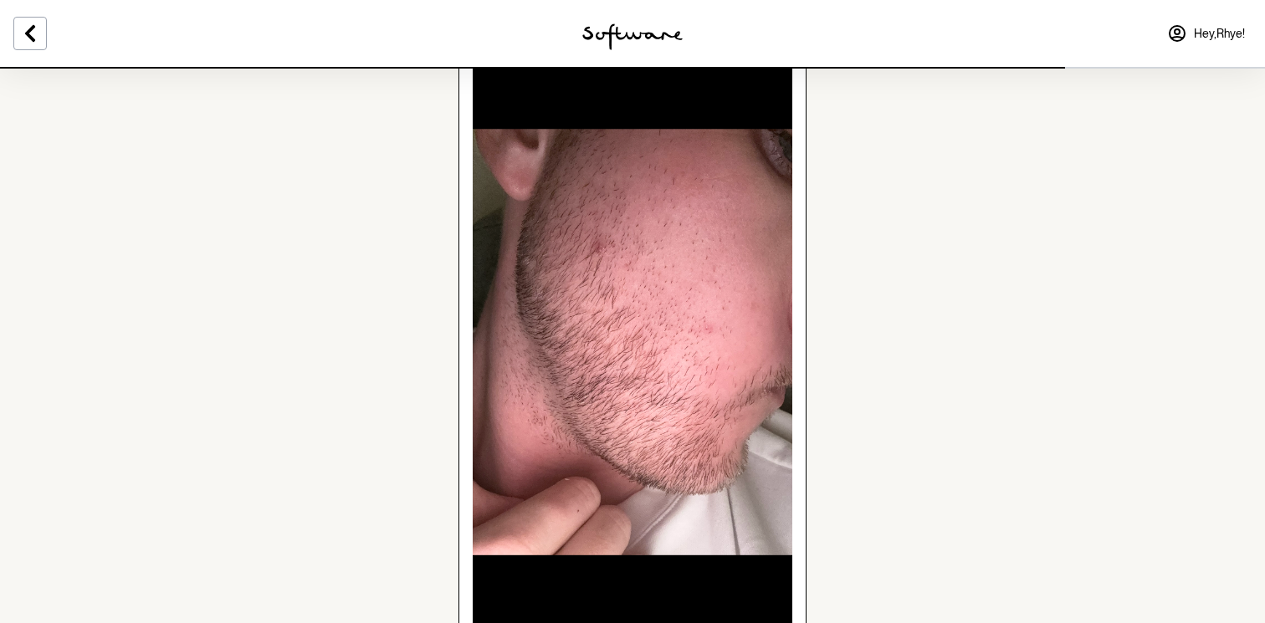
scroll to position [470, 0]
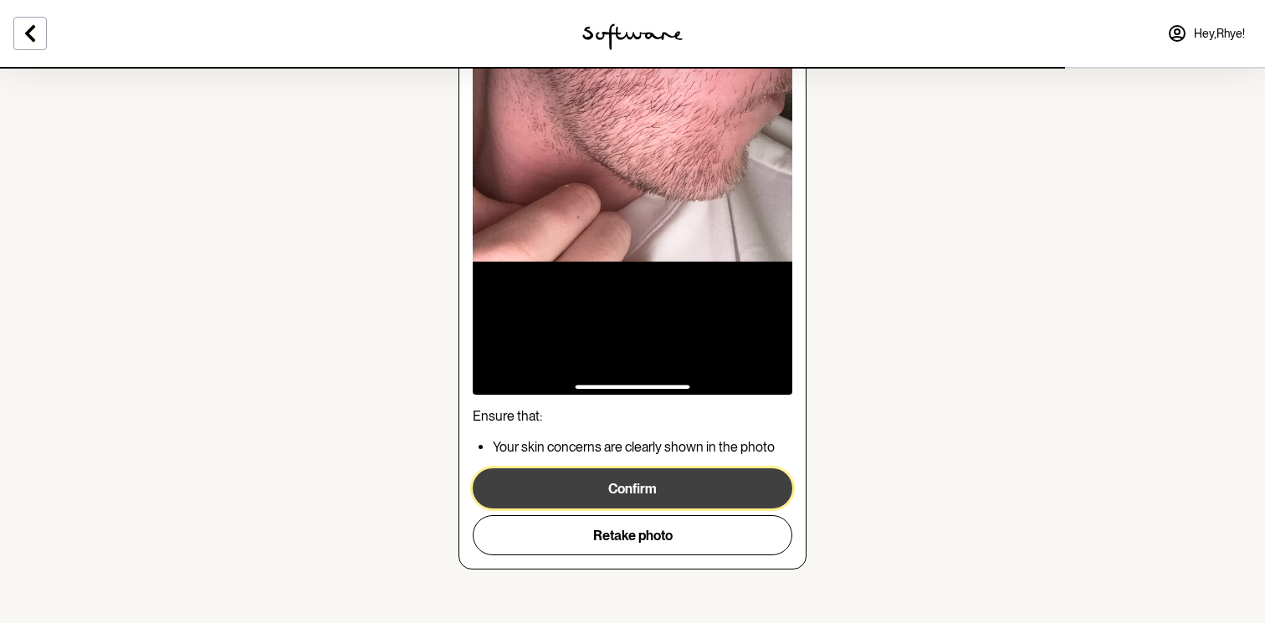
click at [596, 474] on button "Confirm" at bounding box center [633, 489] width 320 height 40
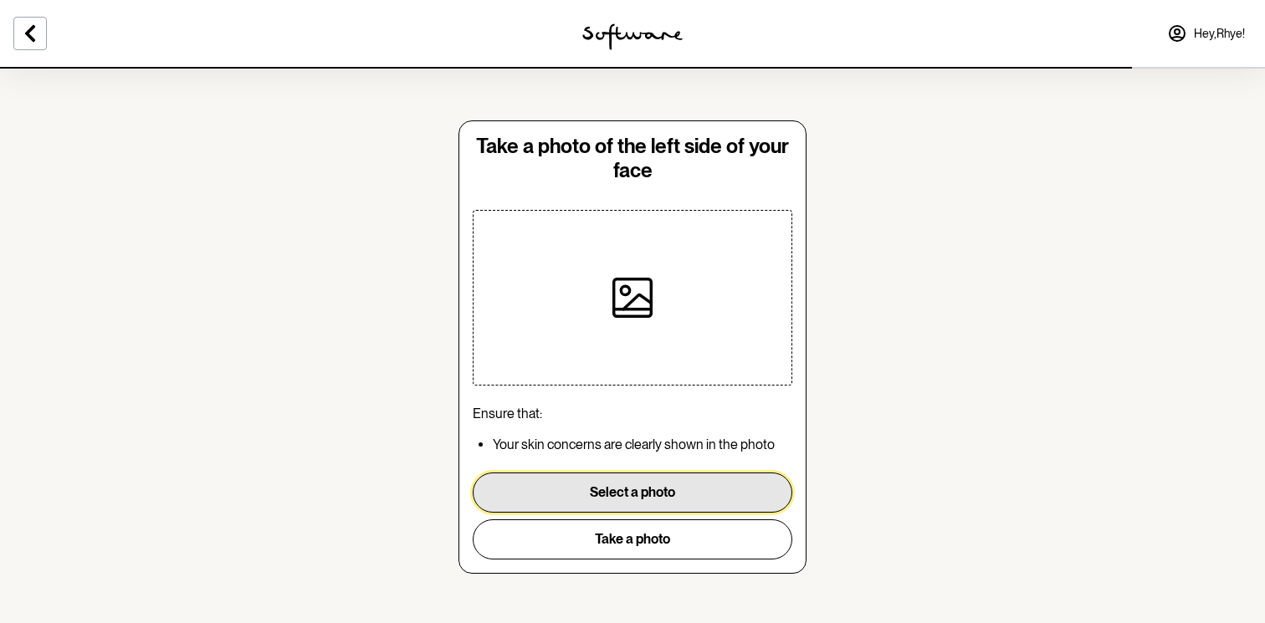
click at [599, 485] on button "Select a photo" at bounding box center [633, 493] width 320 height 40
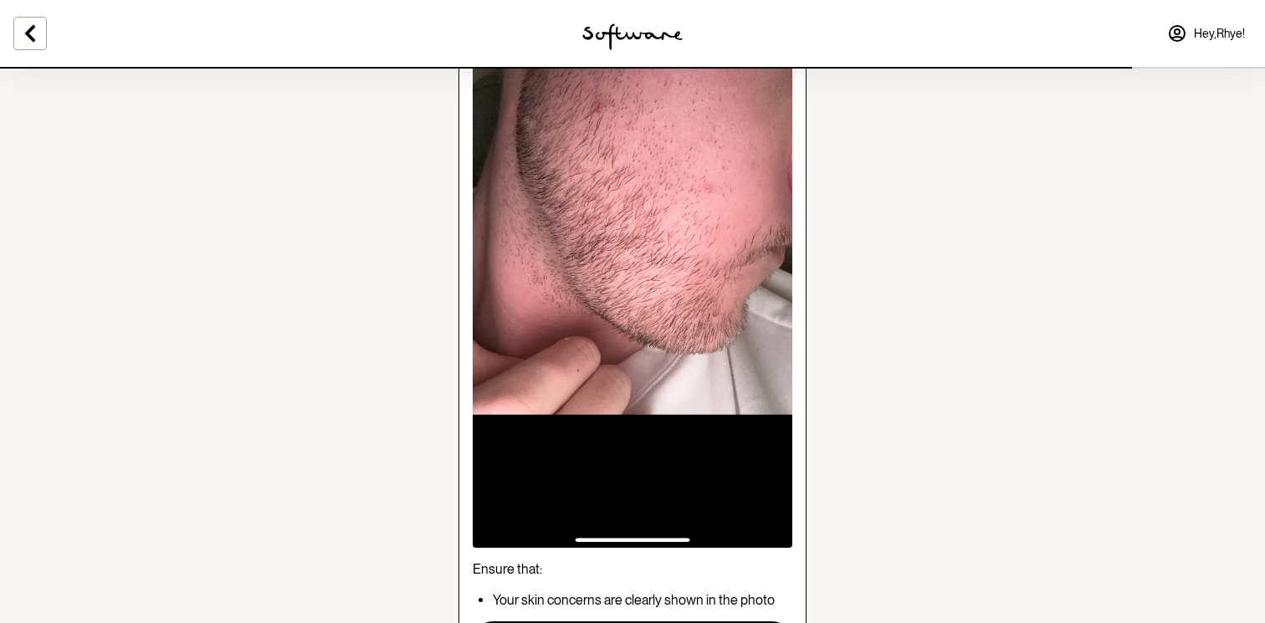
scroll to position [470, 0]
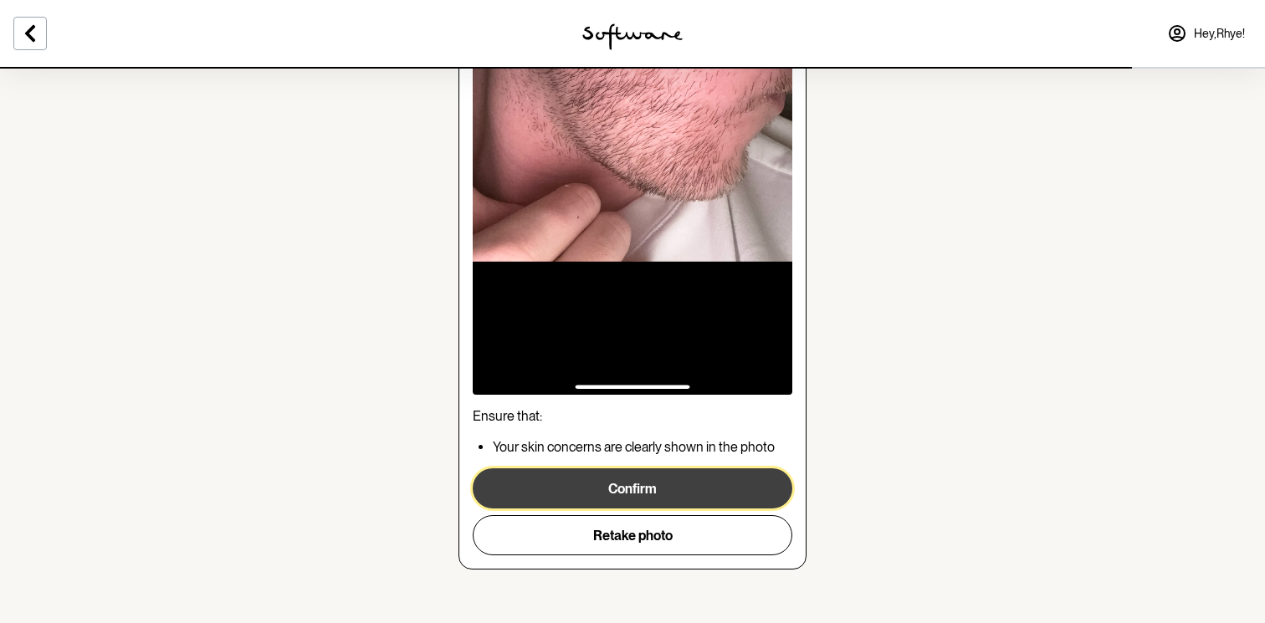
click at [667, 492] on button "Confirm" at bounding box center [633, 489] width 320 height 40
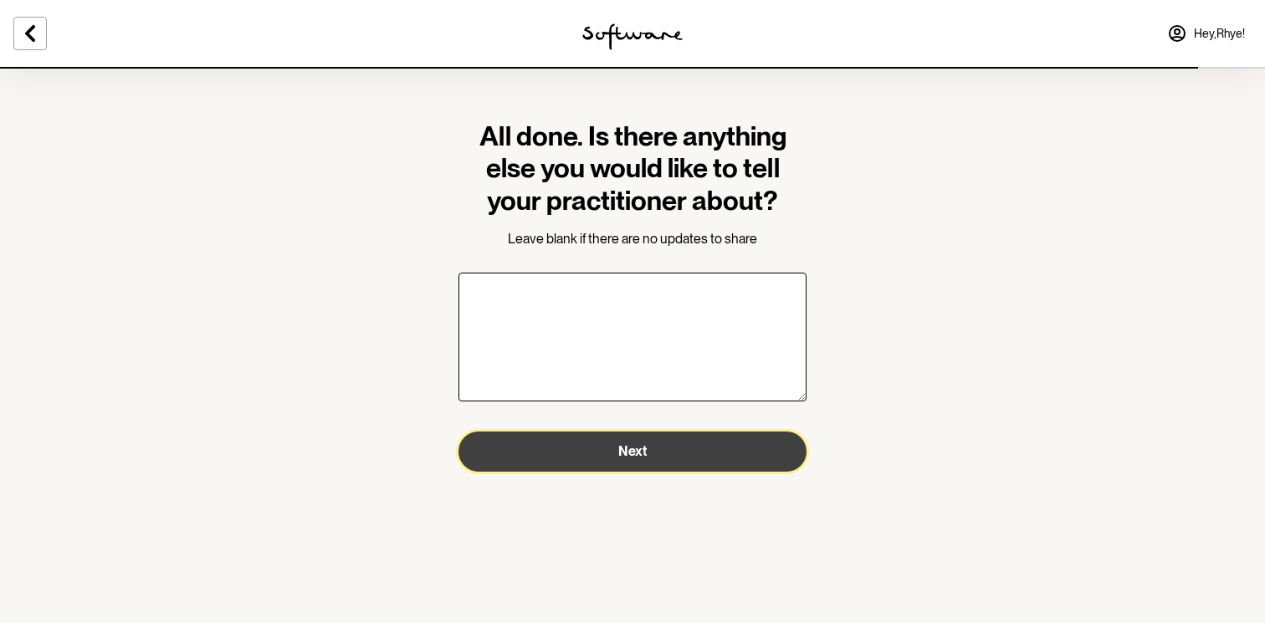
click at [586, 445] on button "Next" at bounding box center [633, 452] width 348 height 40
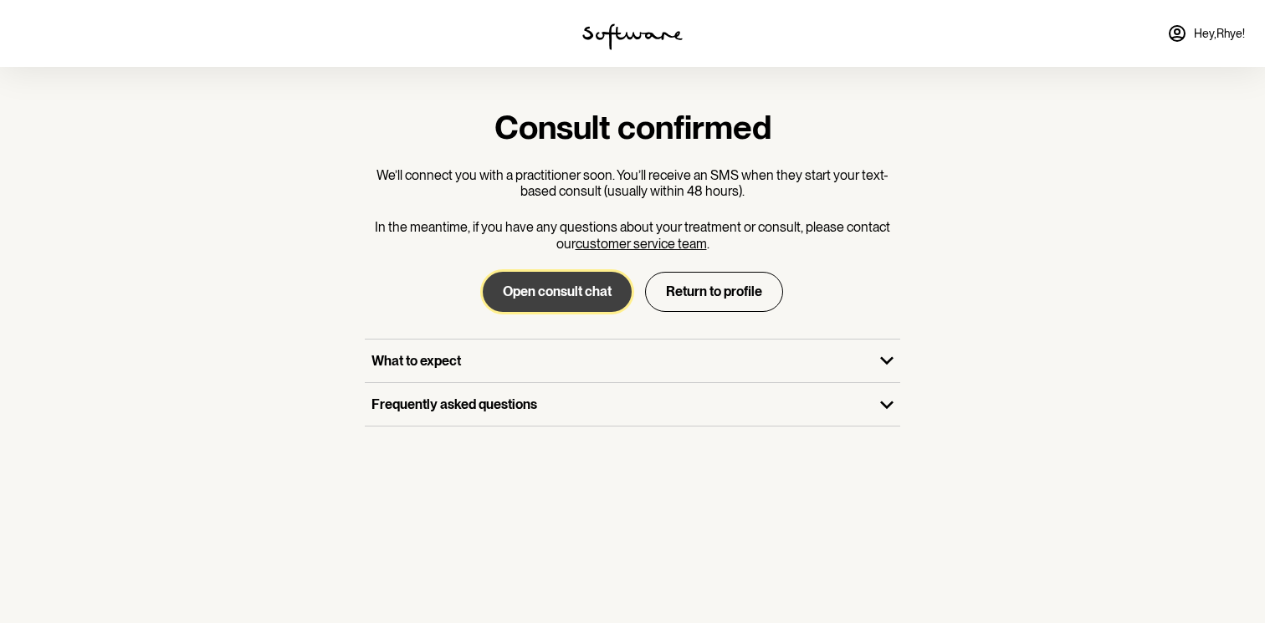
click at [501, 295] on button "Open consult chat" at bounding box center [557, 292] width 149 height 40
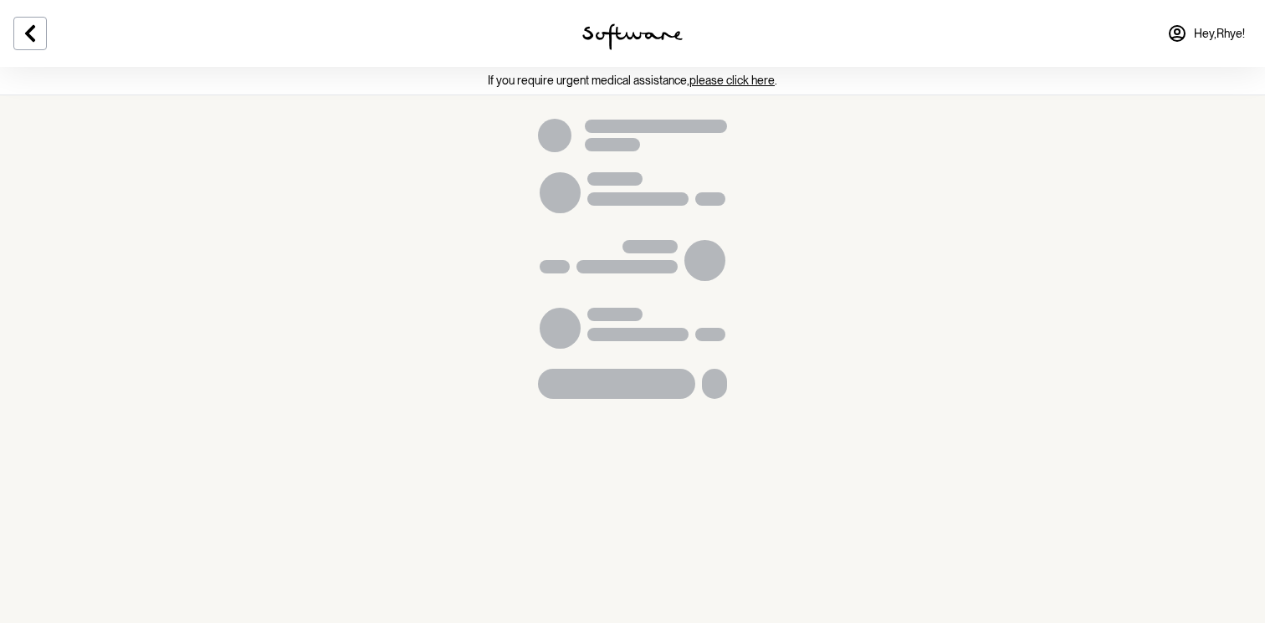
scroll to position [365, 0]
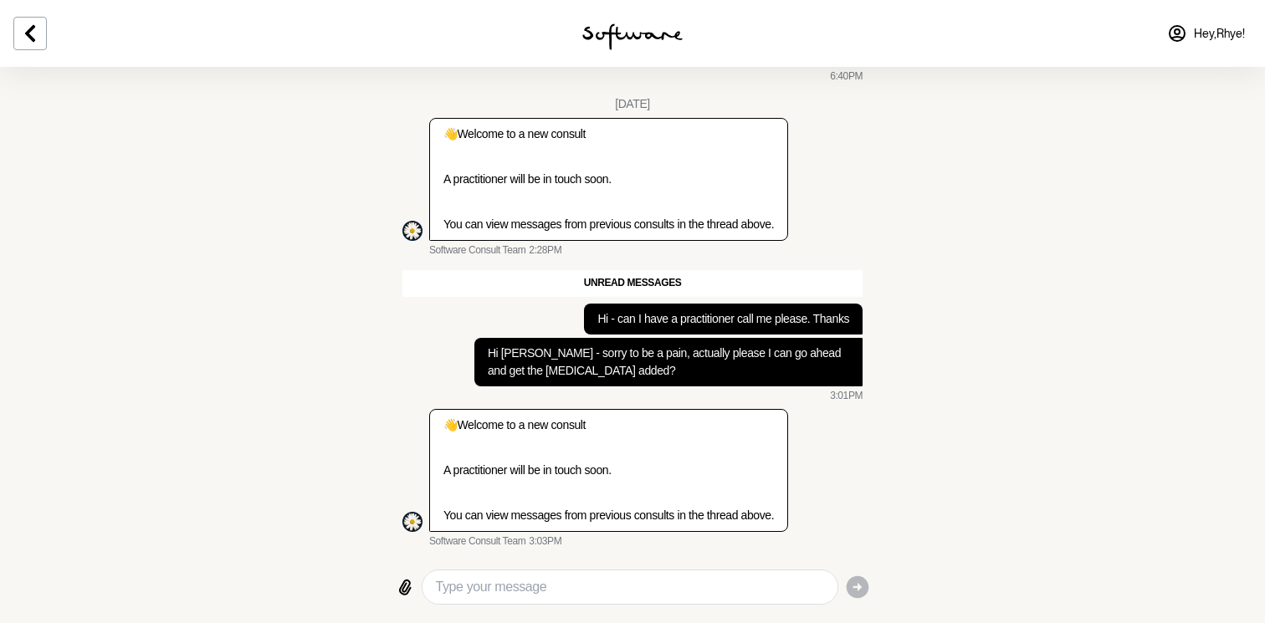
click at [550, 349] on p "Hi Anne - sorry to be a pain, actually please I can go ahead and get the clinda…" at bounding box center [668, 362] width 361 height 35
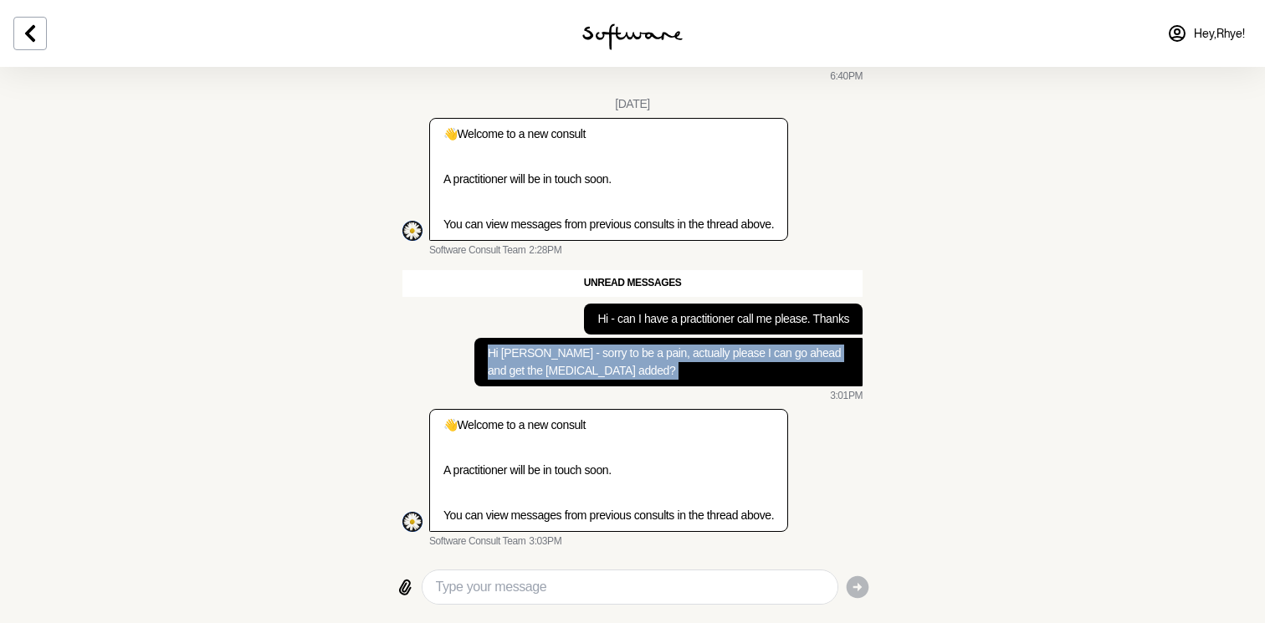
click at [550, 349] on p "Hi Anne - sorry to be a pain, actually please I can go ahead and get the clinda…" at bounding box center [668, 362] width 361 height 35
copy div "Hi Anne - sorry to be a pain, actually please I can go ahead and get the clinda…"
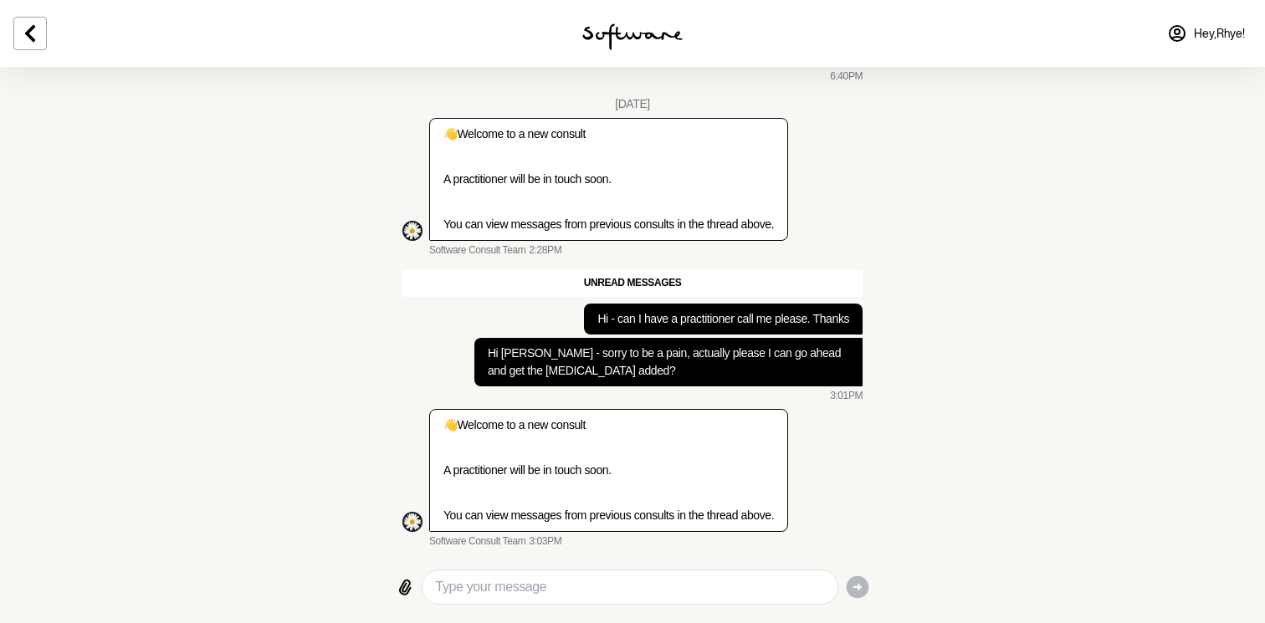
click at [511, 574] on div at bounding box center [630, 587] width 415 height 33
click at [511, 591] on textarea "Type your message" at bounding box center [630, 587] width 388 height 20
paste textarea "Hi Anne - sorry to be a pain, actually please I can go ahead and get the clinda…"
type textarea "Hi Anne - sorry to be a pain, actually please I can go ahead and get the clinda…"
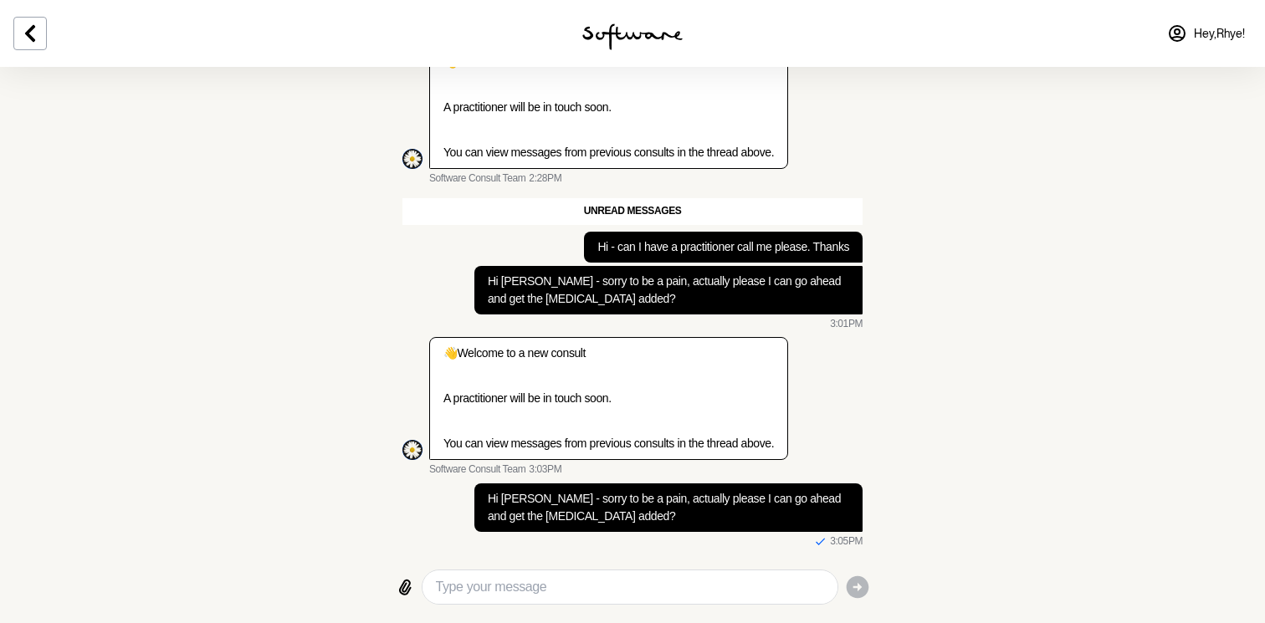
scroll to position [428, 0]
click at [37, 24] on icon at bounding box center [30, 33] width 20 height 20
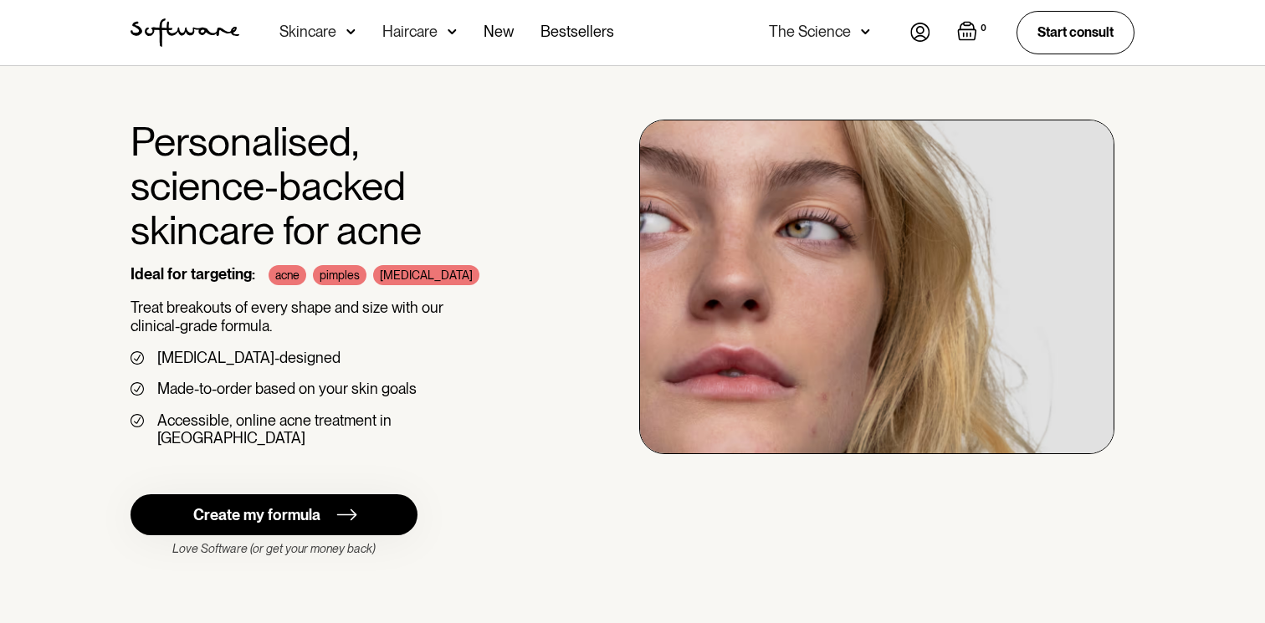
click at [926, 35] on img at bounding box center [920, 32] width 20 height 19
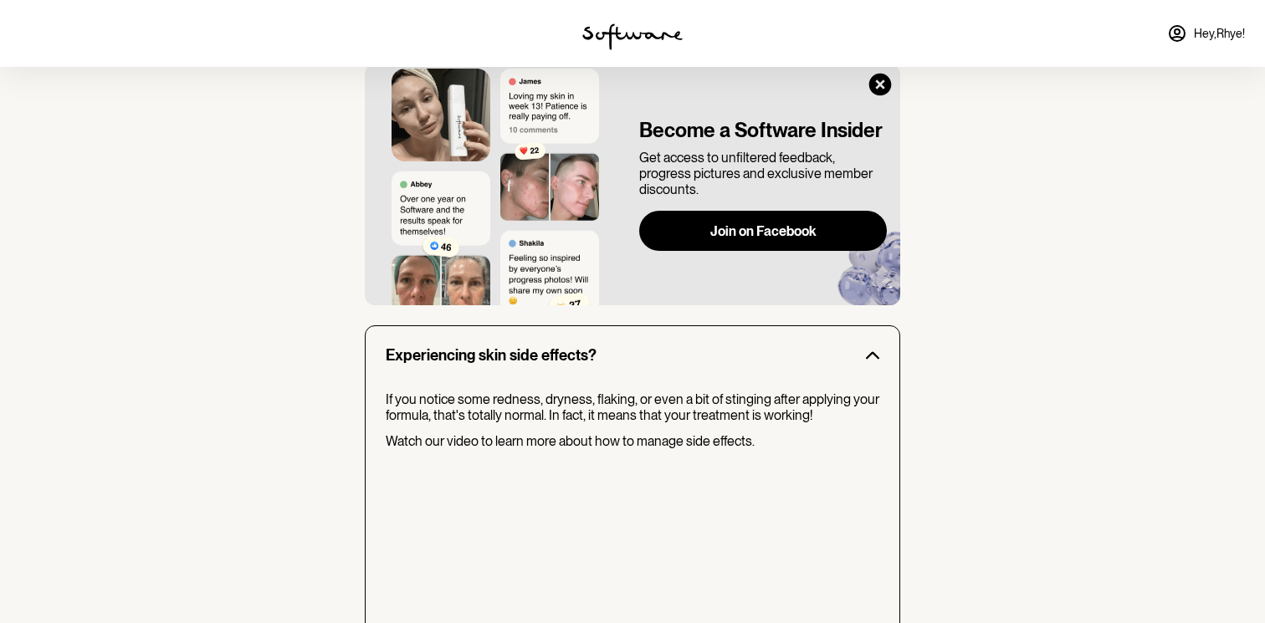
scroll to position [1209, 0]
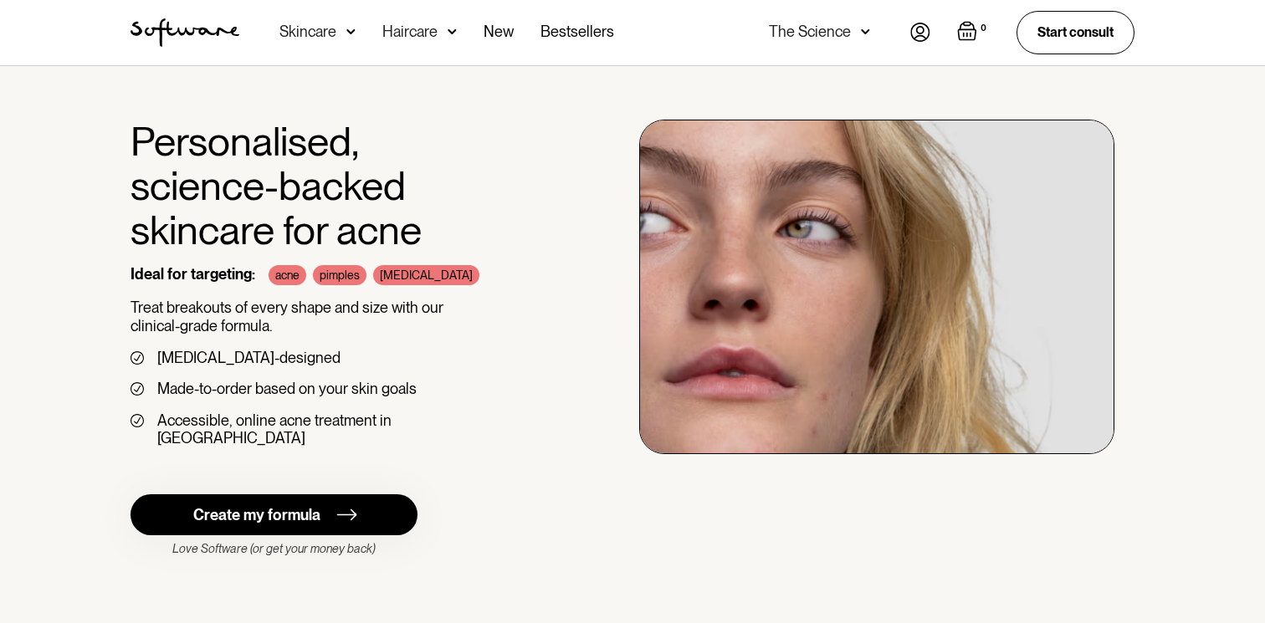
click at [929, 33] on div "0 Your Cart ( 0 items) Free shipping on all orders above $49! You might also be…" at bounding box center [1022, 32] width 224 height 43
click at [920, 33] on img at bounding box center [920, 32] width 20 height 19
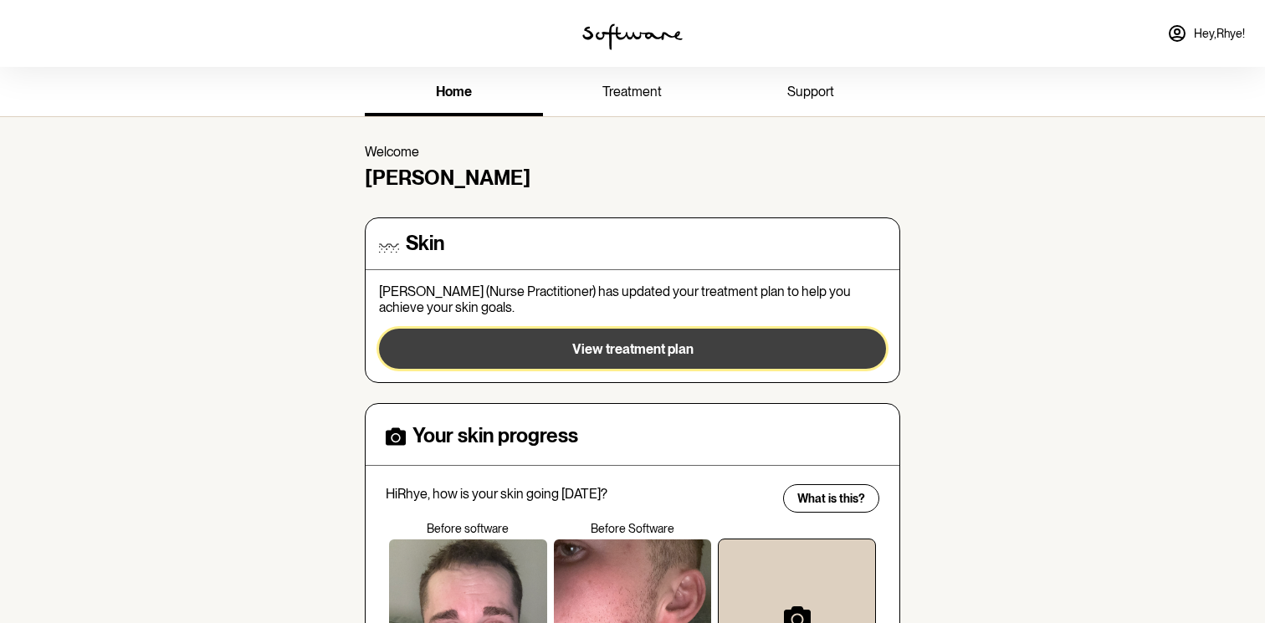
click at [471, 363] on button "View treatment plan" at bounding box center [632, 349] width 507 height 40
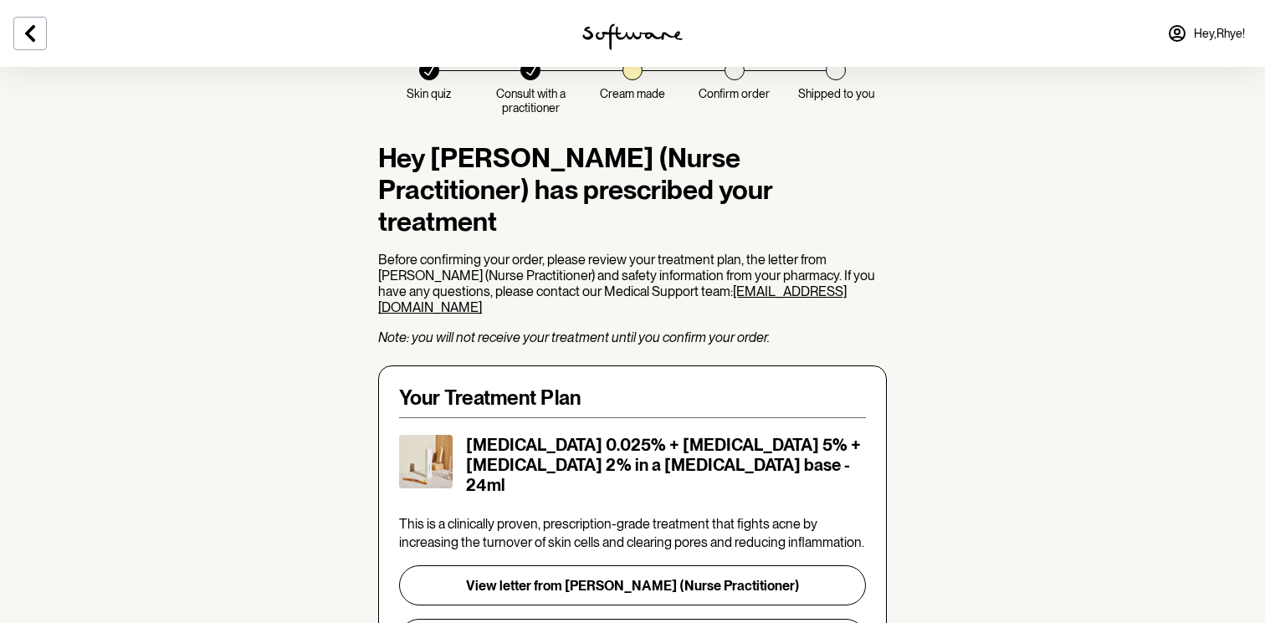
scroll to position [50, 0]
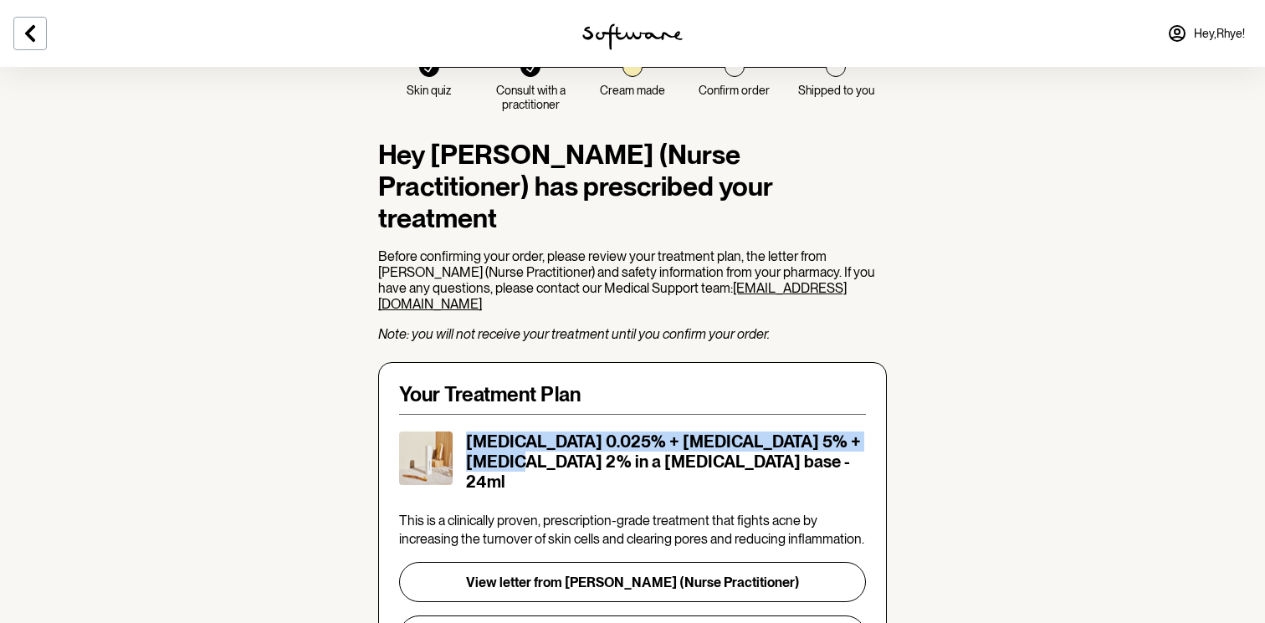
drag, startPoint x: 488, startPoint y: 426, endPoint x: 463, endPoint y: 399, distance: 36.7
click at [463, 432] on div "Tretinoin 0.025% + Niacinamide 5% + Clindamycin 2% in a Hyaluronic Acid base - …" at bounding box center [632, 462] width 467 height 60
copy h5 "Tretinoin 0.025% + Niacinamide 5% + Clindamycin 2%"
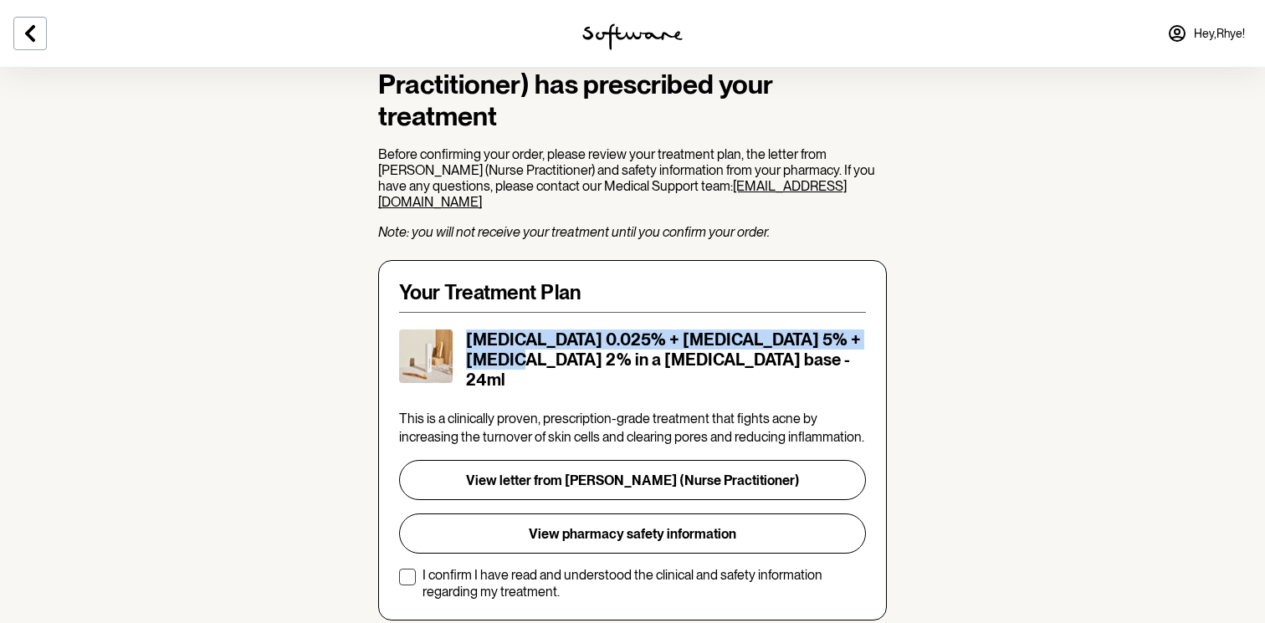
scroll to position [154, 0]
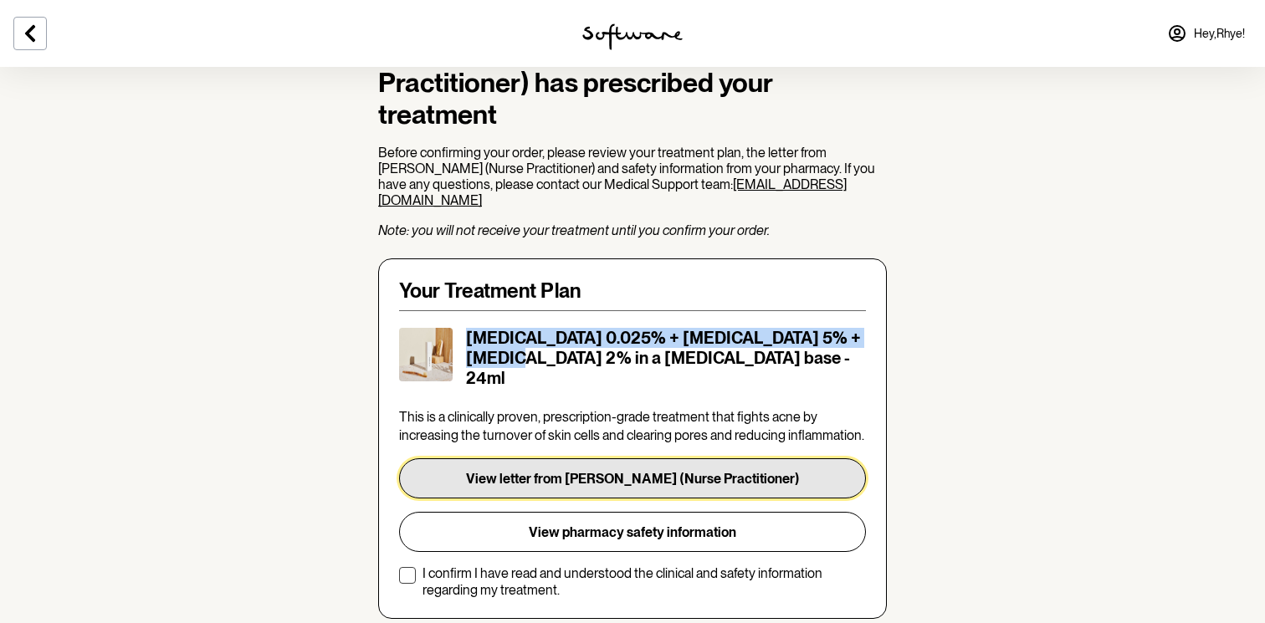
click at [628, 459] on button "View letter from A. Butler (Nurse Practitioner)" at bounding box center [632, 479] width 467 height 40
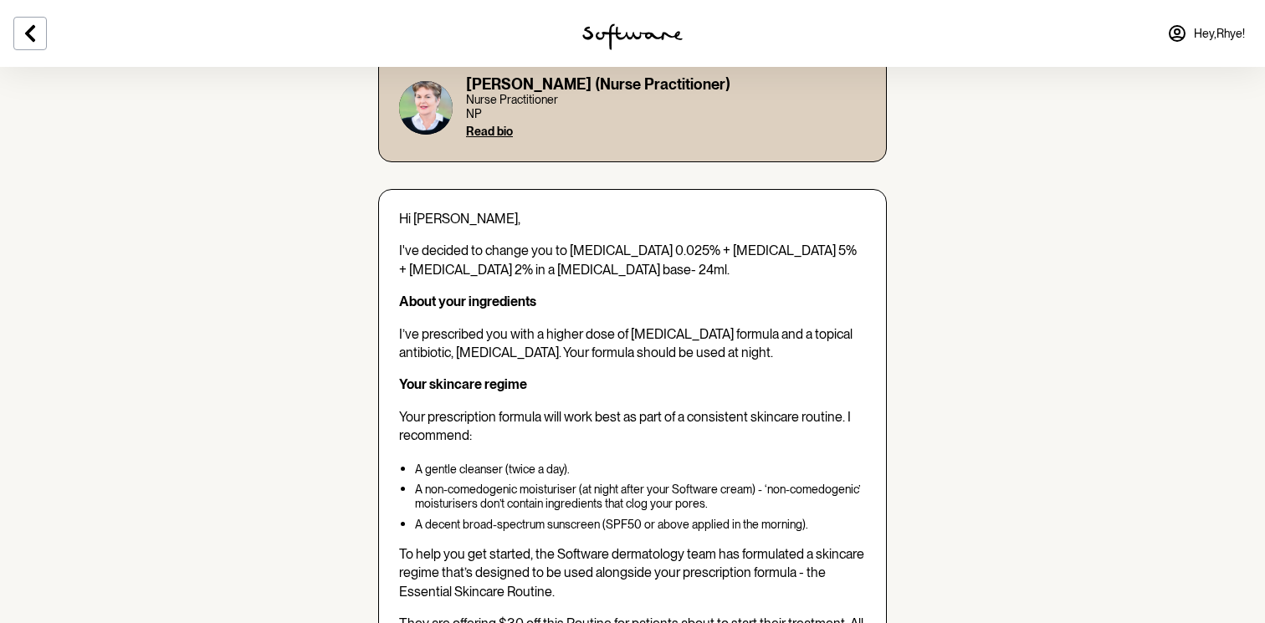
scroll to position [275, 0]
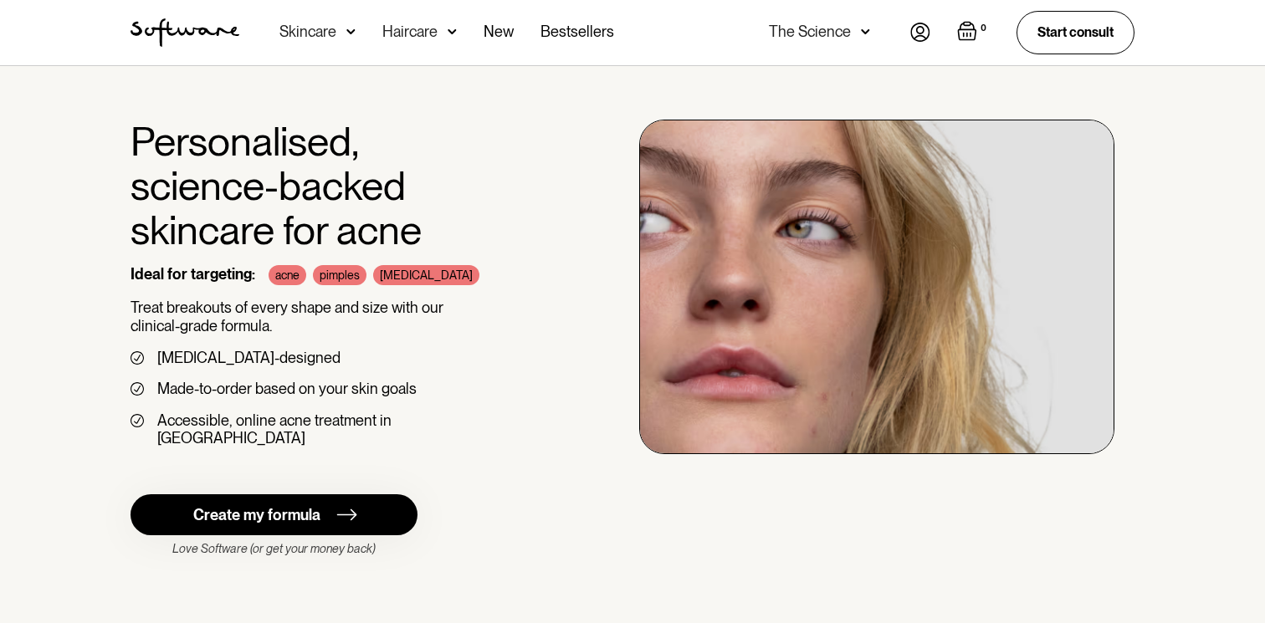
click at [922, 36] on img at bounding box center [920, 32] width 20 height 19
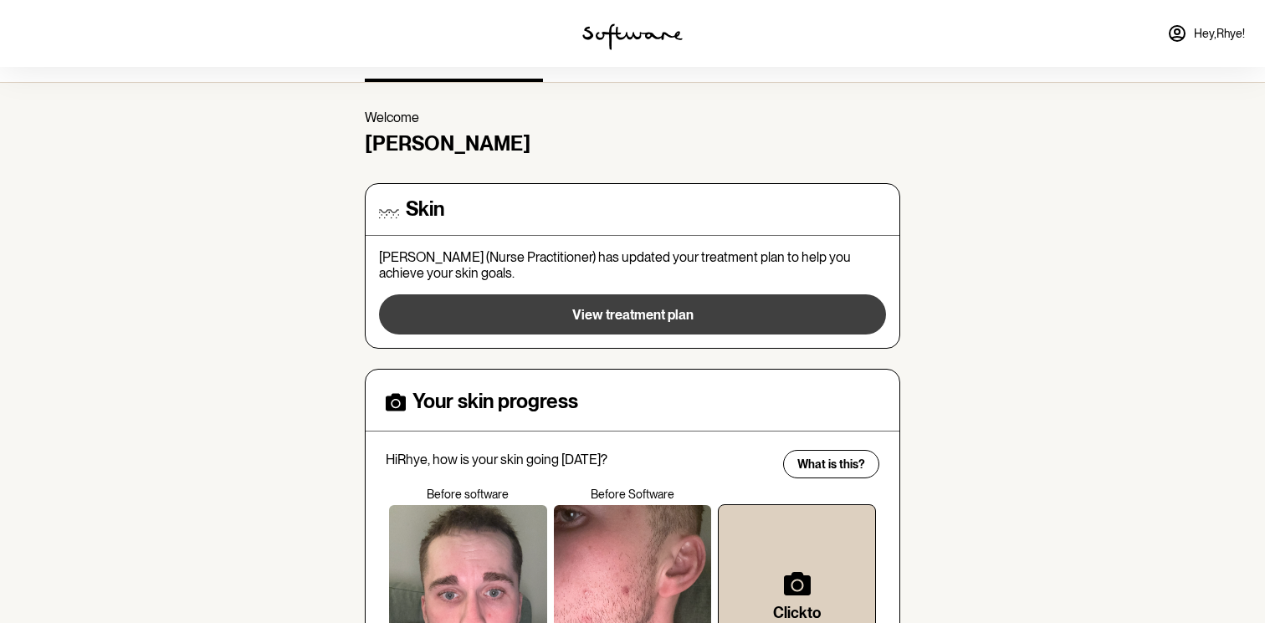
scroll to position [38, 0]
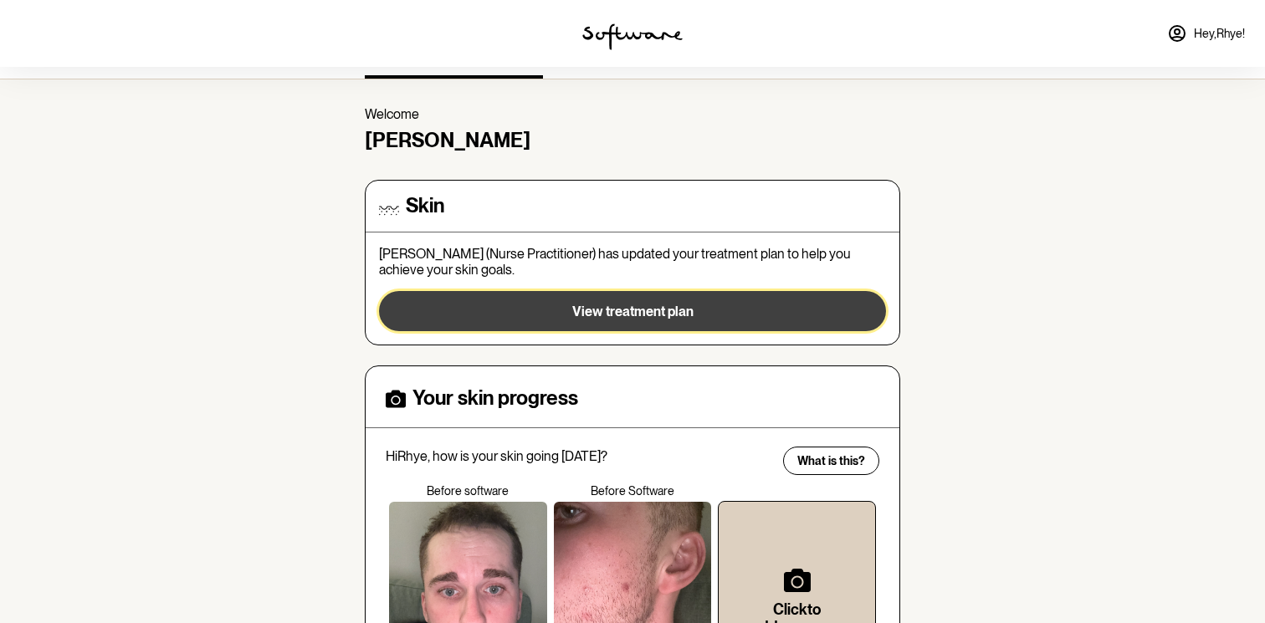
click at [565, 316] on button "View treatment plan" at bounding box center [632, 311] width 507 height 40
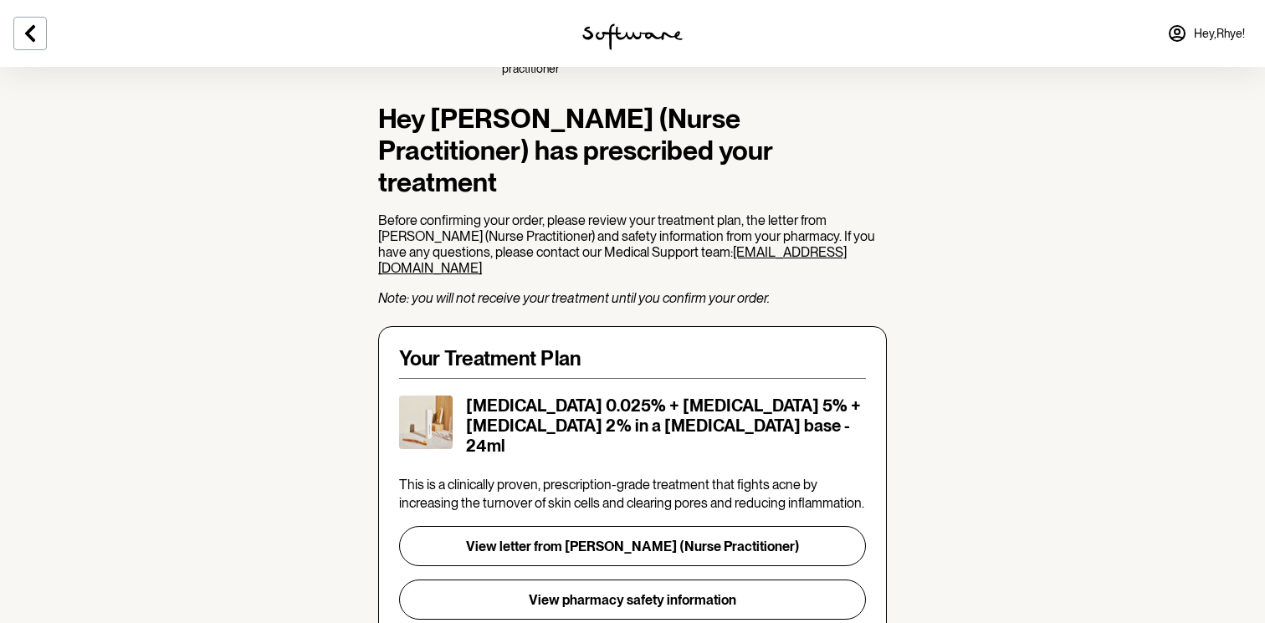
scroll to position [81, 0]
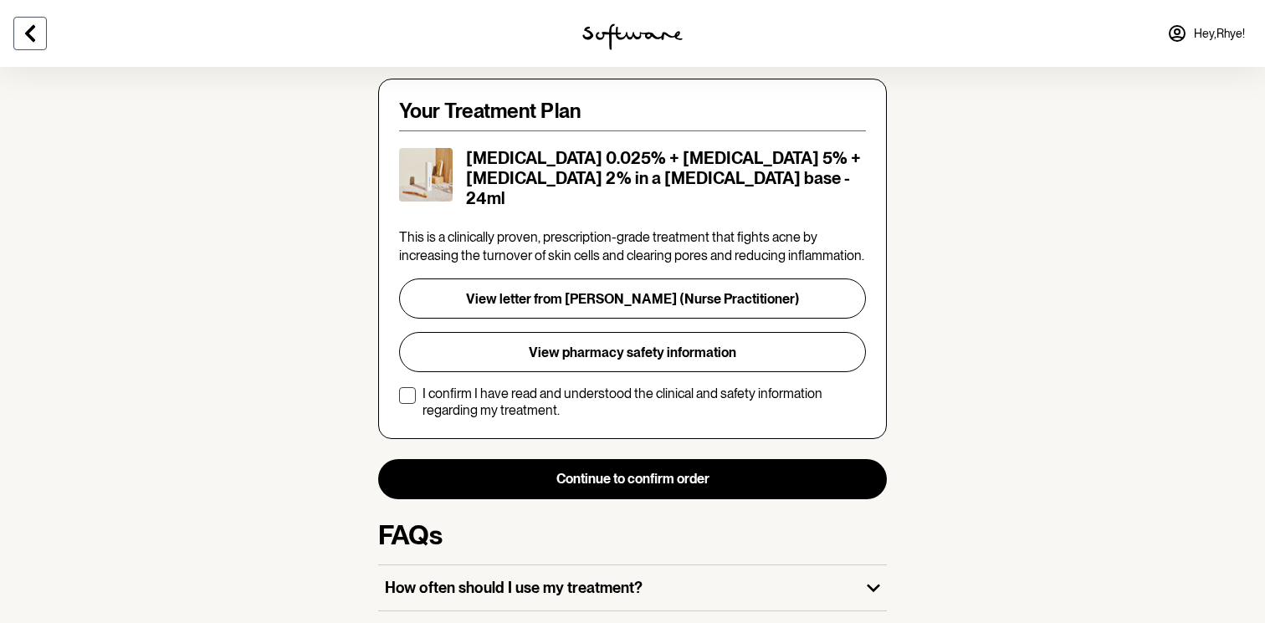
click at [41, 39] on button at bounding box center [29, 33] width 33 height 33
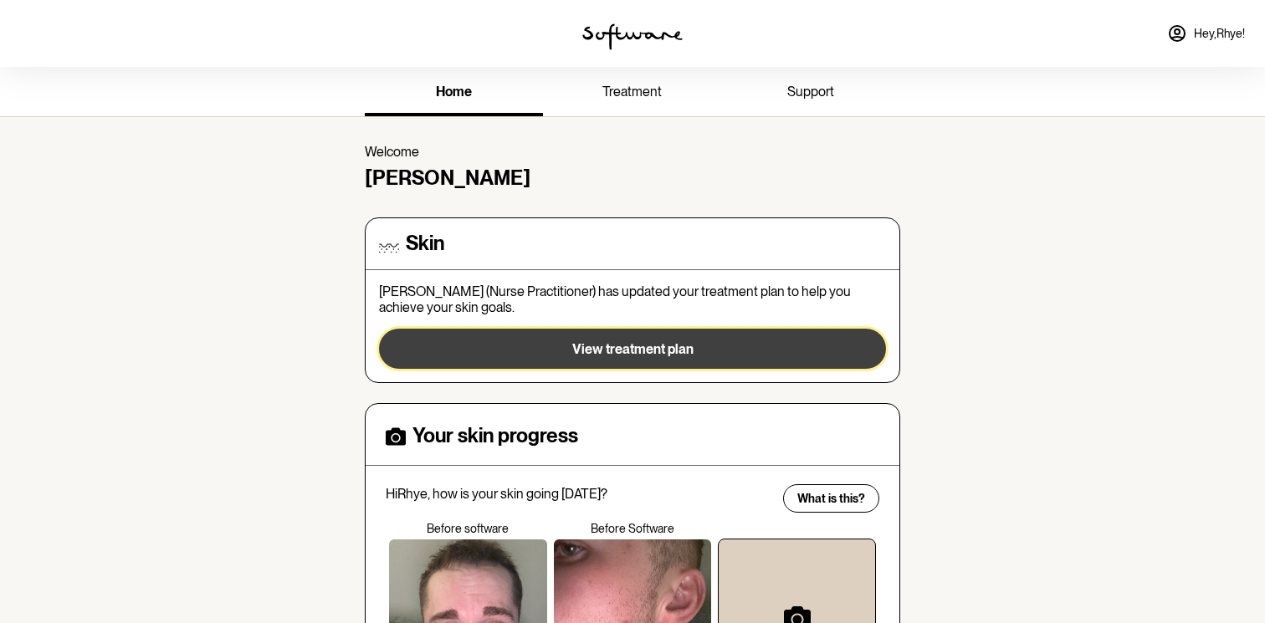
click at [498, 340] on button "View treatment plan" at bounding box center [632, 349] width 507 height 40
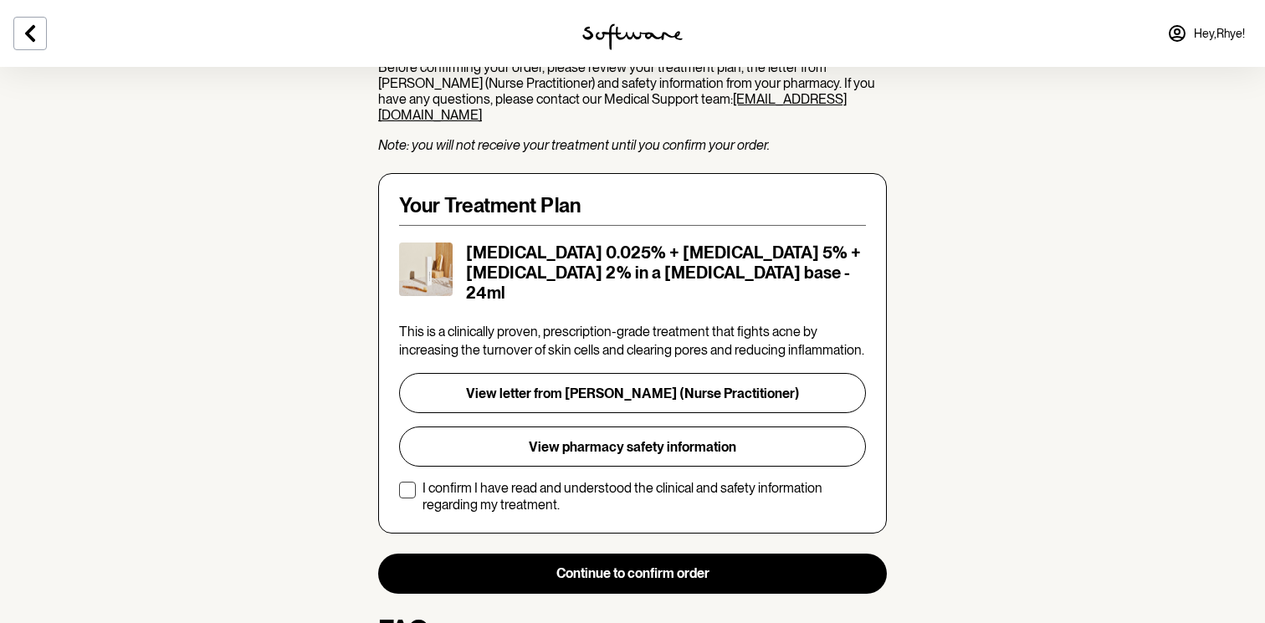
scroll to position [261, 0]
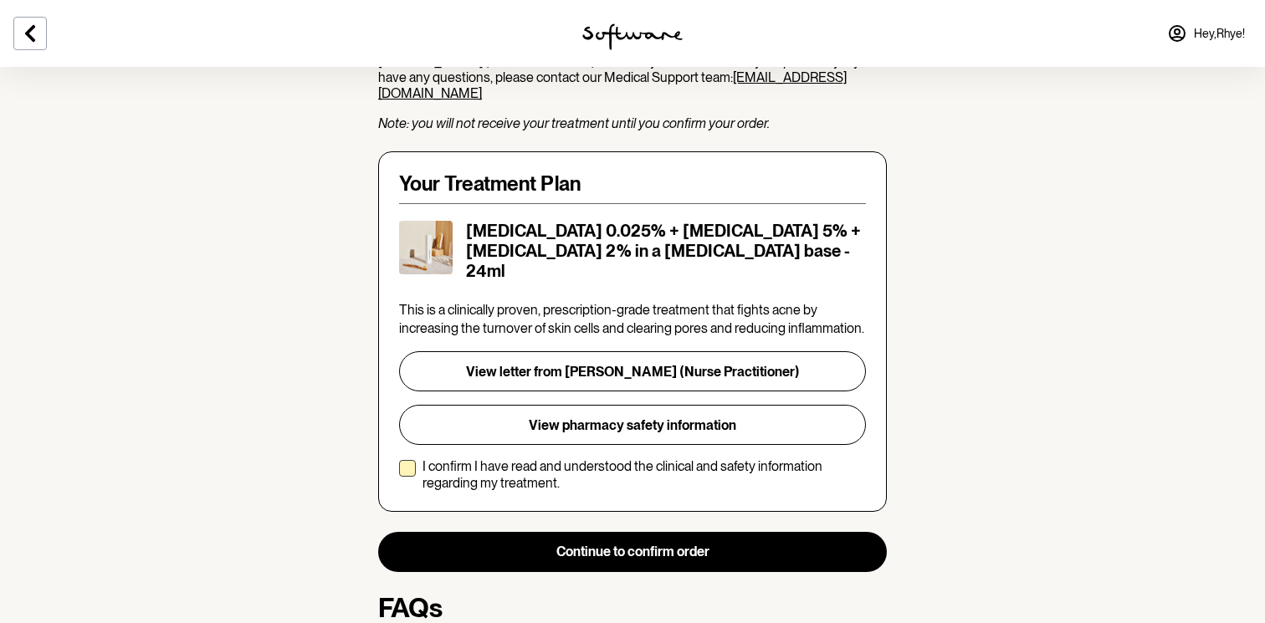
click at [463, 459] on p "I confirm I have read and understood the clinical and safety information regard…" at bounding box center [645, 475] width 444 height 32
click at [399, 474] on input "I confirm I have read and understood the clinical and safety information regard…" at bounding box center [398, 474] width 1 height 1
checkbox input "true"
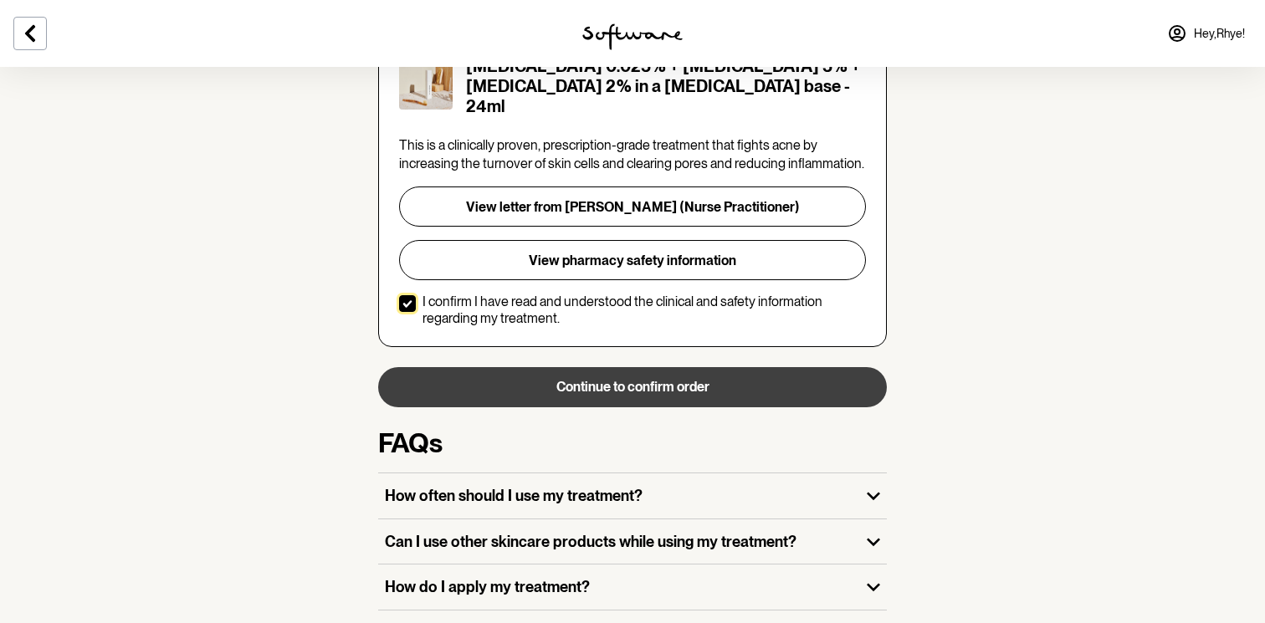
scroll to position [431, 0]
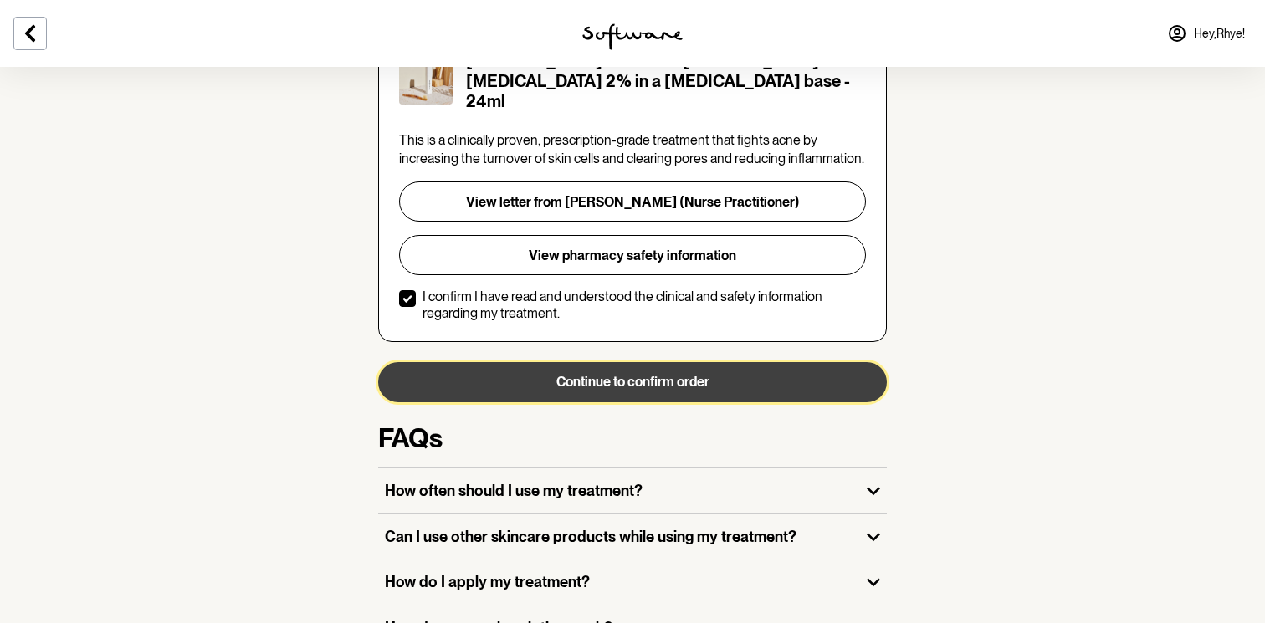
click at [559, 362] on button "Continue to confirm order" at bounding box center [632, 382] width 509 height 40
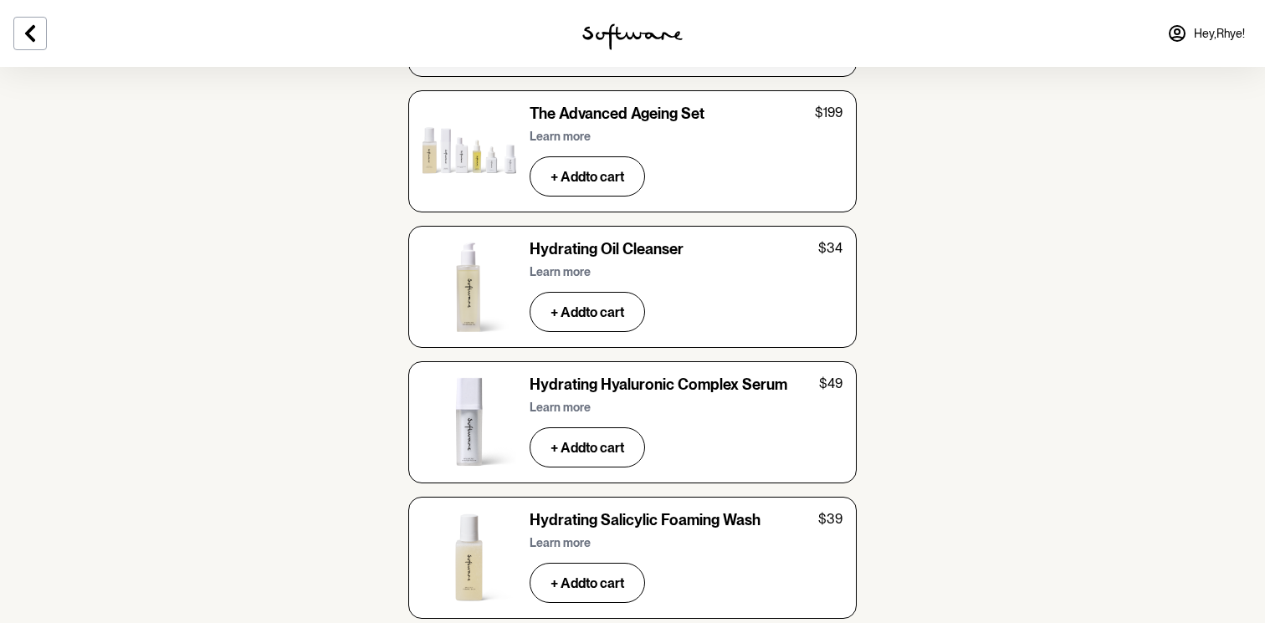
scroll to position [5896, 0]
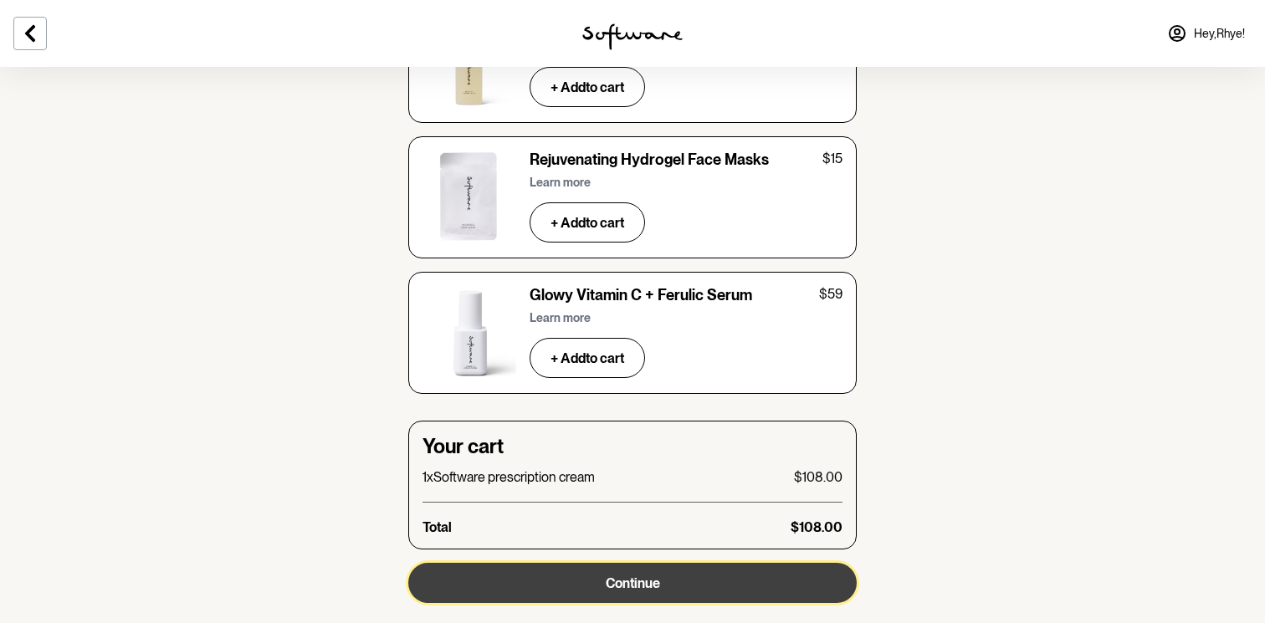
click at [483, 563] on button "Continue" at bounding box center [632, 583] width 449 height 40
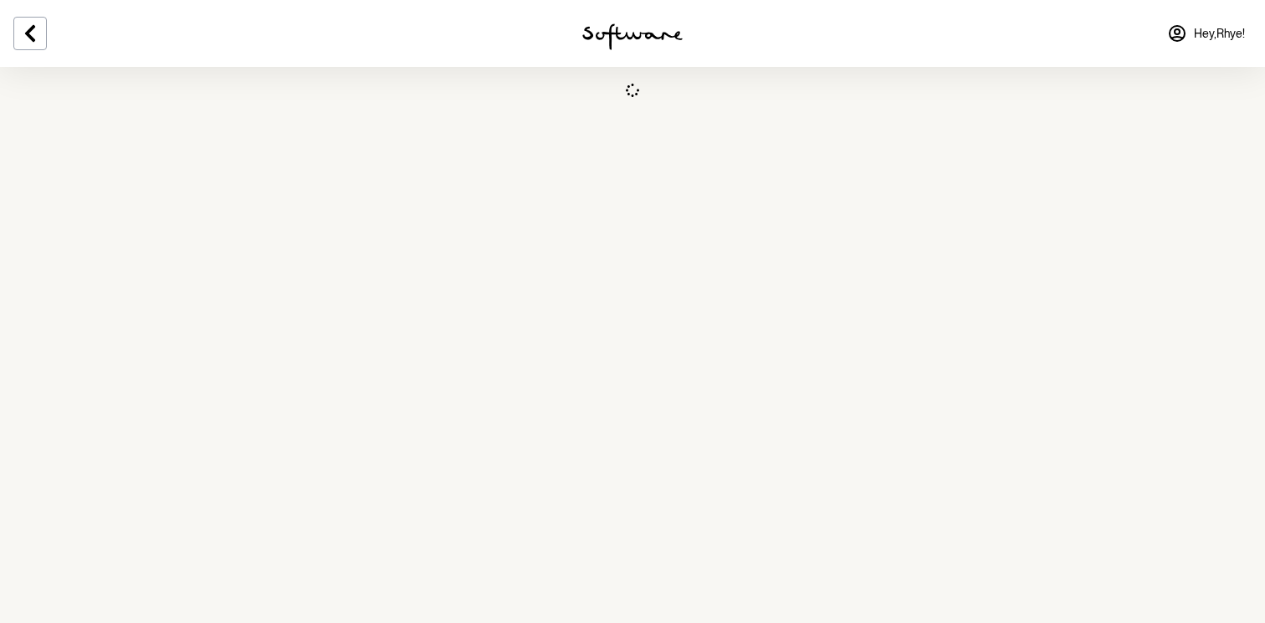
select select "NSW"
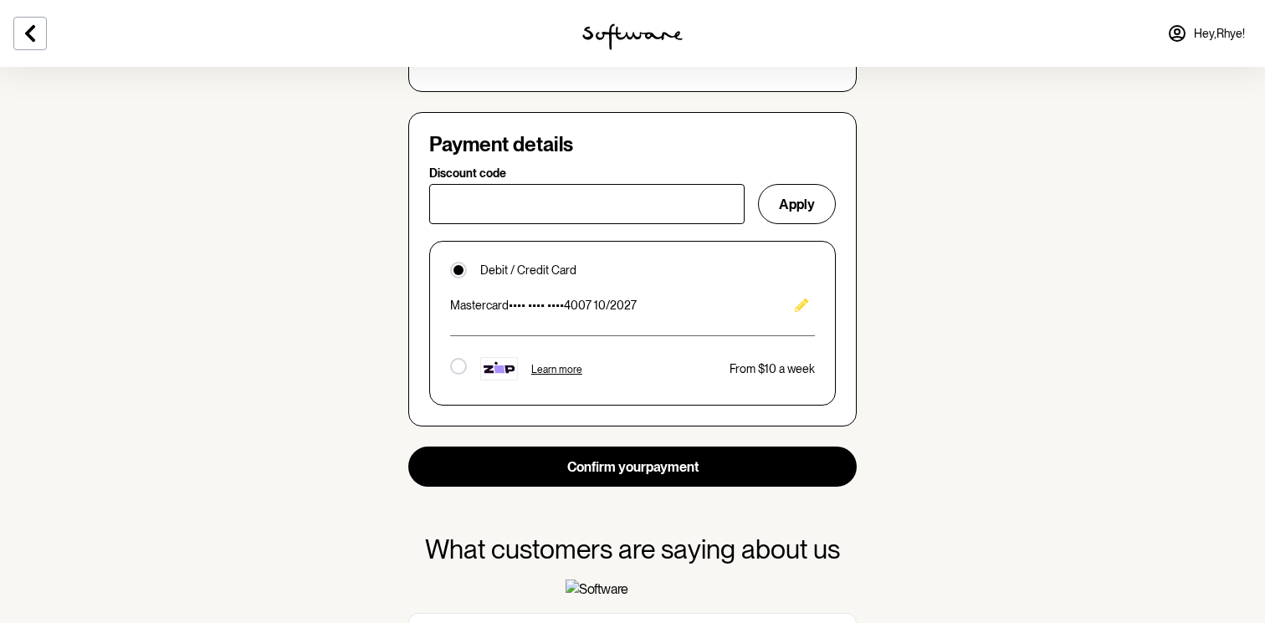
scroll to position [1084, 0]
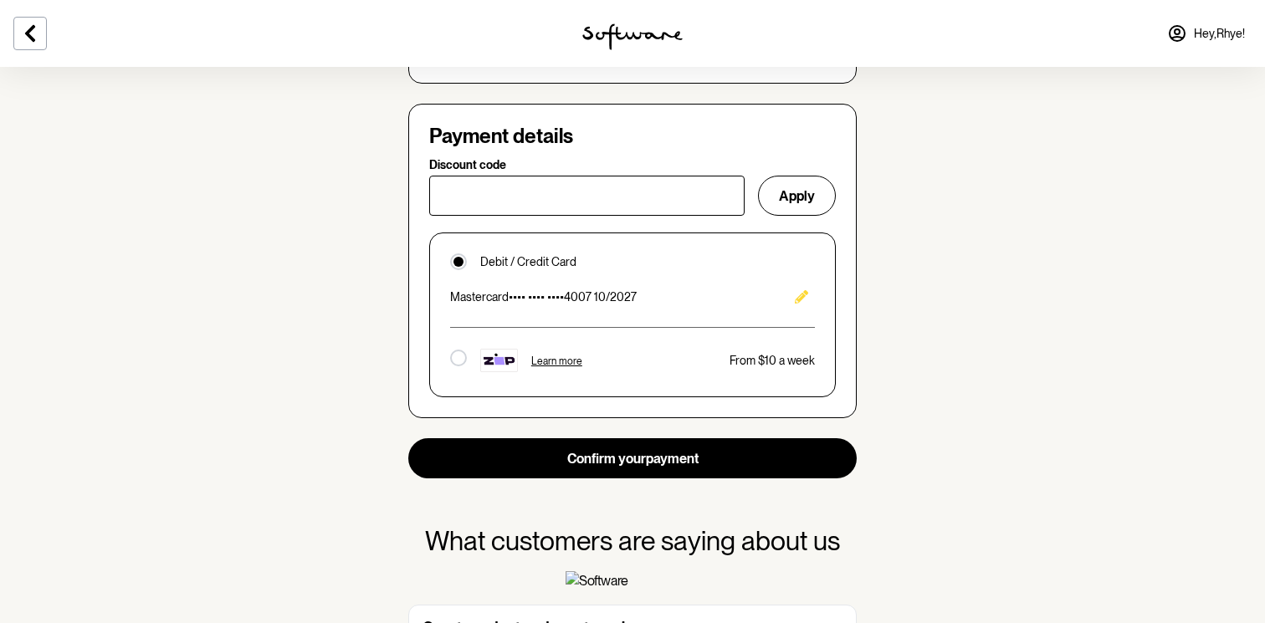
click at [452, 356] on div at bounding box center [458, 358] width 17 height 17
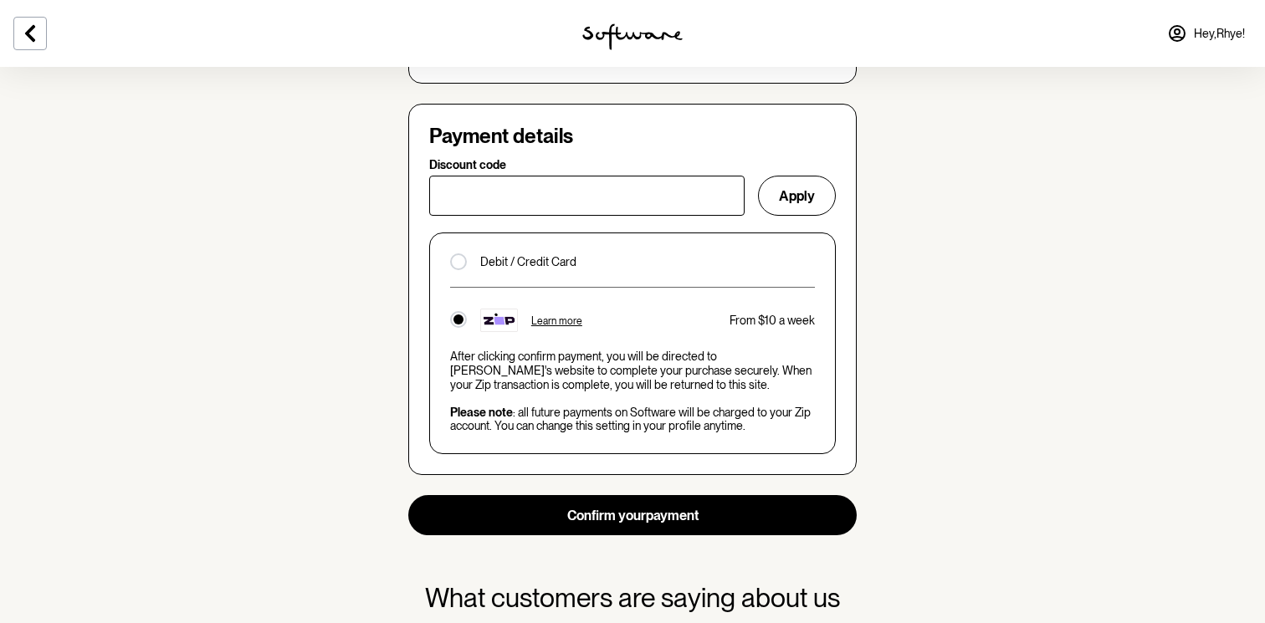
click at [458, 253] on div "Debit / Credit Card Learn more From $10 a week After clicking confirm payment, …" at bounding box center [632, 344] width 407 height 222
click at [458, 264] on div at bounding box center [458, 262] width 17 height 17
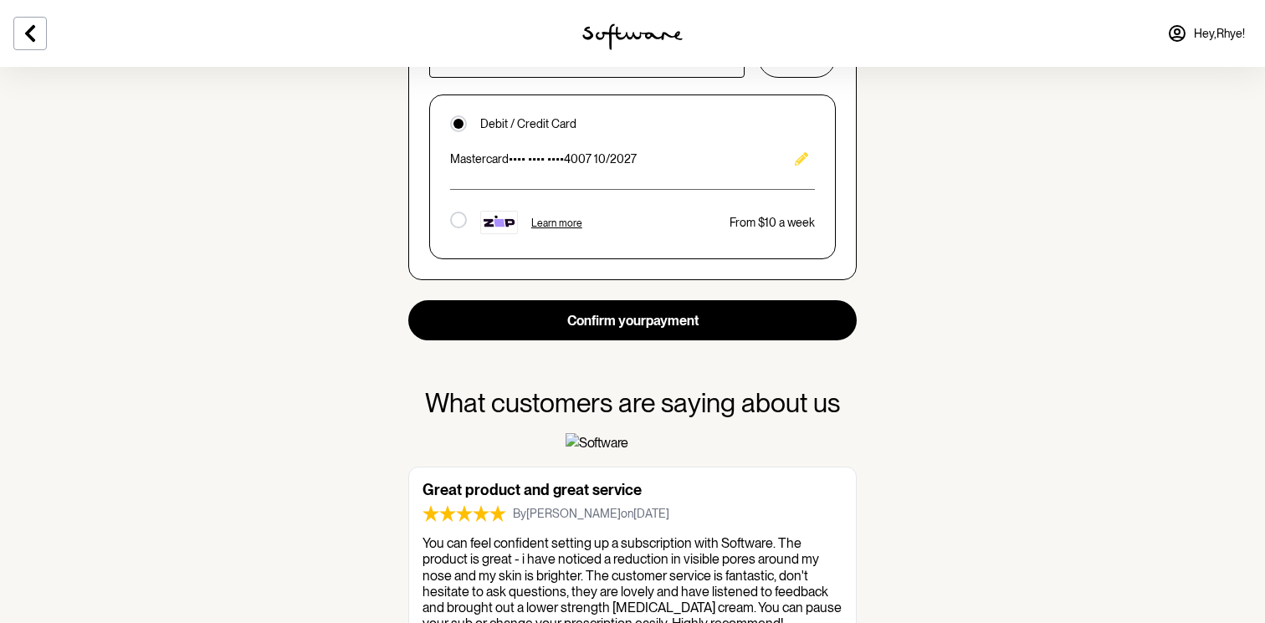
scroll to position [1228, 0]
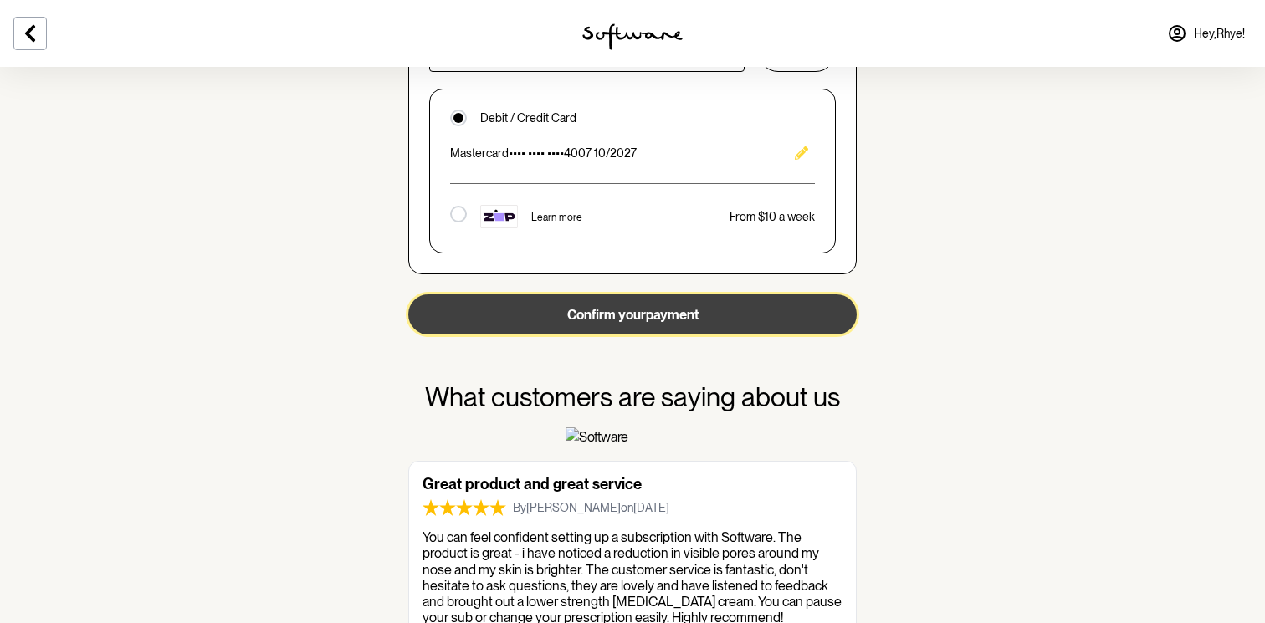
click at [461, 318] on button "Confirm your payment" at bounding box center [632, 315] width 449 height 40
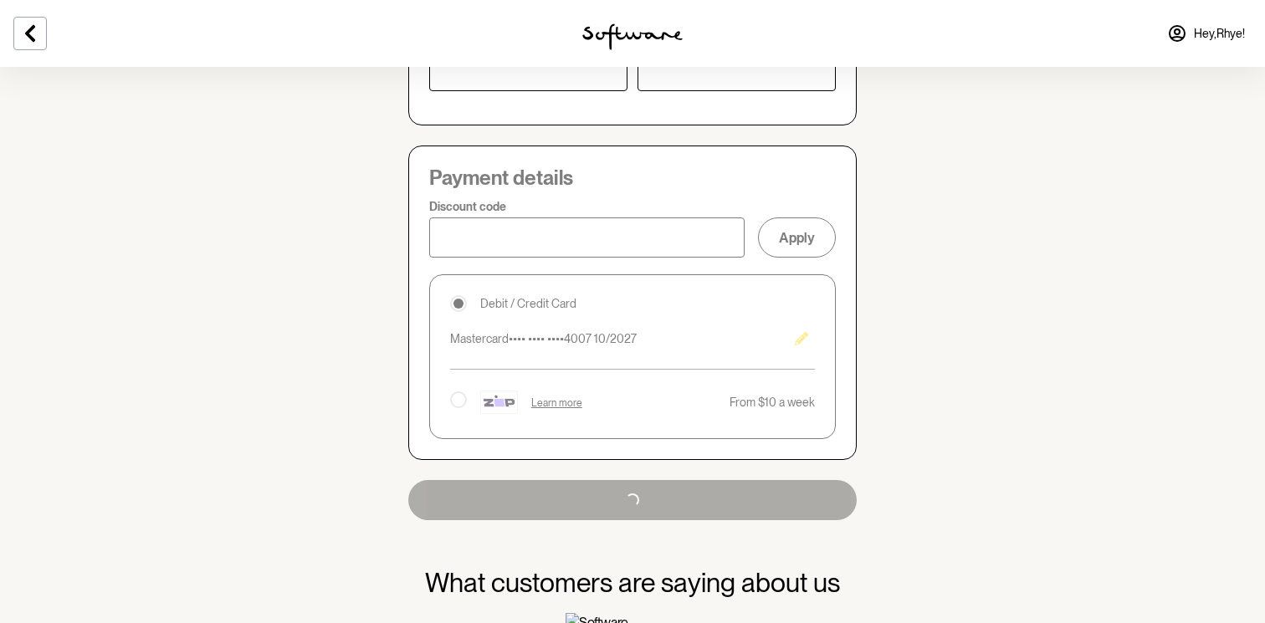
scroll to position [1030, 0]
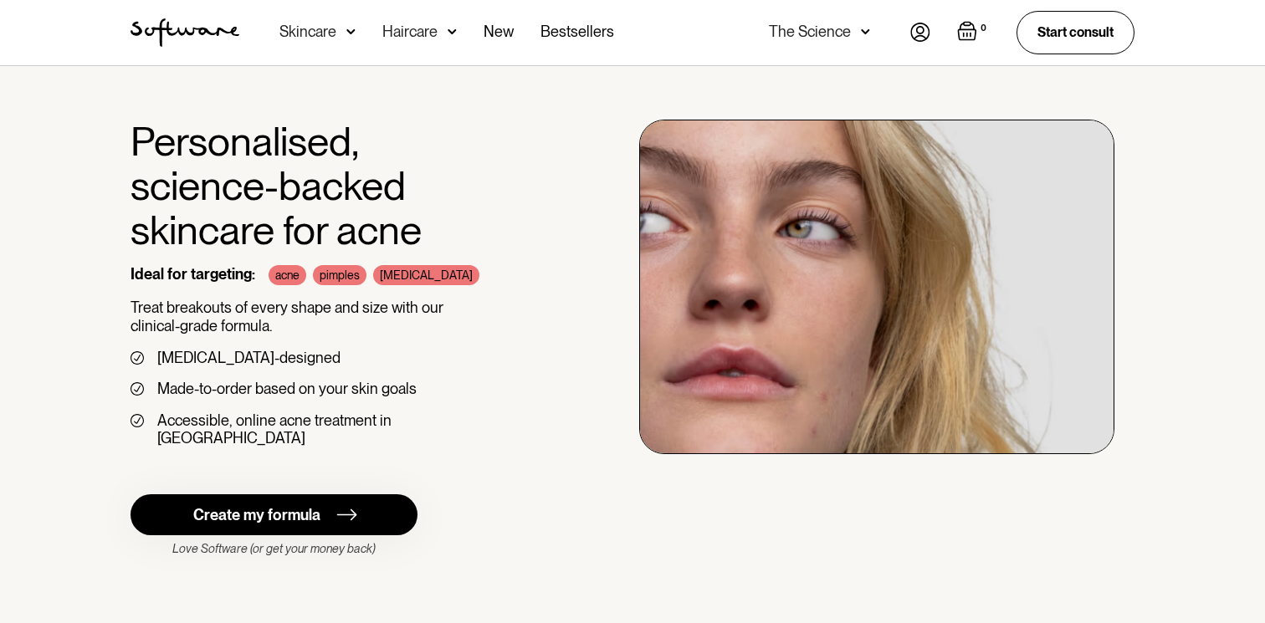
click at [923, 30] on img at bounding box center [920, 32] width 20 height 19
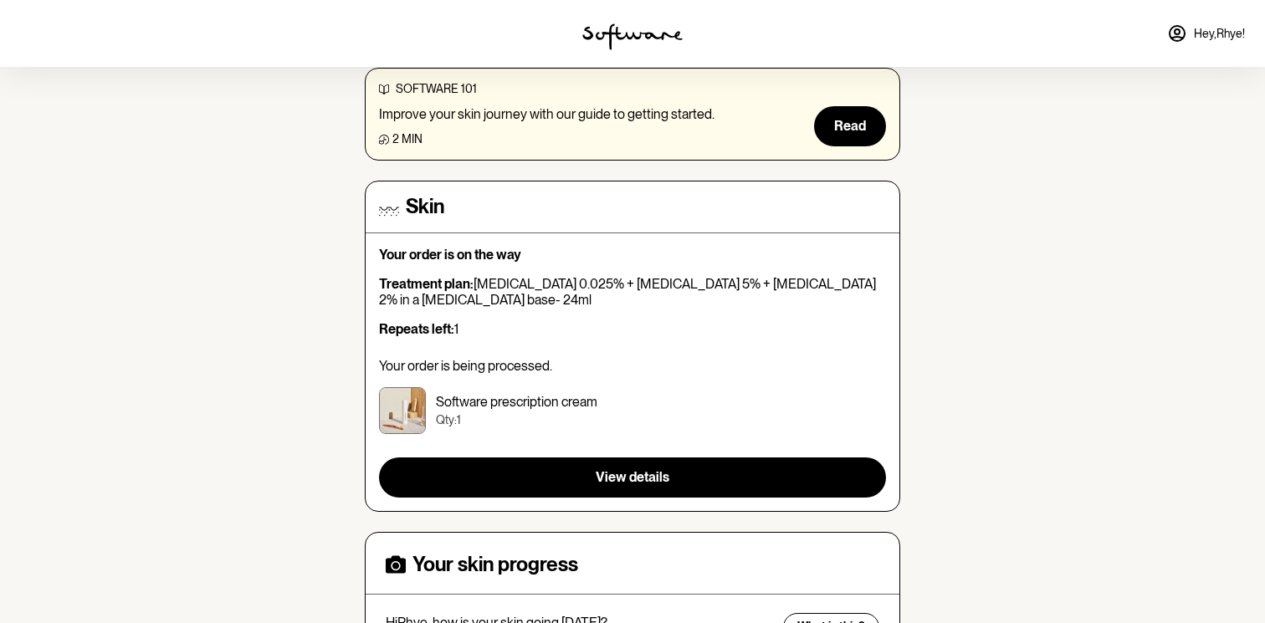
scroll to position [152, 0]
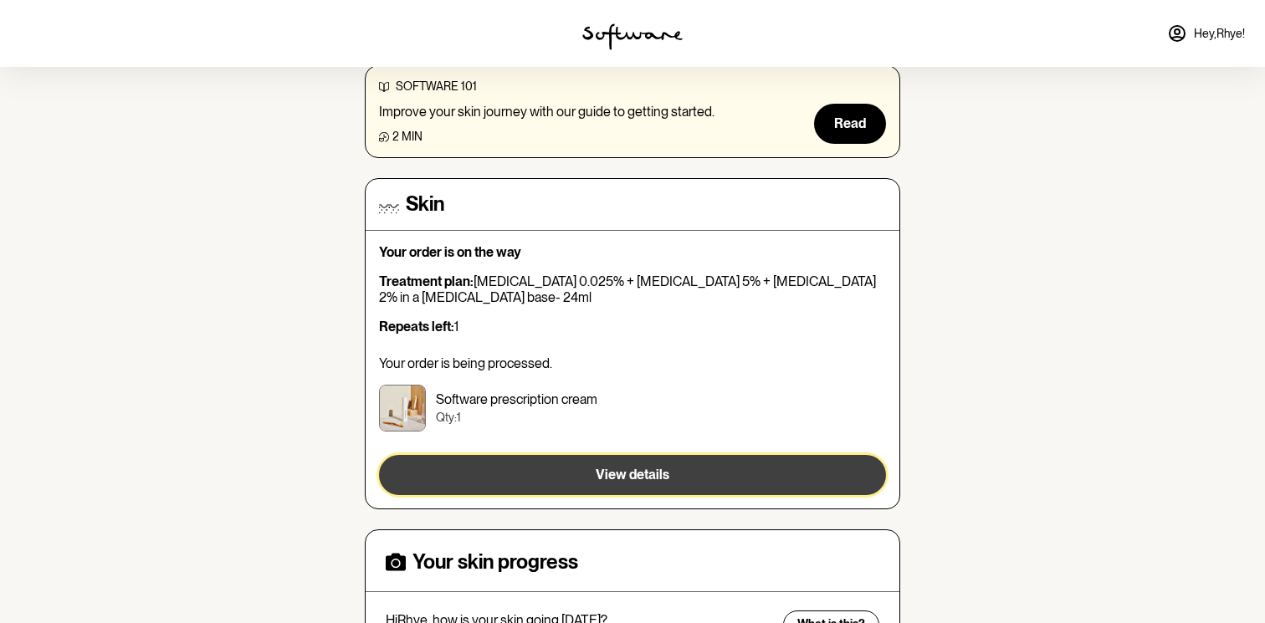
click at [822, 467] on button "View details" at bounding box center [632, 475] width 507 height 40
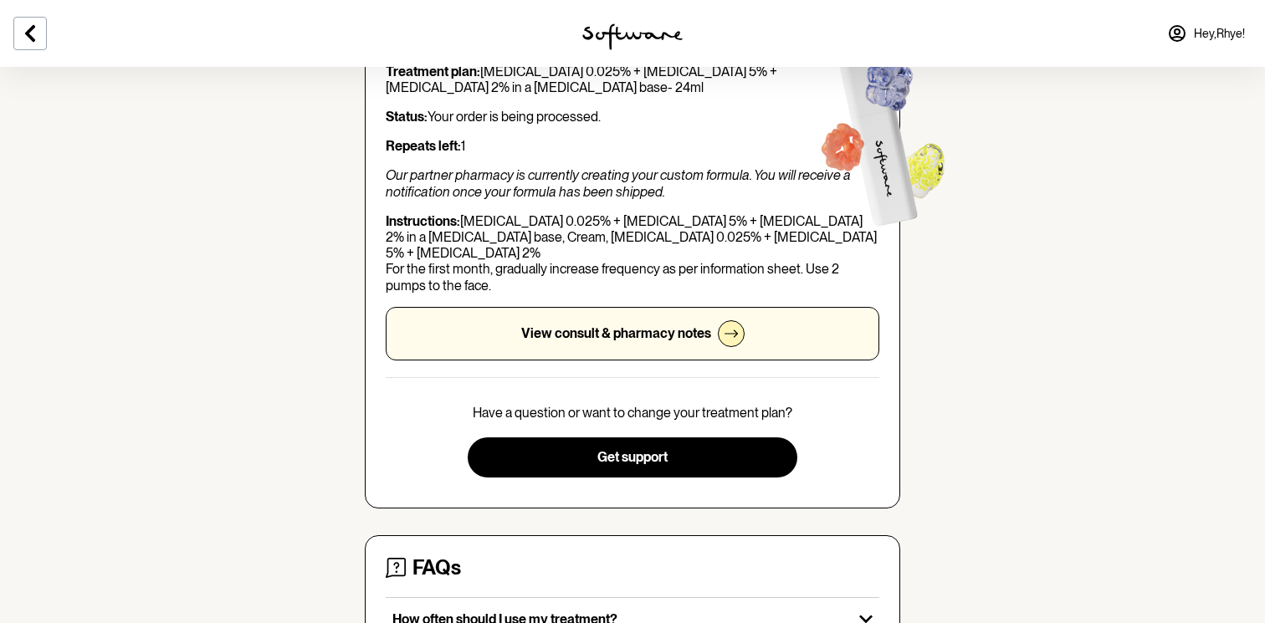
scroll to position [184, 0]
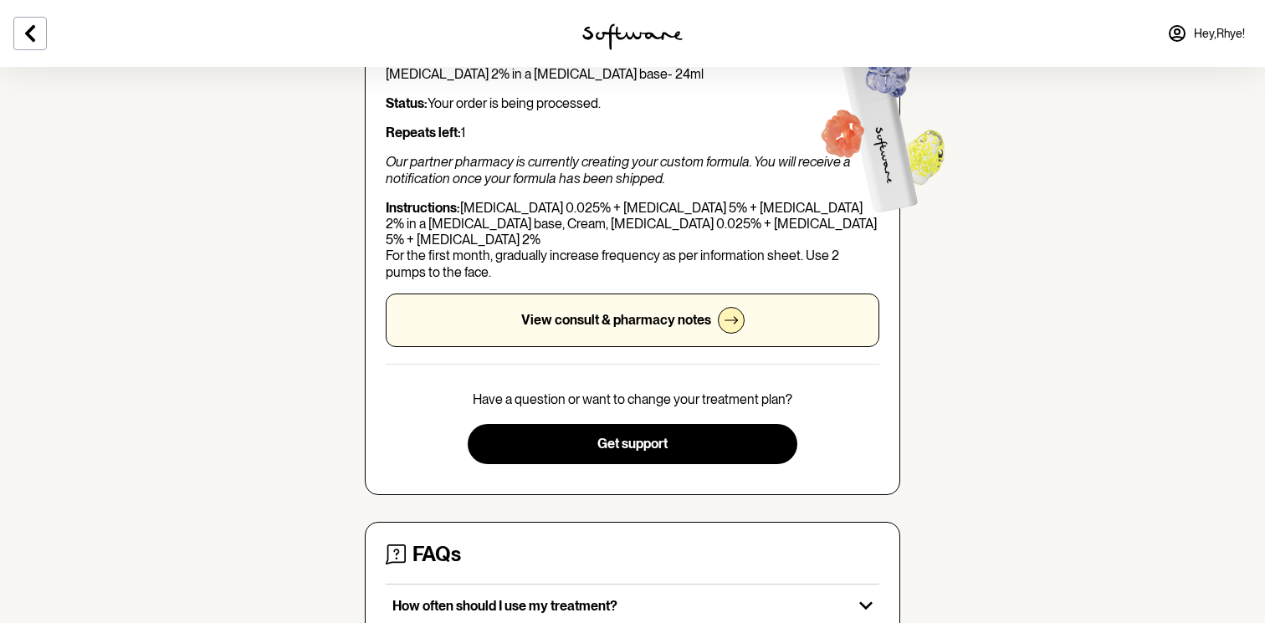
click at [649, 312] on p "View consult & pharmacy notes" at bounding box center [616, 320] width 190 height 16
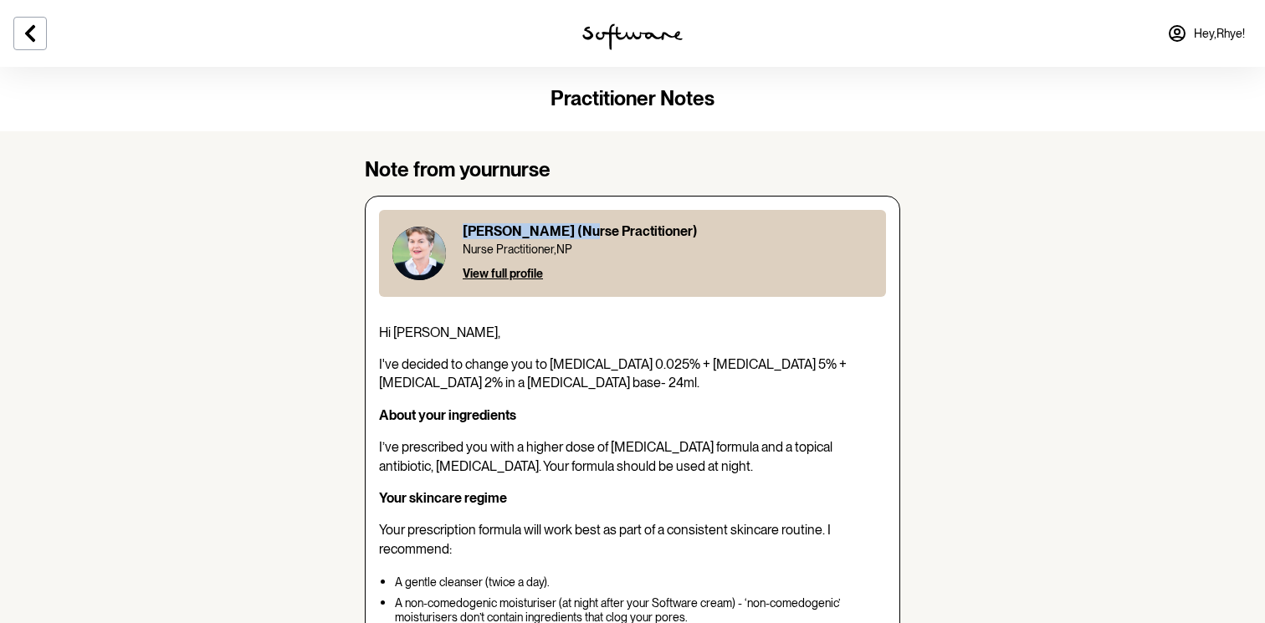
drag, startPoint x: 568, startPoint y: 228, endPoint x: 465, endPoint y: 224, distance: 103.0
click at [465, 224] on p "[PERSON_NAME] (Nurse Practitioner)" at bounding box center [580, 231] width 235 height 16
click at [489, 282] on div "View full profile" at bounding box center [580, 271] width 235 height 23
click at [489, 277] on span "View full profile" at bounding box center [503, 273] width 80 height 13
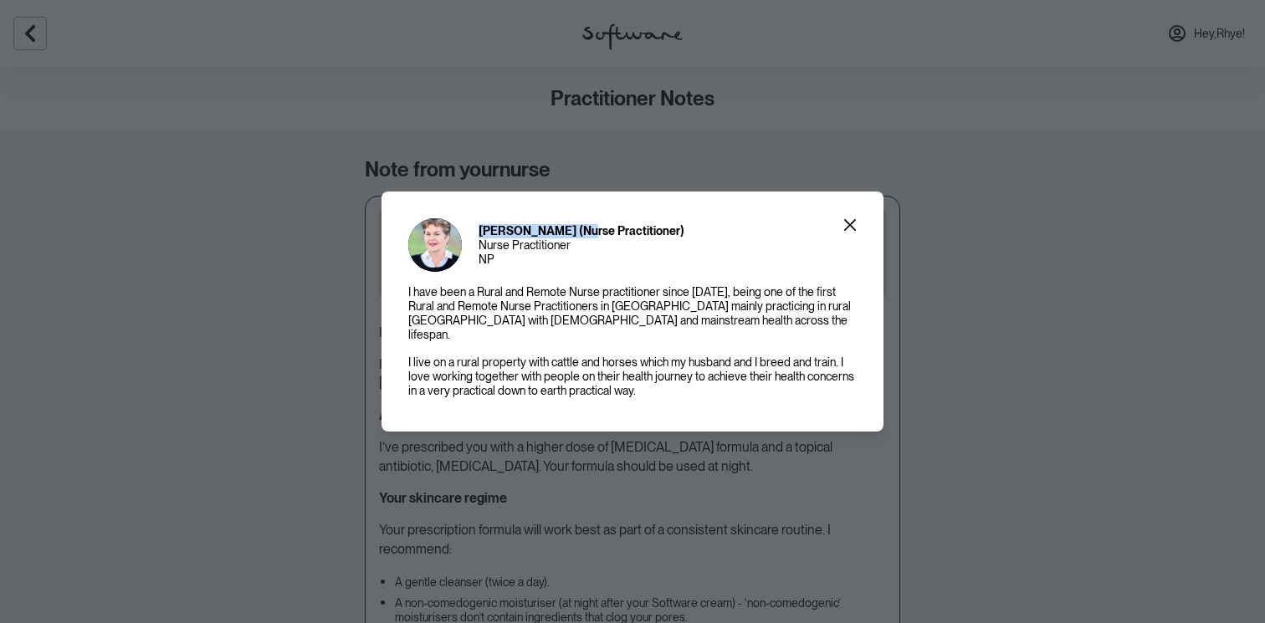
drag, startPoint x: 572, startPoint y: 240, endPoint x: 478, endPoint y: 238, distance: 93.8
click at [478, 238] on div "[PERSON_NAME] (Nurse Practitioner) Nurse Practitioner NP" at bounding box center [546, 245] width 276 height 54
click at [854, 223] on button "Close" at bounding box center [850, 225] width 27 height 27
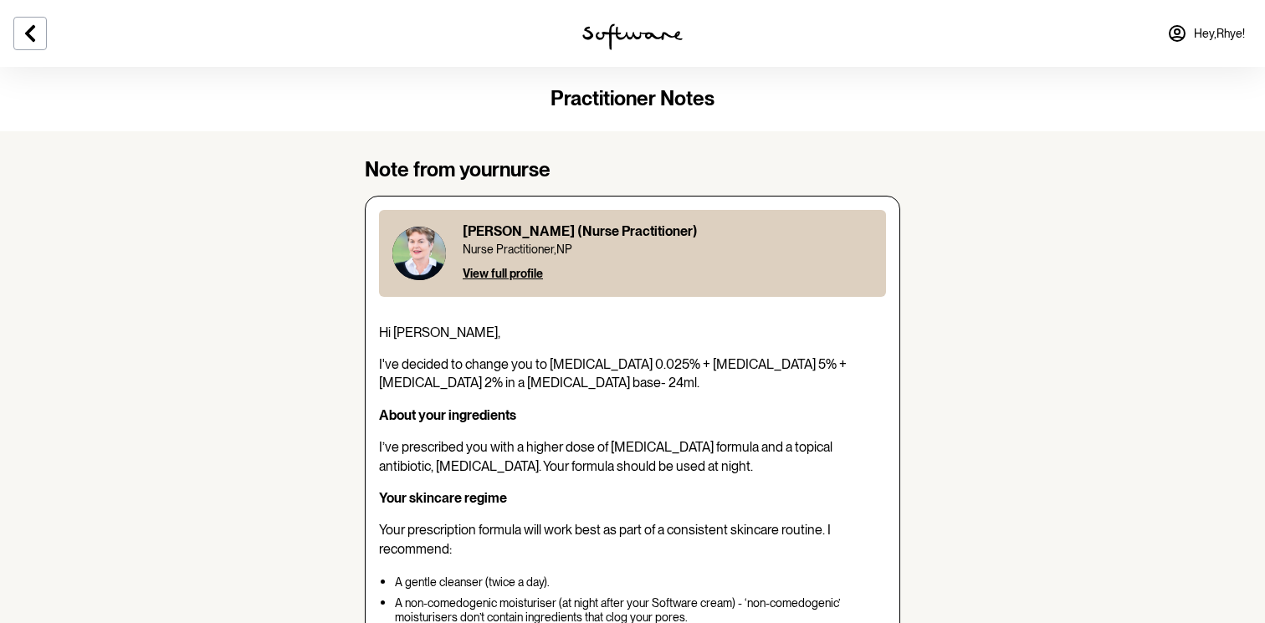
click at [1204, 35] on span "Hey, Rhye !" at bounding box center [1219, 34] width 51 height 14
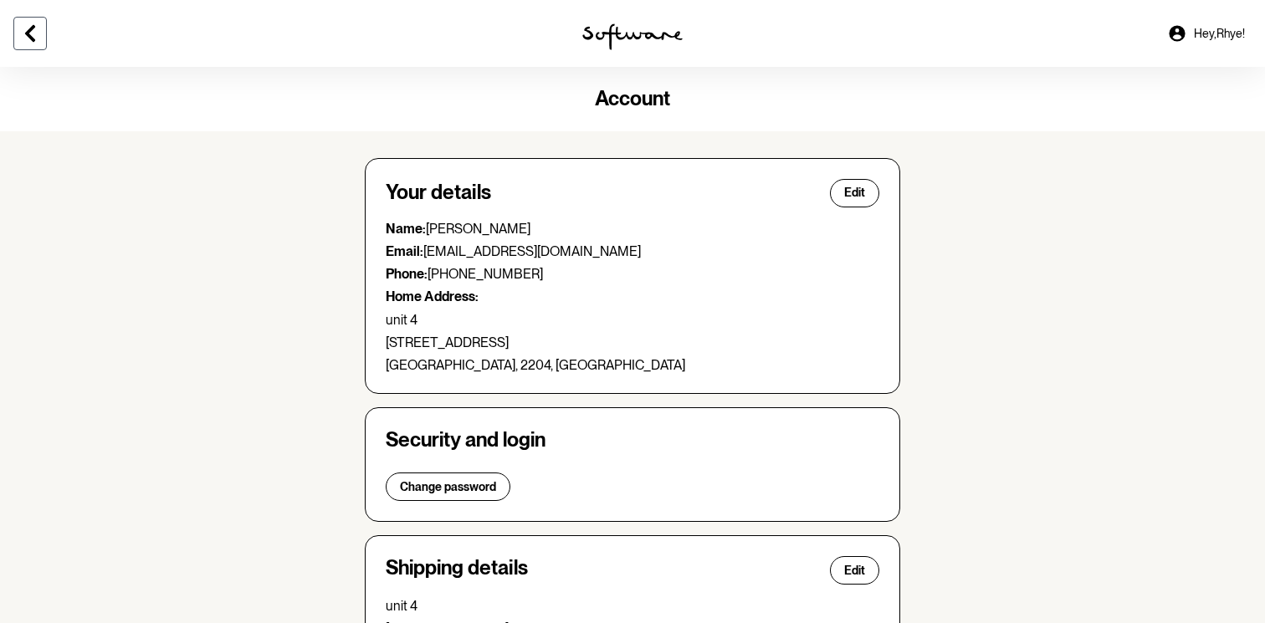
click at [23, 21] on button at bounding box center [29, 33] width 33 height 33
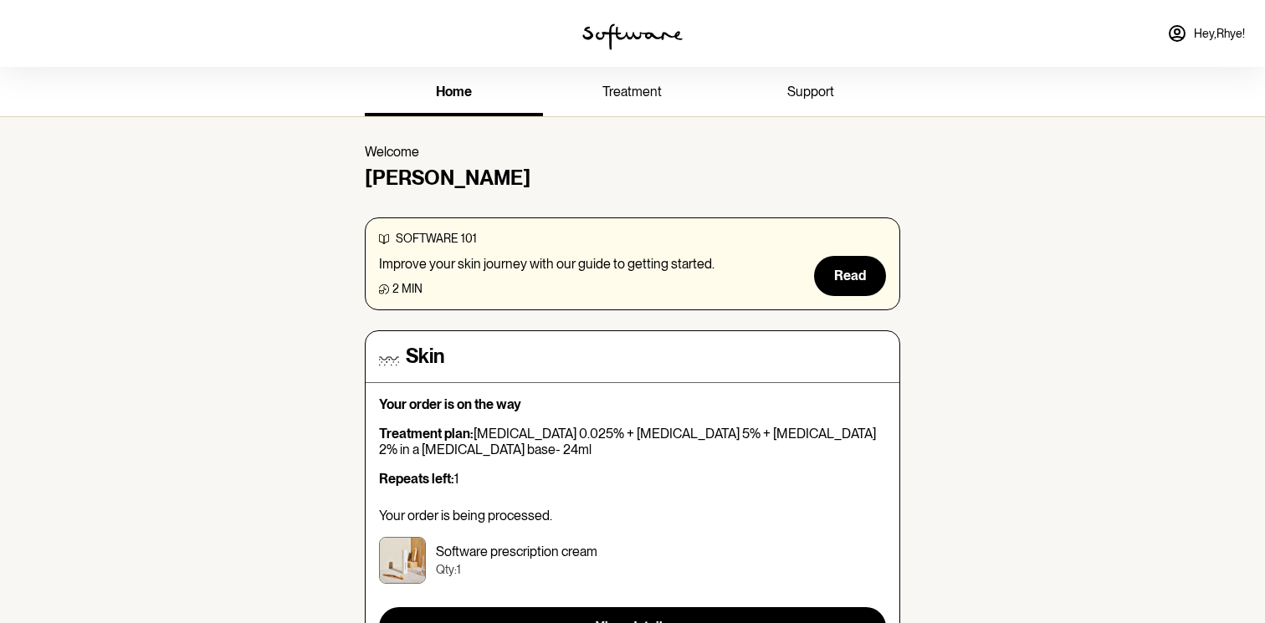
click at [614, 96] on span "treatment" at bounding box center [631, 92] width 59 height 16
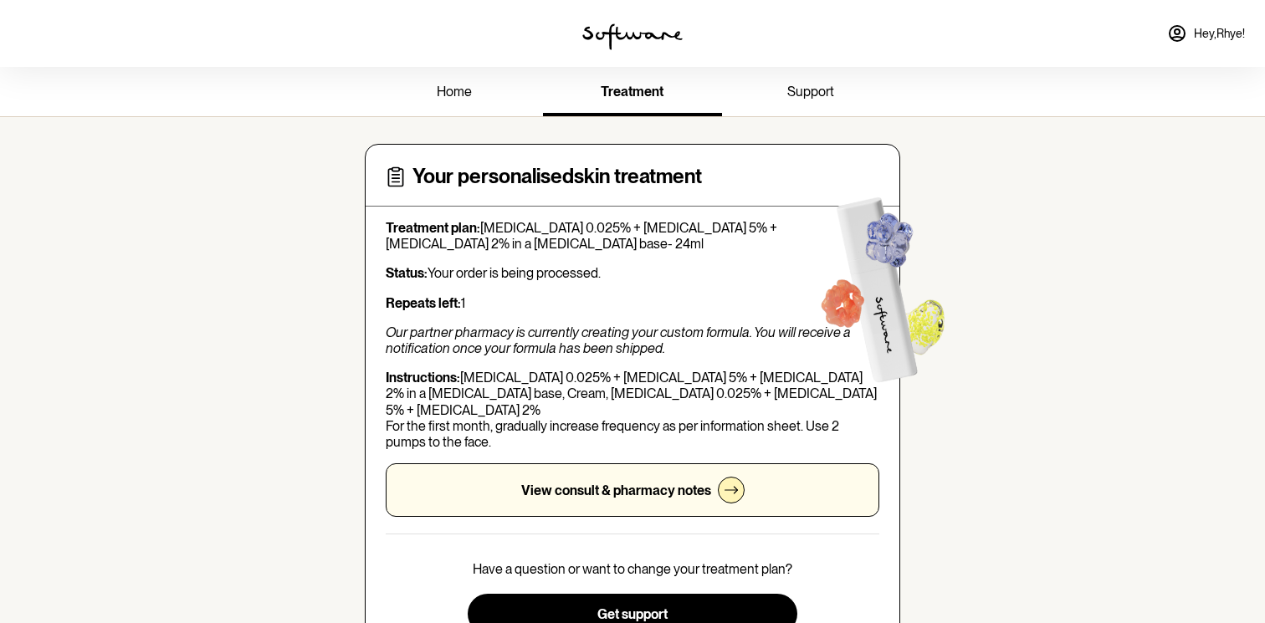
click at [435, 326] on p "Our partner pharmacy is currently creating your custom formula. You will receiv…" at bounding box center [633, 341] width 494 height 32
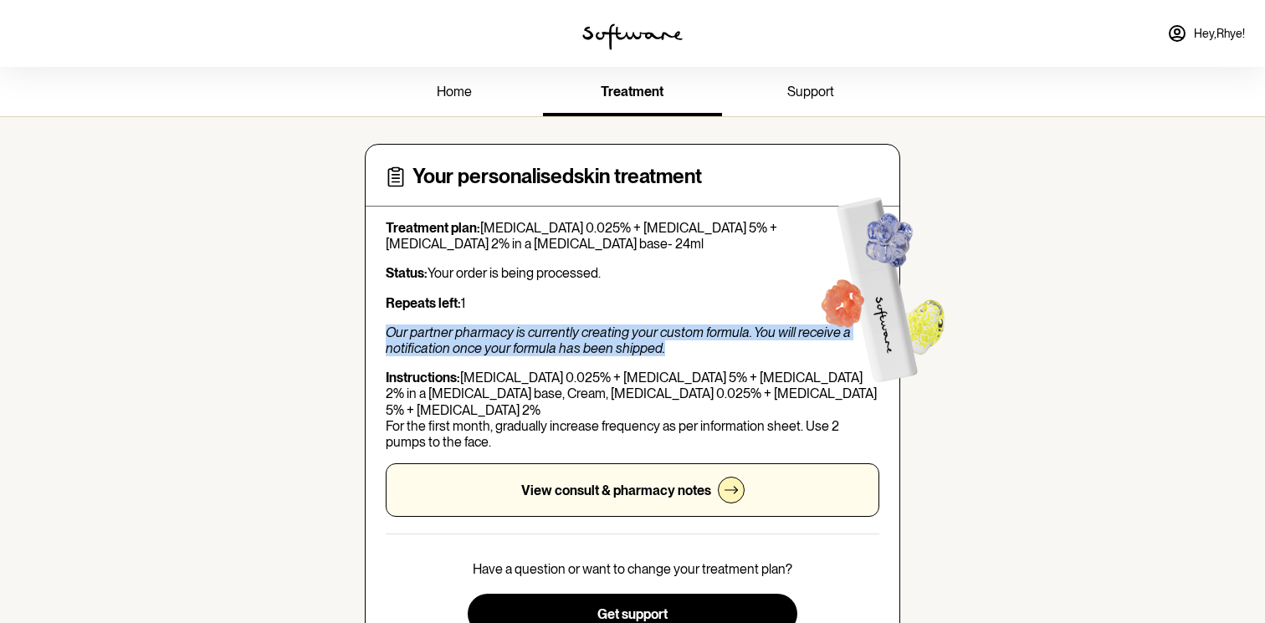
click at [435, 326] on p "Our partner pharmacy is currently creating your custom formula. You will receiv…" at bounding box center [633, 341] width 494 height 32
click at [439, 342] on p "Our partner pharmacy is currently creating your custom formula. You will receiv…" at bounding box center [633, 341] width 494 height 32
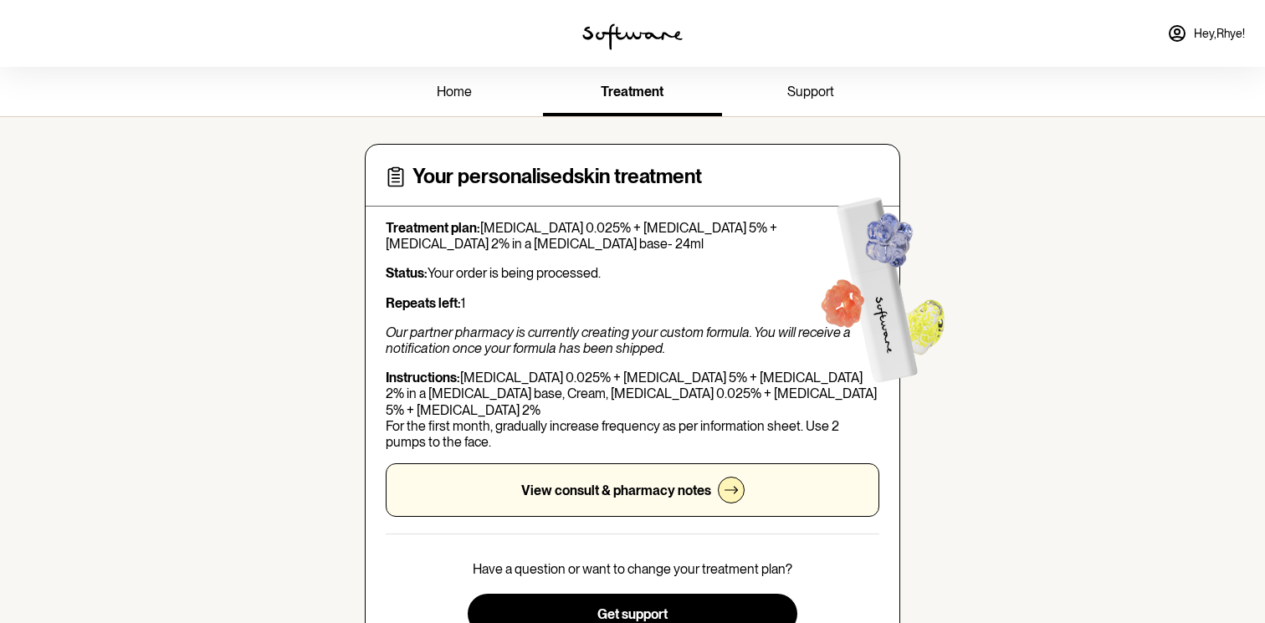
click at [536, 483] on p "View consult & pharmacy notes" at bounding box center [616, 491] width 190 height 16
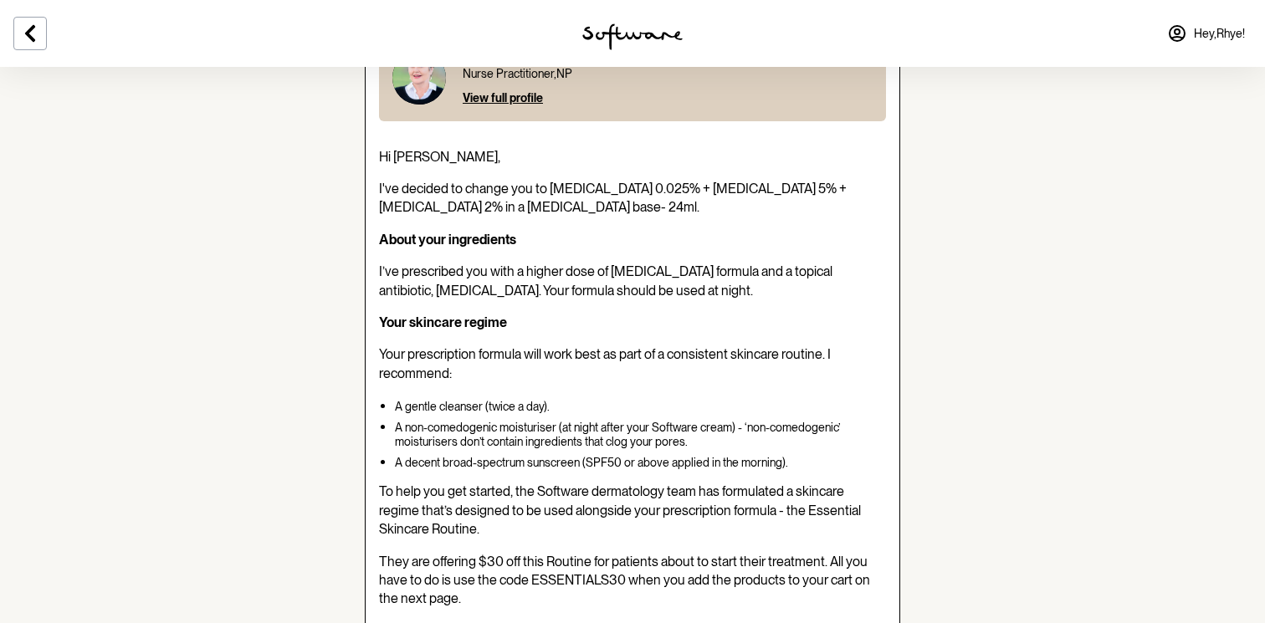
scroll to position [186, 0]
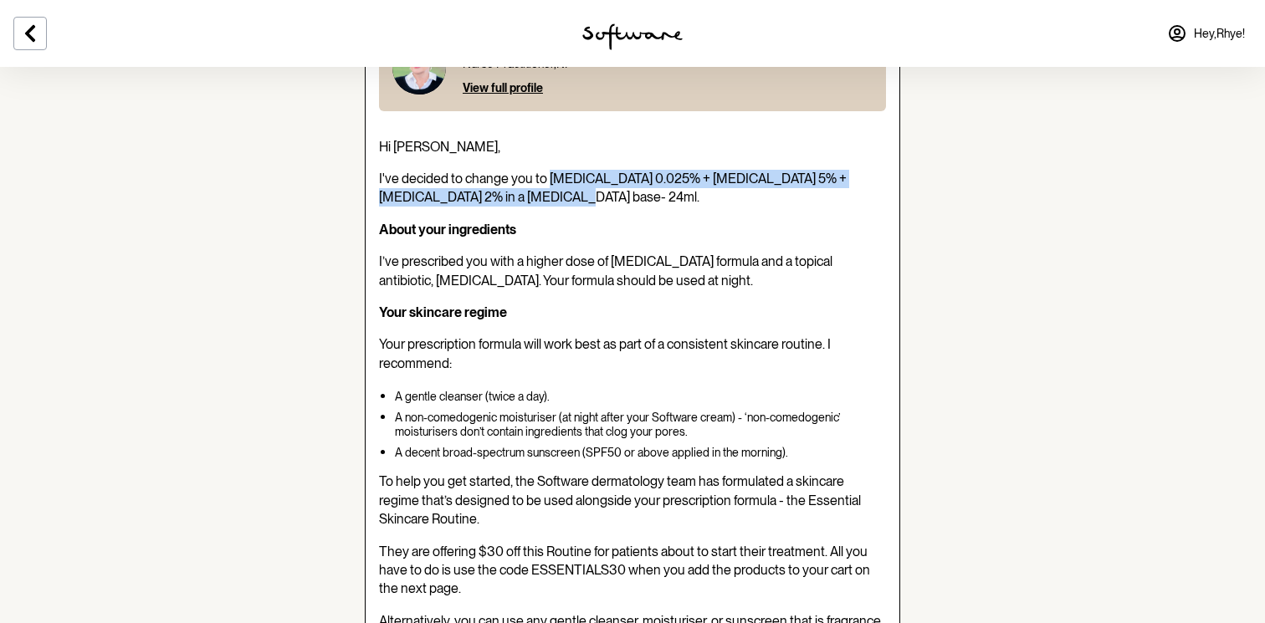
drag, startPoint x: 497, startPoint y: 200, endPoint x: 548, endPoint y: 178, distance: 55.5
click at [548, 178] on span "I've decided to change you to Tretinoin 0.025% + Niacinamide 5% + Clindamycin 2…" at bounding box center [613, 188] width 468 height 34
copy span "Tretinoin 0.025% + Niacinamide 5% + Clindamycin 2% in a Hyaluronic Acid base"
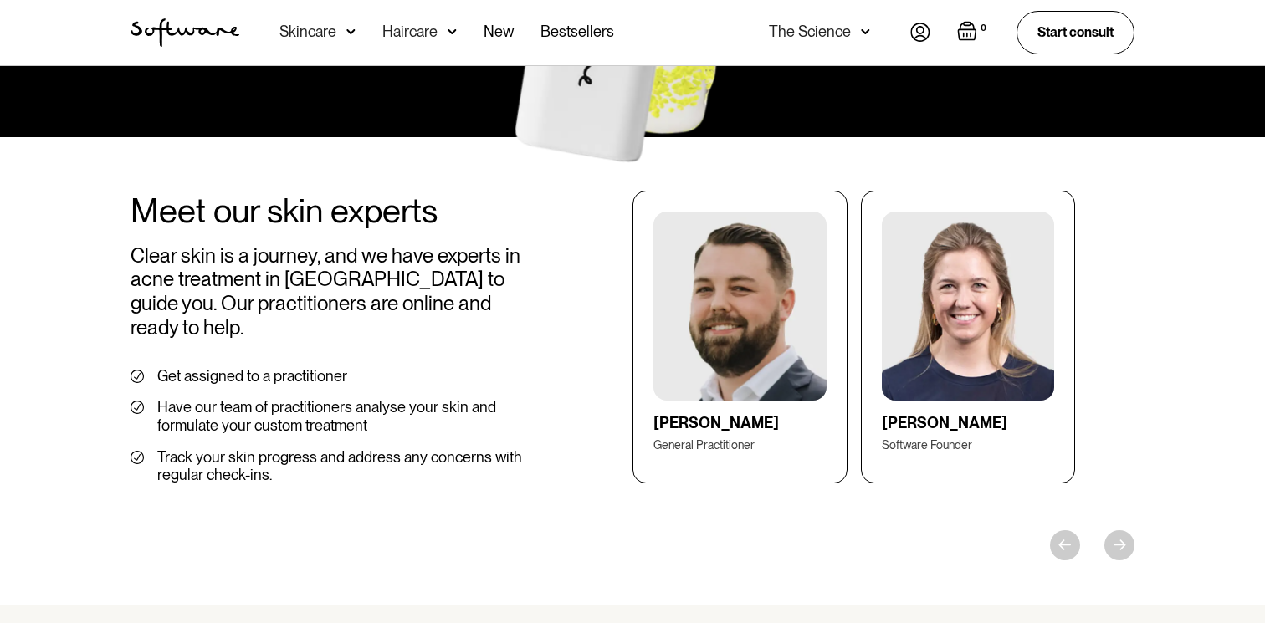
scroll to position [1859, 0]
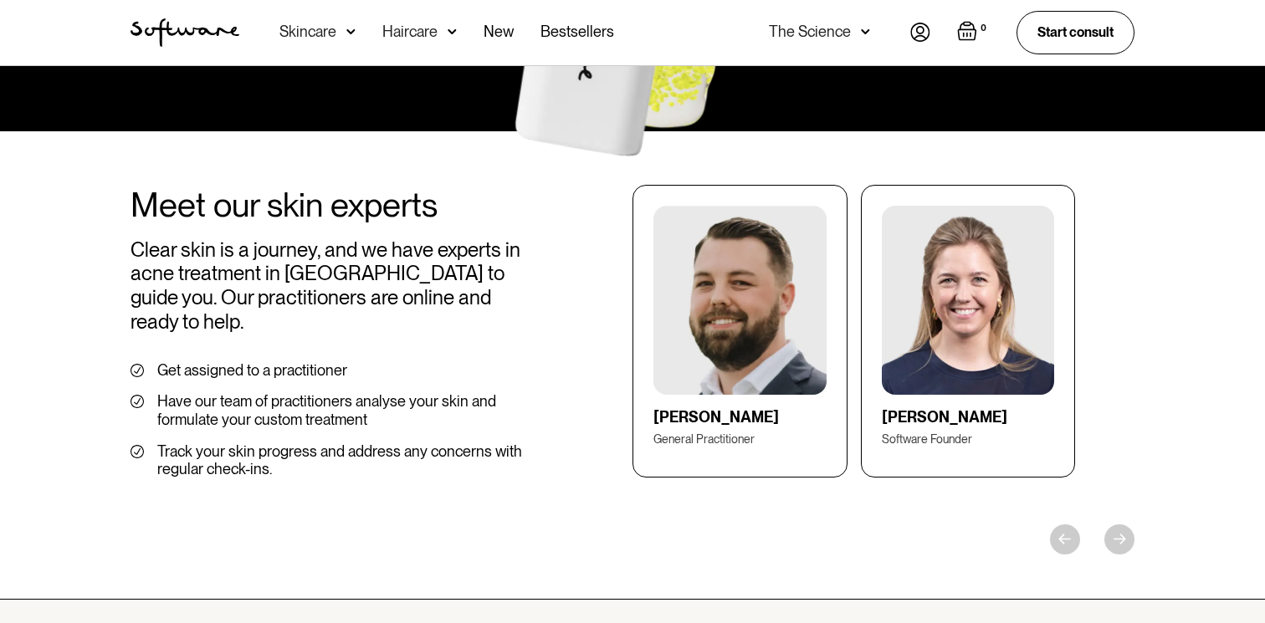
click at [1132, 507] on div "Meet our skin experts Clear skin is a journey, and we have experts in acne trea…" at bounding box center [632, 365] width 1265 height 469
click at [1110, 507] on div "Meet our skin experts Clear skin is a journey, and we have experts in acne trea…" at bounding box center [632, 365] width 1265 height 469
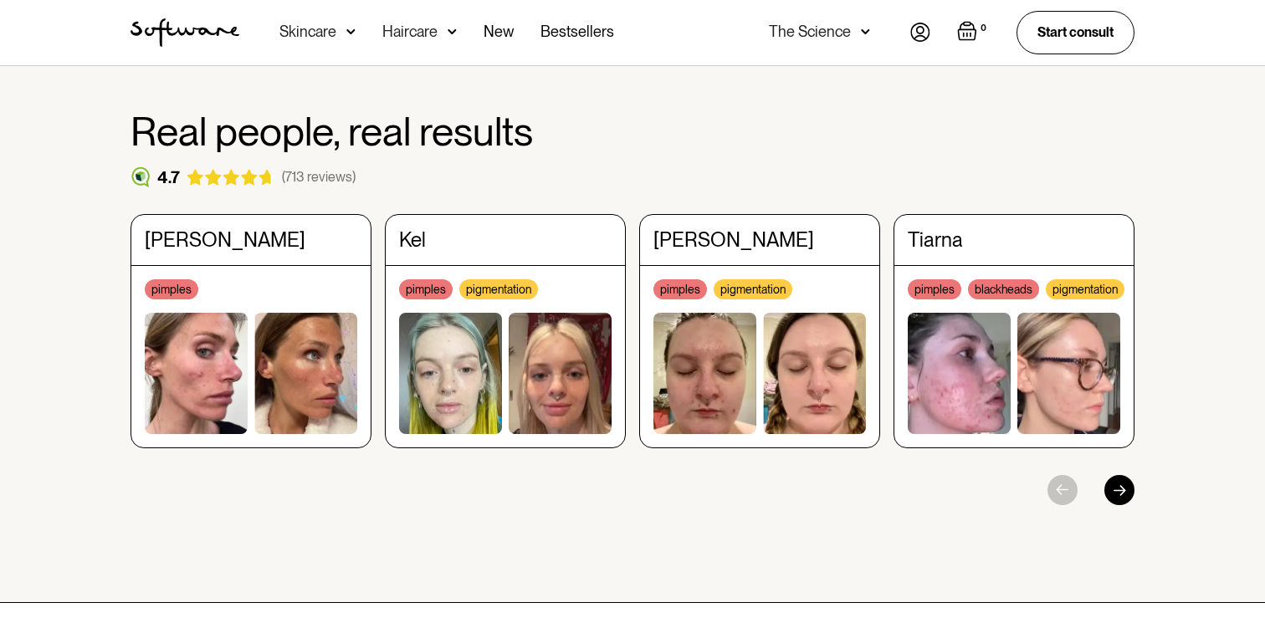
scroll to position [2412, 0]
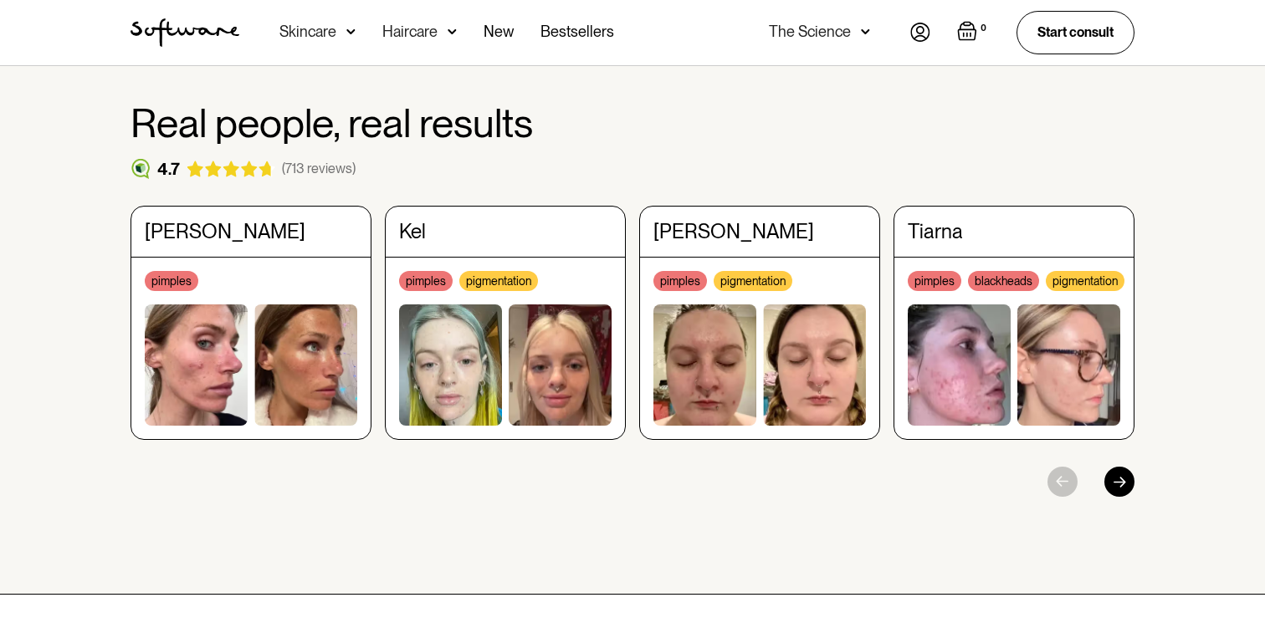
click at [1119, 473] on div "Maddie pimples blackheads acne pigmentation fine lines dullness Kel pimples bla…" at bounding box center [633, 373] width 1004 height 335
click at [1119, 465] on div "Maddie pimples blackheads acne pigmentation fine lines dullness Kel pimples bla…" at bounding box center [633, 373] width 1004 height 335
click at [1119, 467] on div at bounding box center [1120, 482] width 30 height 30
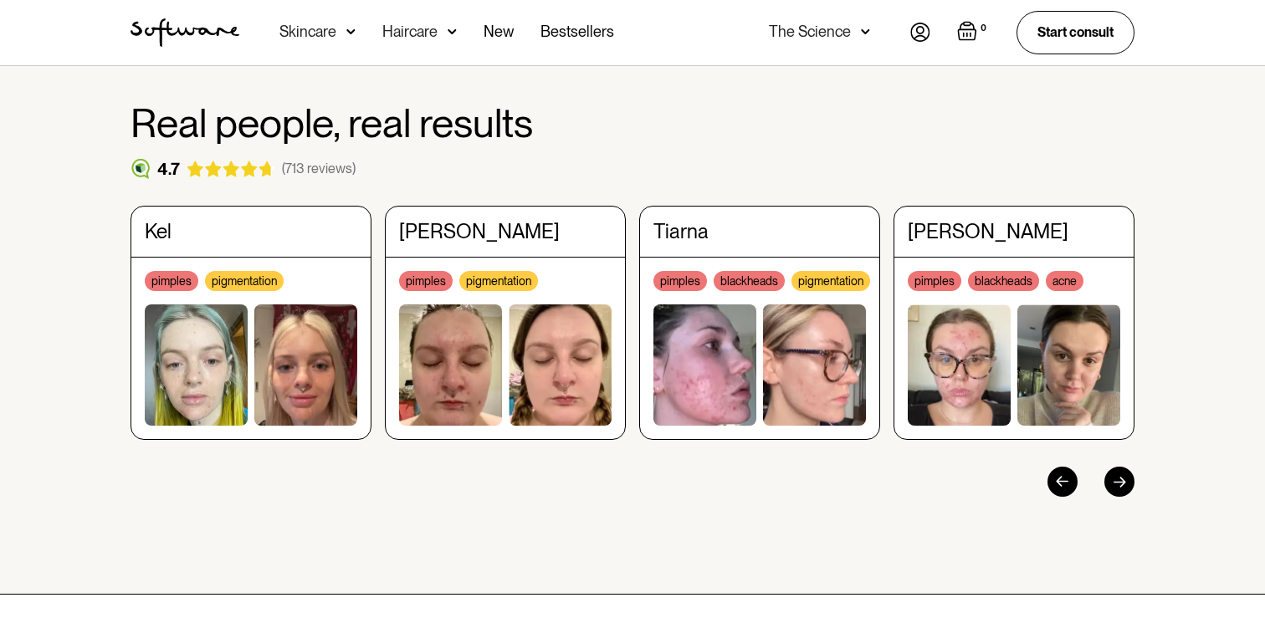
click at [1119, 467] on div at bounding box center [1120, 482] width 30 height 30
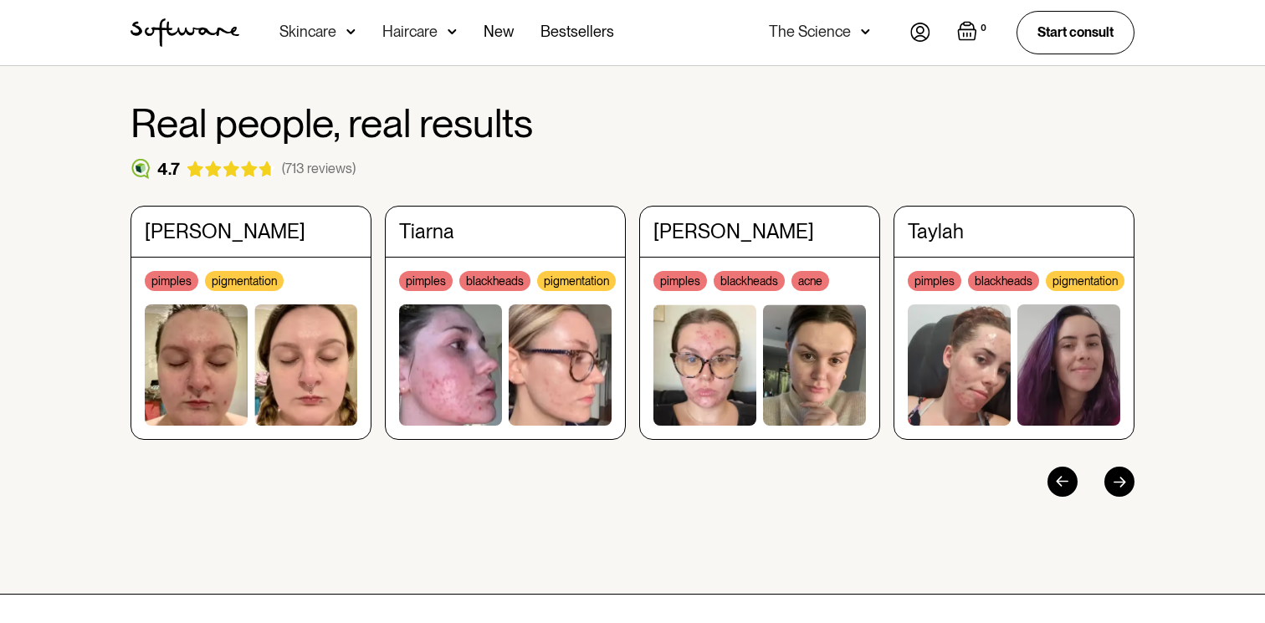
click at [1119, 467] on div at bounding box center [1120, 482] width 30 height 30
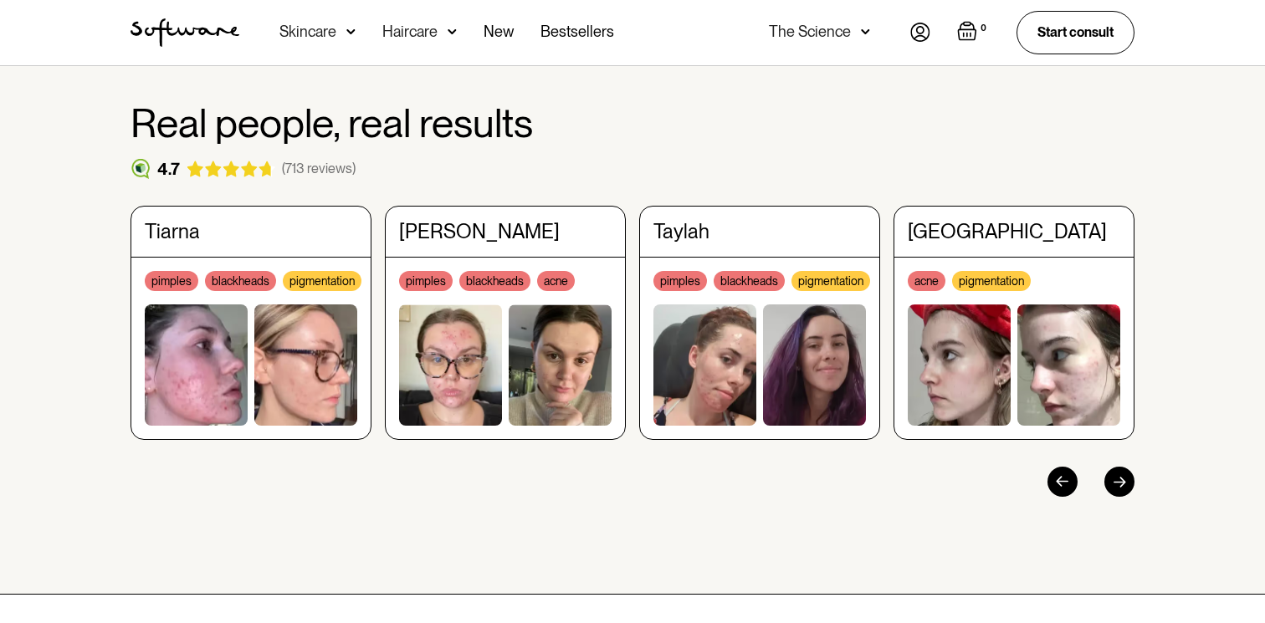
click at [1119, 467] on div at bounding box center [1120, 482] width 30 height 30
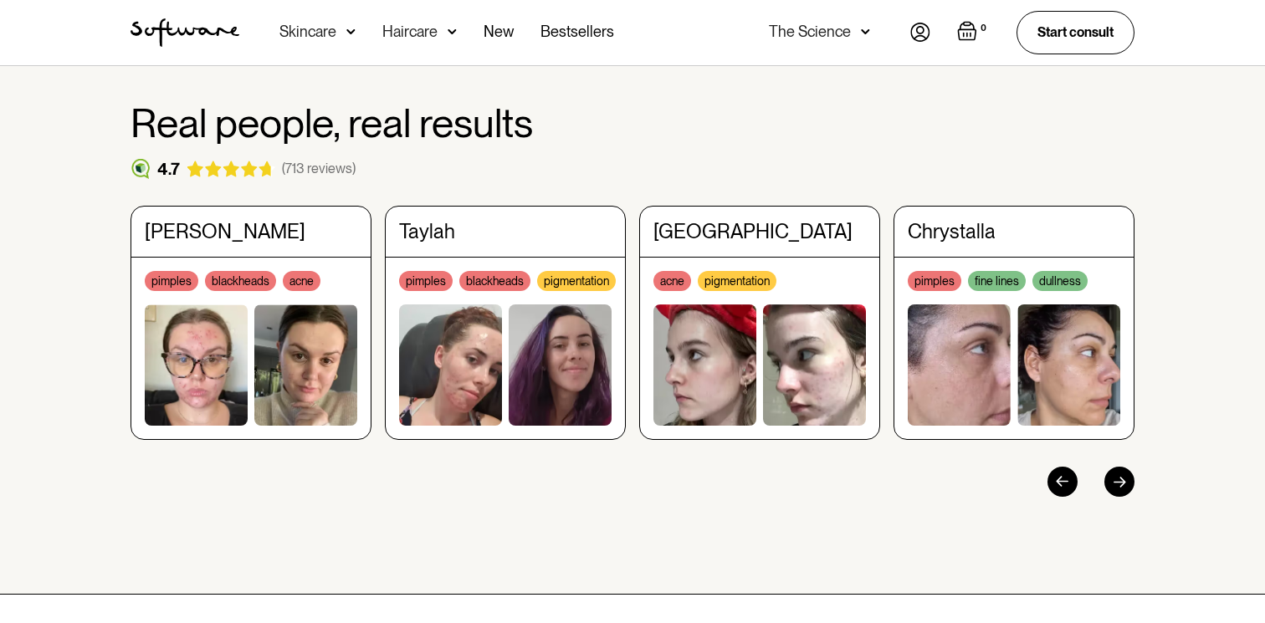
click at [1119, 467] on div at bounding box center [1120, 482] width 30 height 30
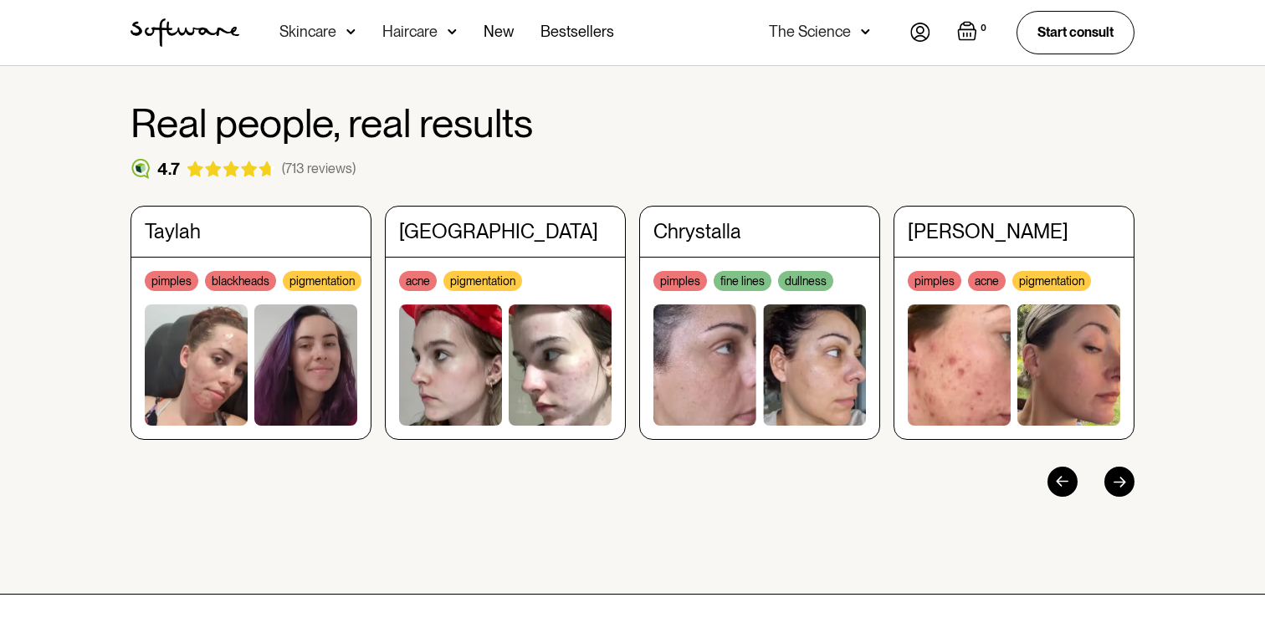
click at [1119, 467] on div at bounding box center [1120, 482] width 30 height 30
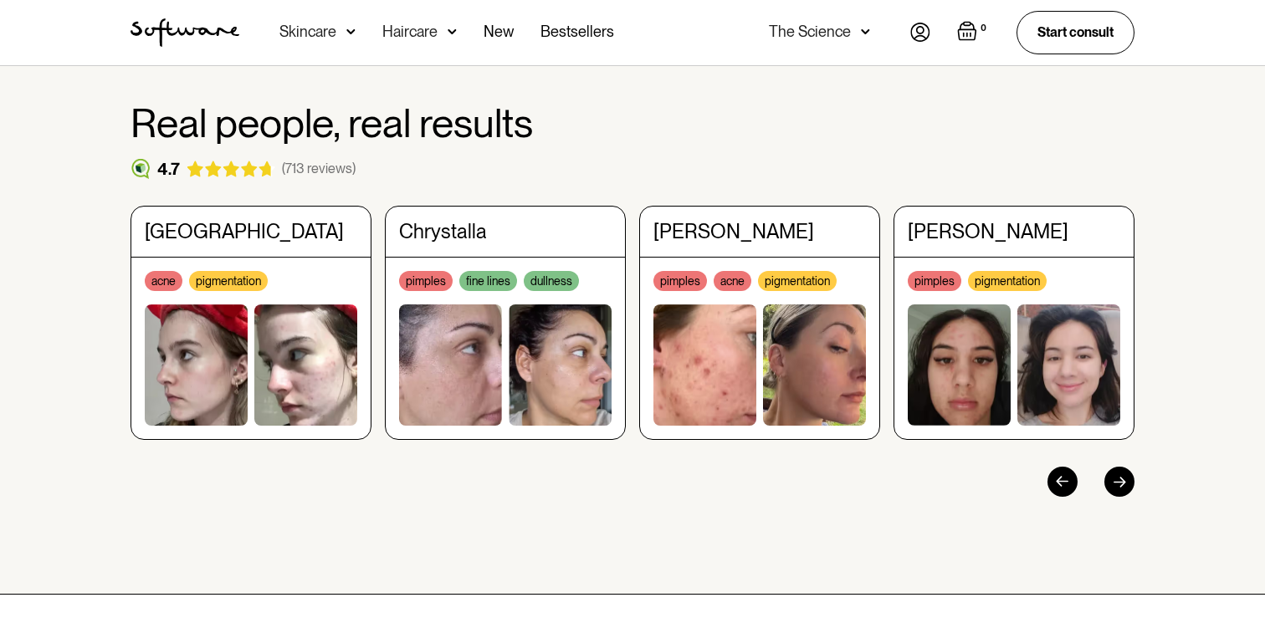
click at [1119, 467] on div at bounding box center [1120, 482] width 30 height 30
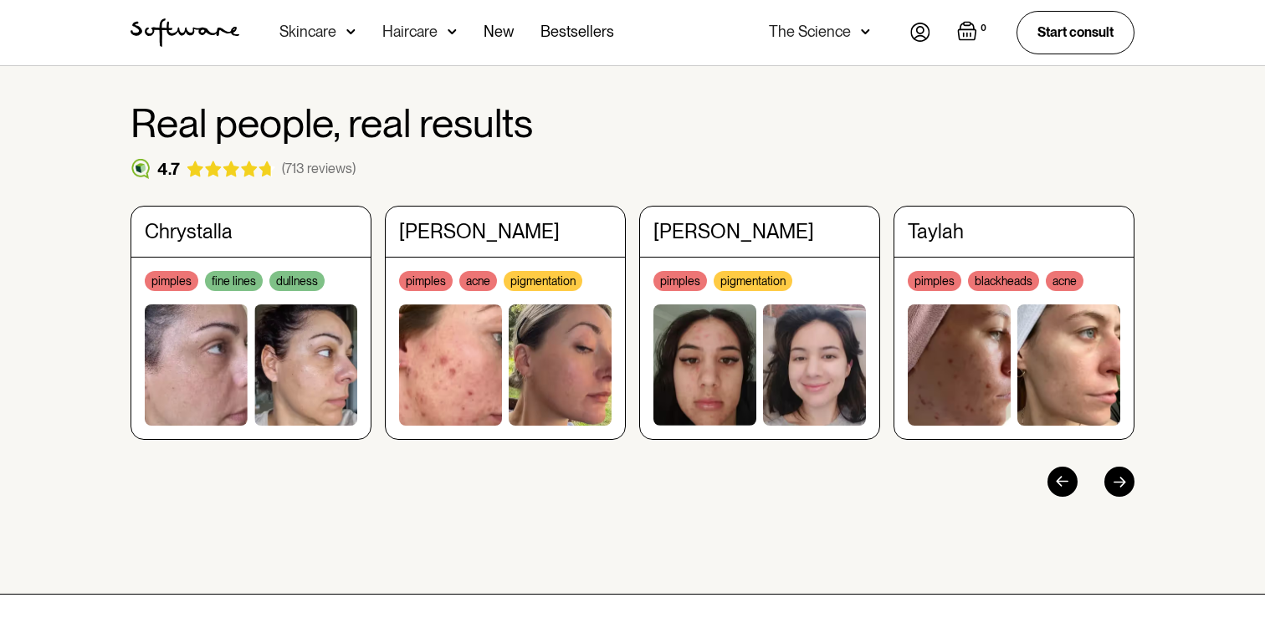
click at [1119, 467] on div at bounding box center [1120, 482] width 30 height 30
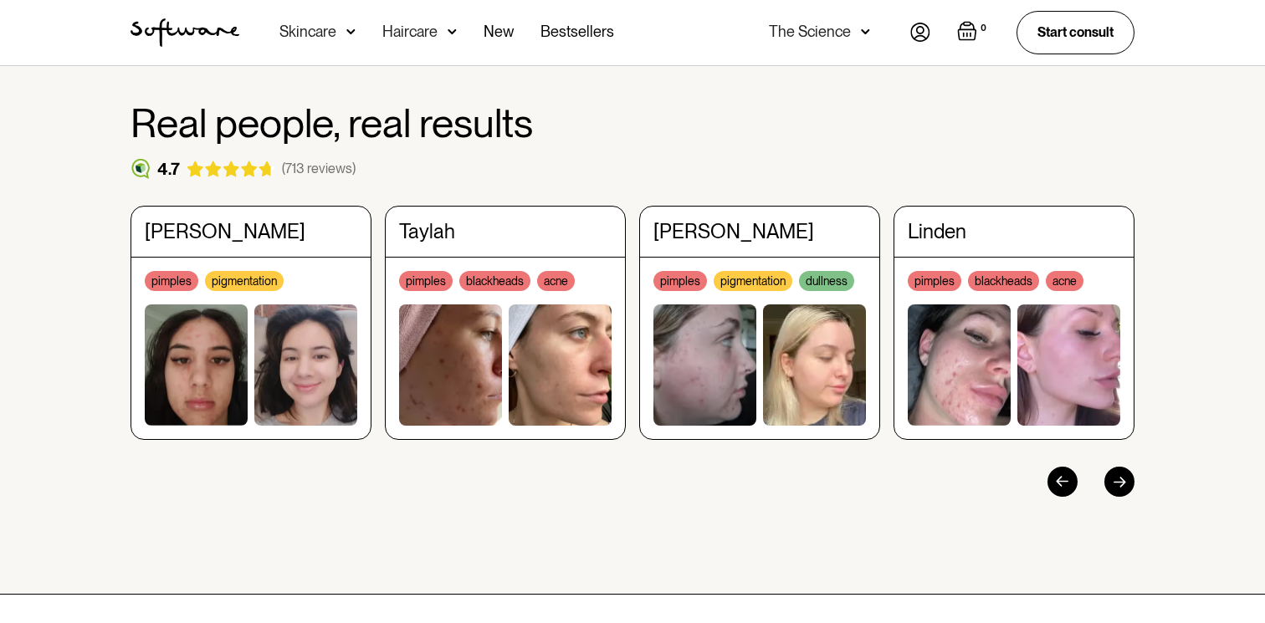
click at [1119, 467] on div at bounding box center [1120, 482] width 30 height 30
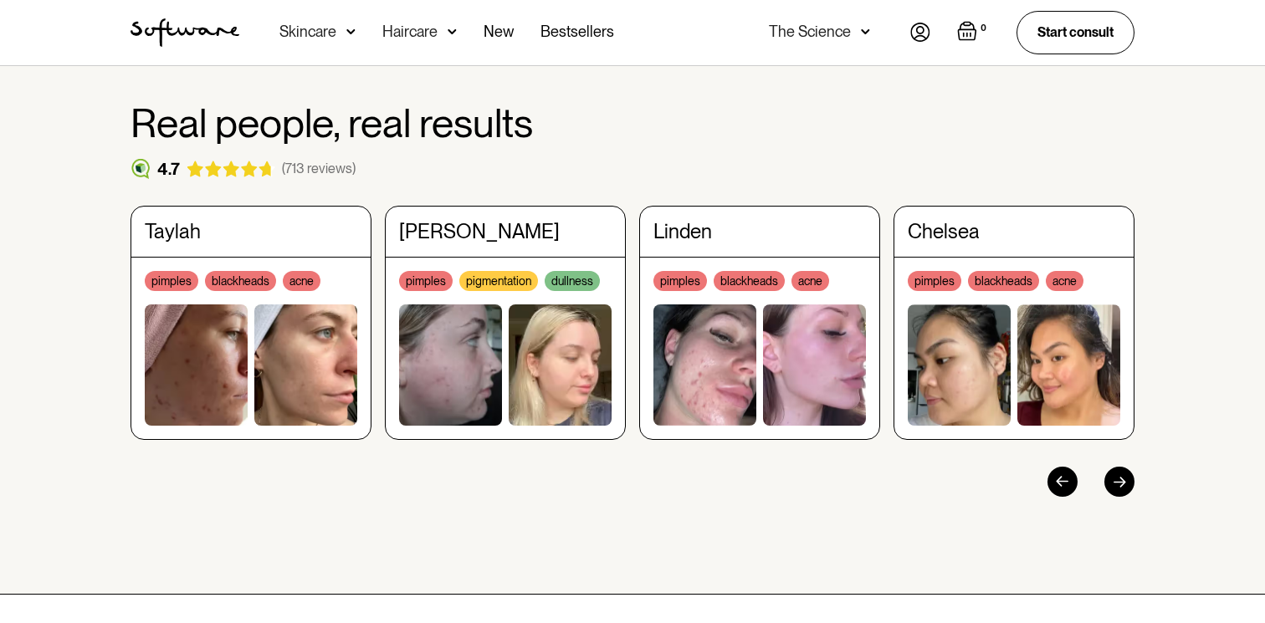
click at [1119, 467] on div at bounding box center [1120, 482] width 30 height 30
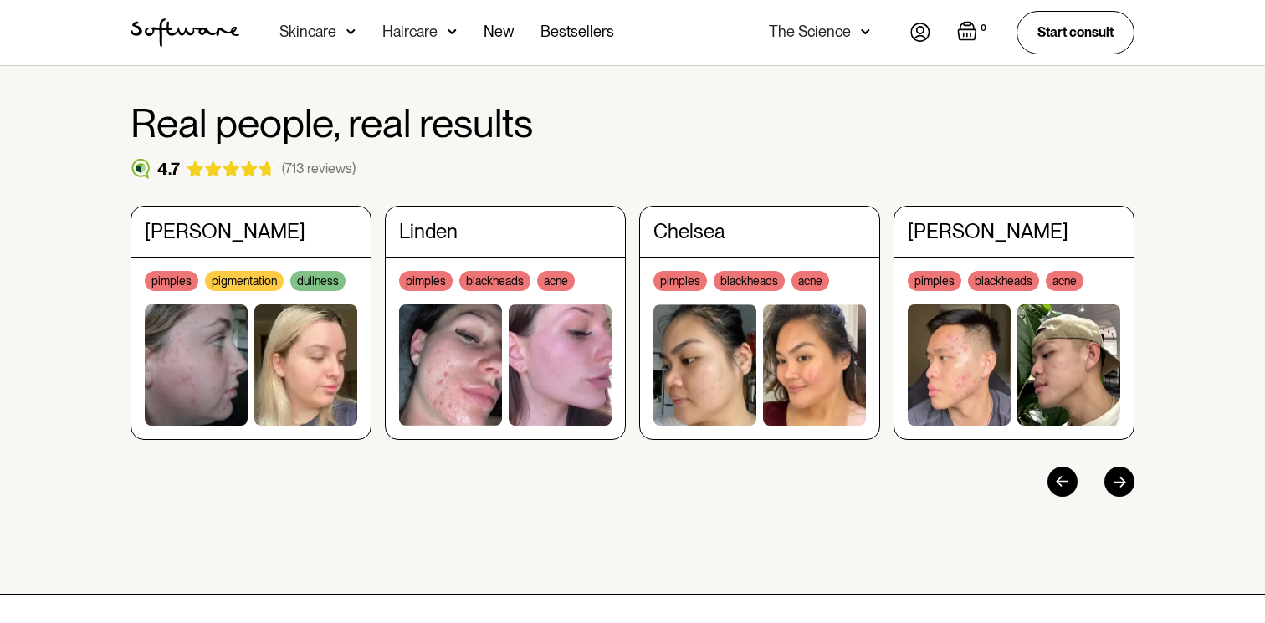
click at [1119, 467] on div at bounding box center [1120, 482] width 30 height 30
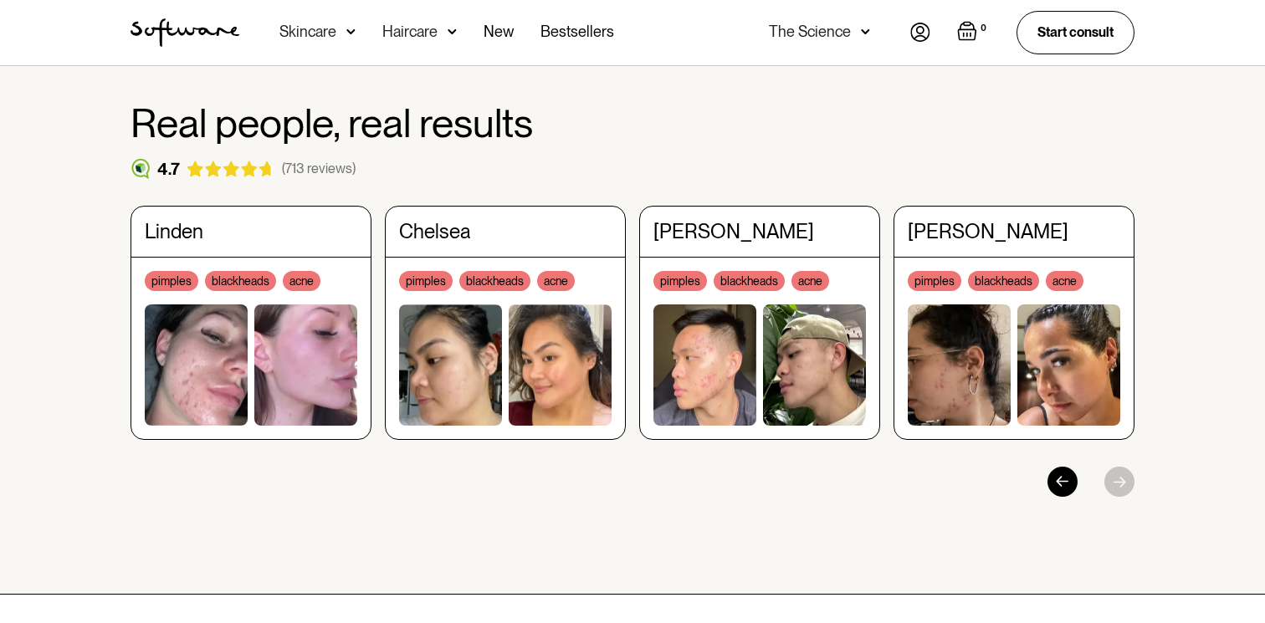
click at [1127, 467] on div at bounding box center [633, 482] width 1004 height 30
click at [1059, 467] on div at bounding box center [1063, 482] width 30 height 30
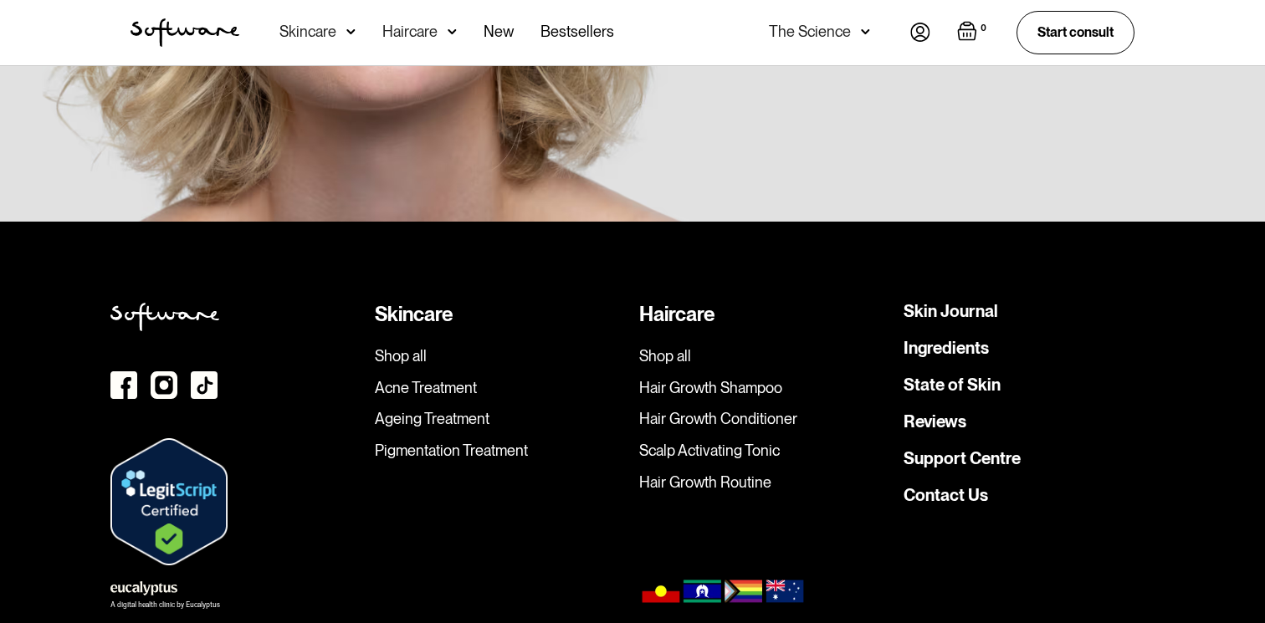
scroll to position [3894, 0]
